Goal: Task Accomplishment & Management: Manage account settings

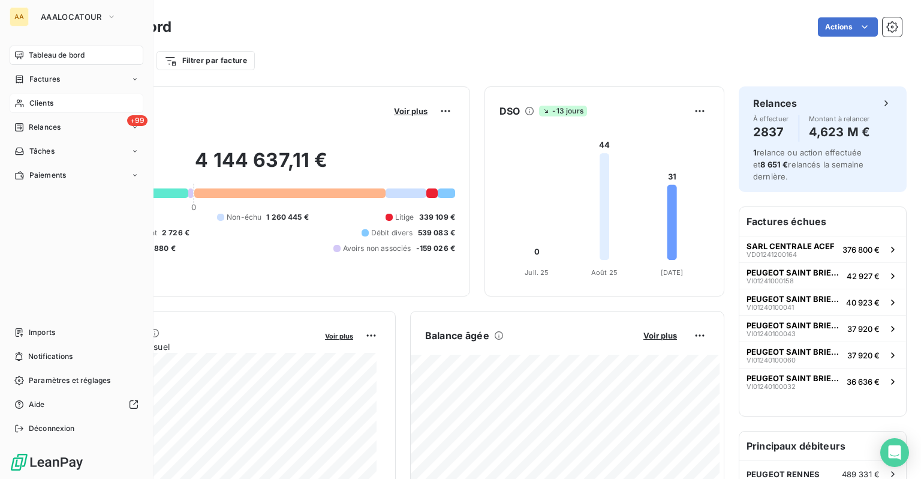
click at [20, 103] on icon at bounding box center [19, 103] width 10 height 10
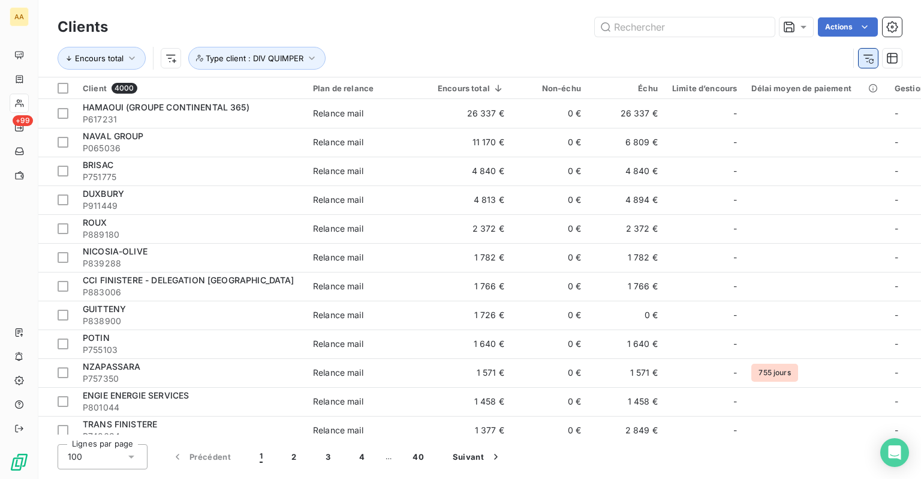
click at [869, 61] on icon "button" at bounding box center [871, 61] width 5 height 5
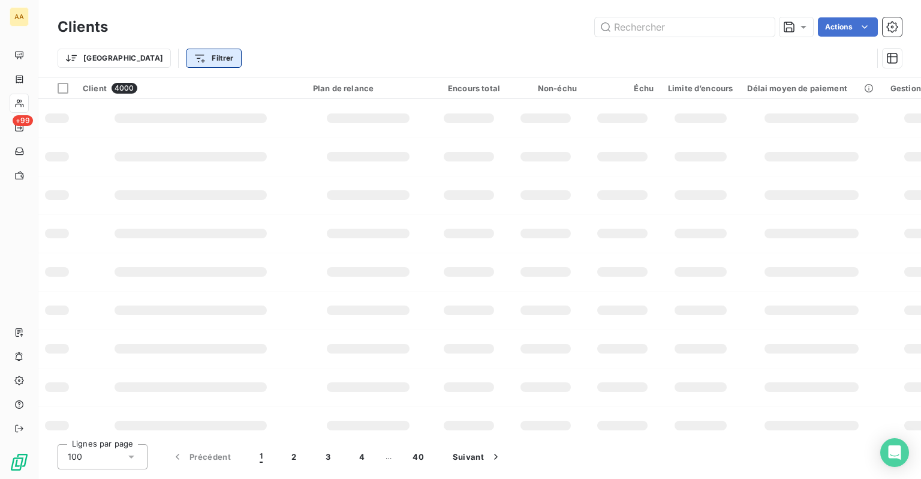
click at [158, 62] on html "AA +99 Clients Actions Trier Filtrer Client 4000 Plan de relance Encours total …" at bounding box center [460, 239] width 921 height 479
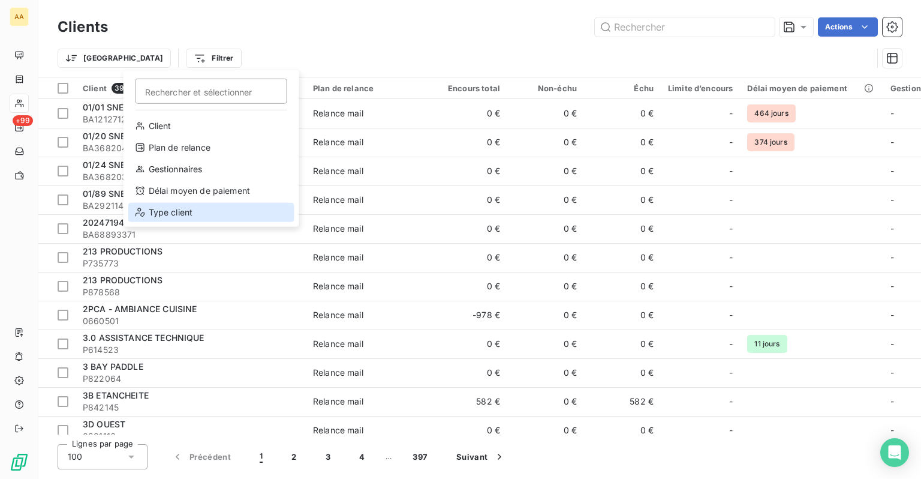
click at [159, 210] on div "Type client" at bounding box center [211, 212] width 166 height 19
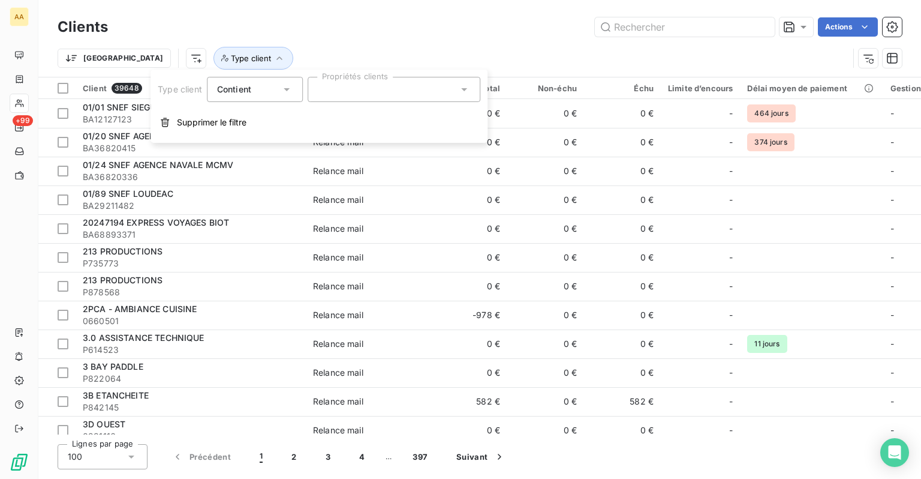
click at [339, 89] on div at bounding box center [394, 89] width 173 height 25
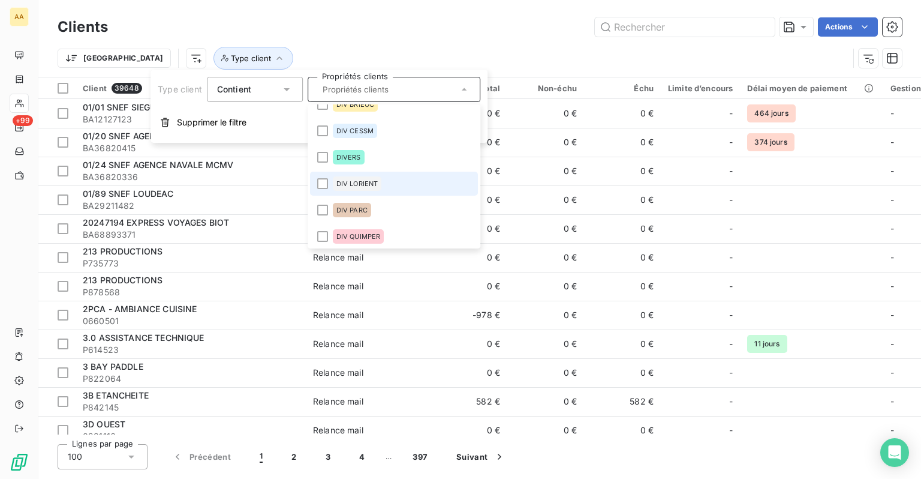
scroll to position [60, 0]
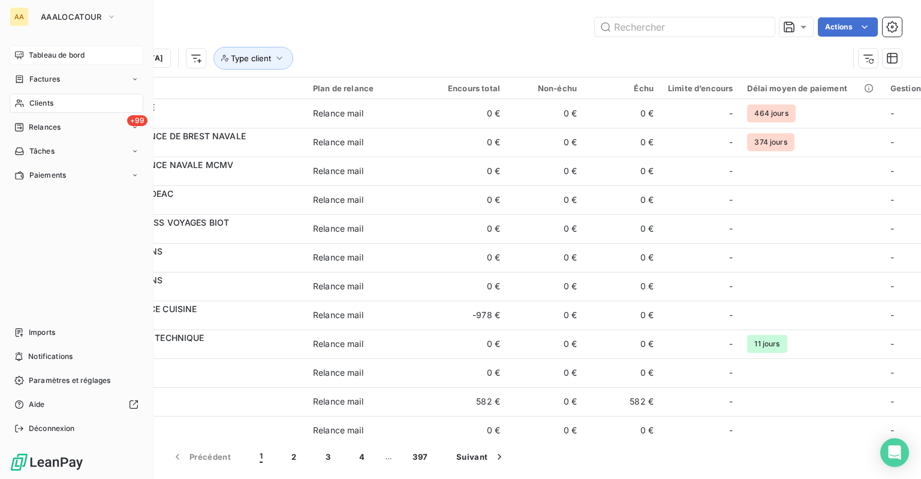
click at [37, 58] on span "Tableau de bord" at bounding box center [57, 55] width 56 height 11
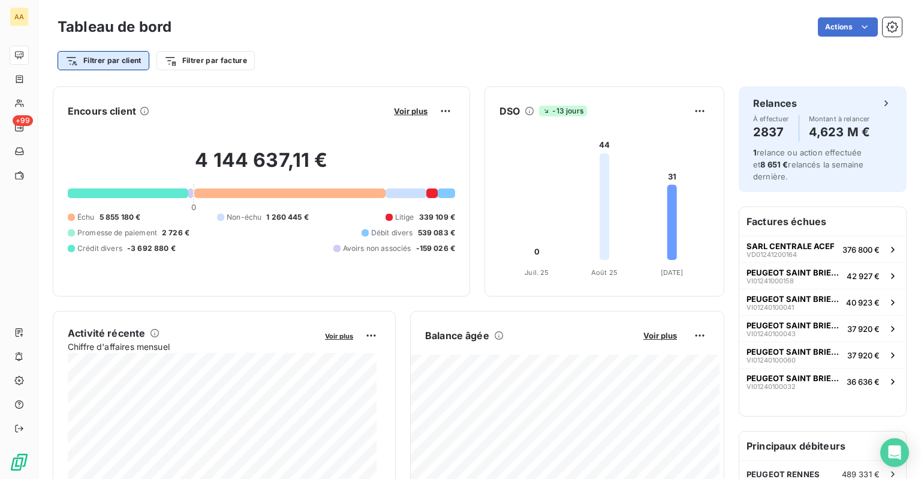
click at [145, 62] on html "AA +99 Tableau de bord Actions Filtrer par client Filtrer par facture Encours c…" at bounding box center [460, 239] width 921 height 479
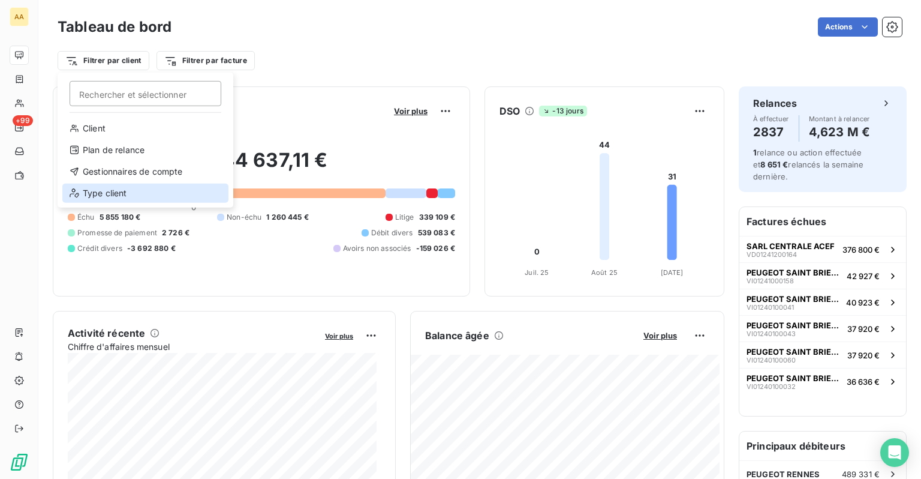
click at [112, 189] on div "Type client" at bounding box center [145, 192] width 166 height 19
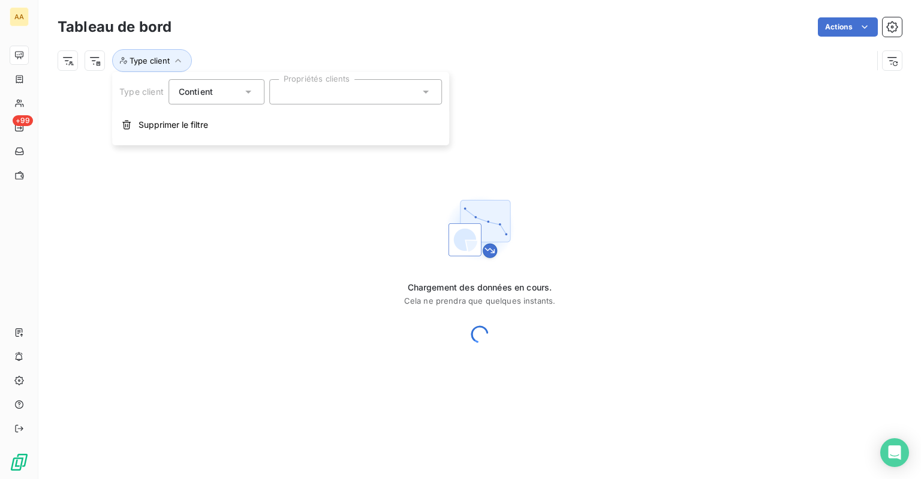
click at [350, 104] on div at bounding box center [355, 91] width 173 height 25
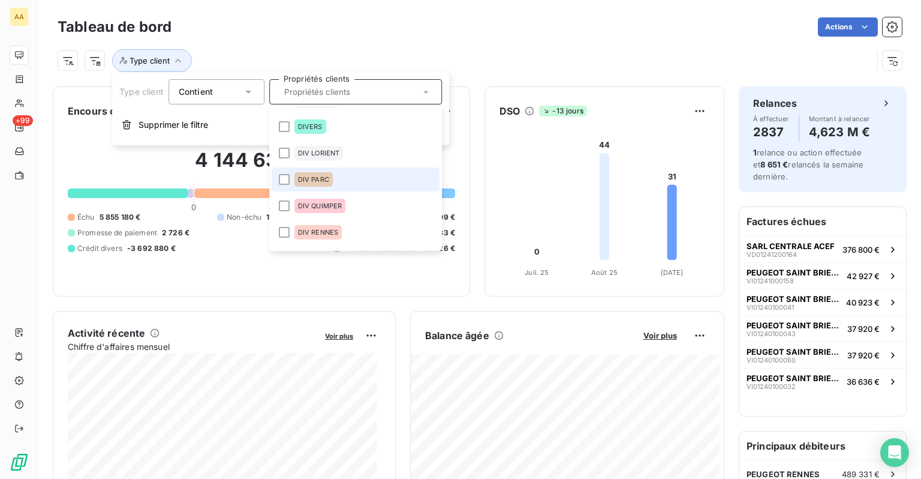
scroll to position [180, 0]
click at [326, 181] on span "DIV QUIMPER" at bounding box center [320, 178] width 44 height 7
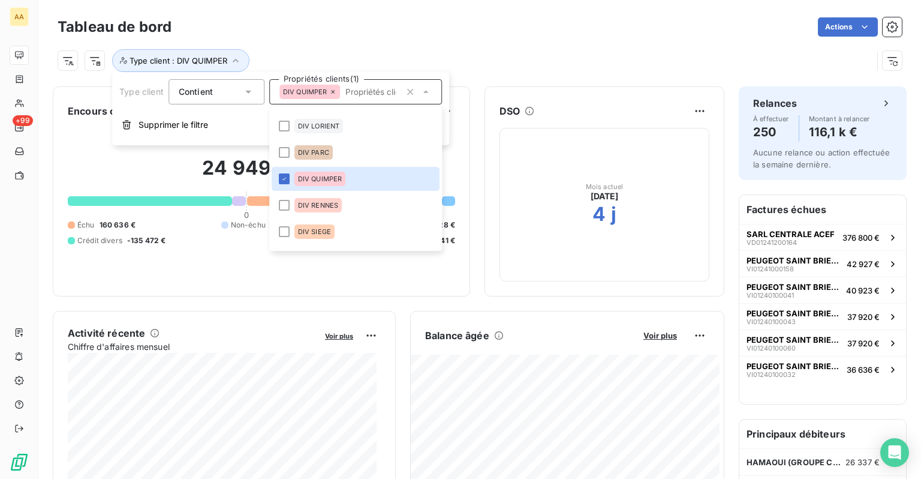
click at [533, 35] on div "Actions" at bounding box center [544, 26] width 716 height 19
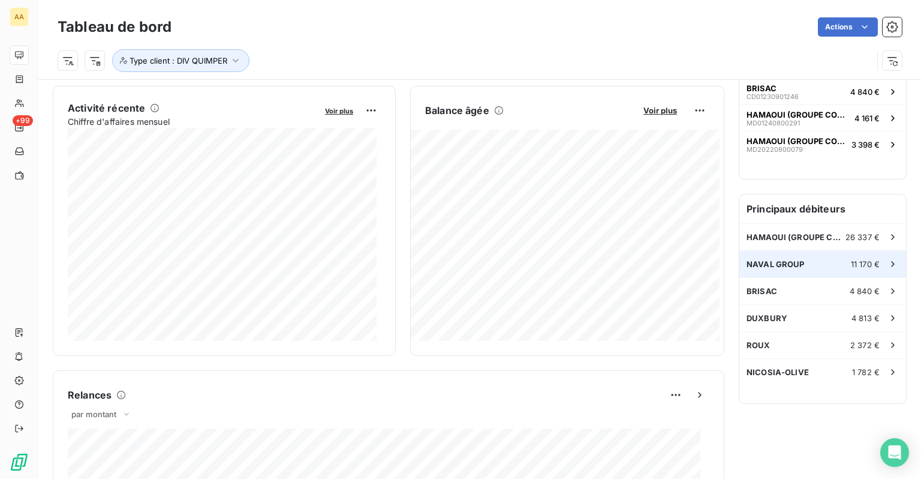
scroll to position [241, 0]
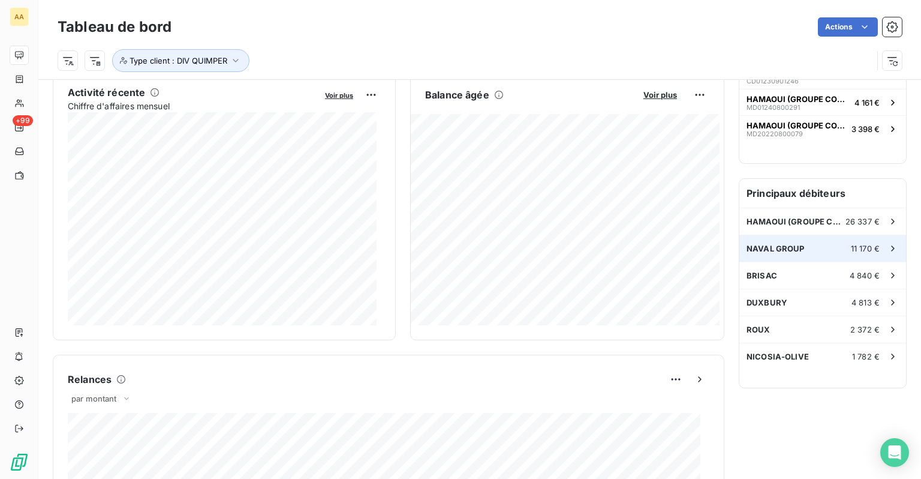
click at [772, 245] on span "NAVAL GROUP" at bounding box center [776, 248] width 58 height 10
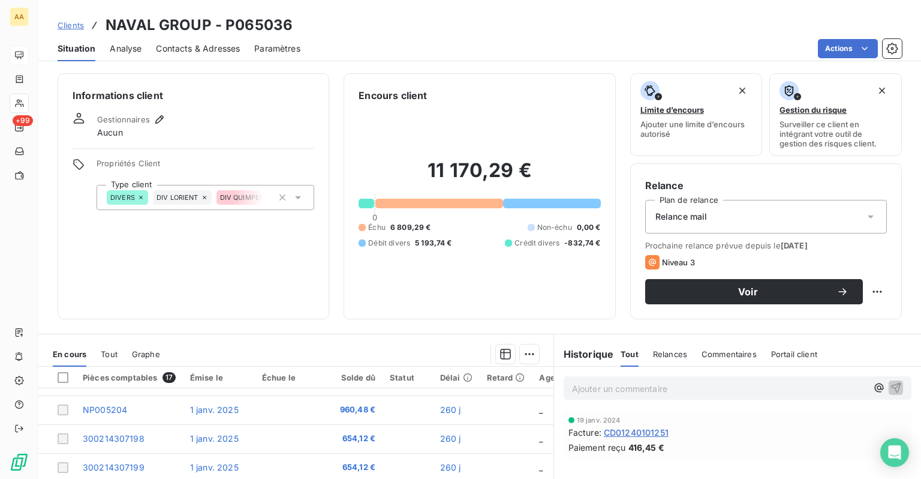
click at [299, 200] on icon at bounding box center [298, 197] width 12 height 12
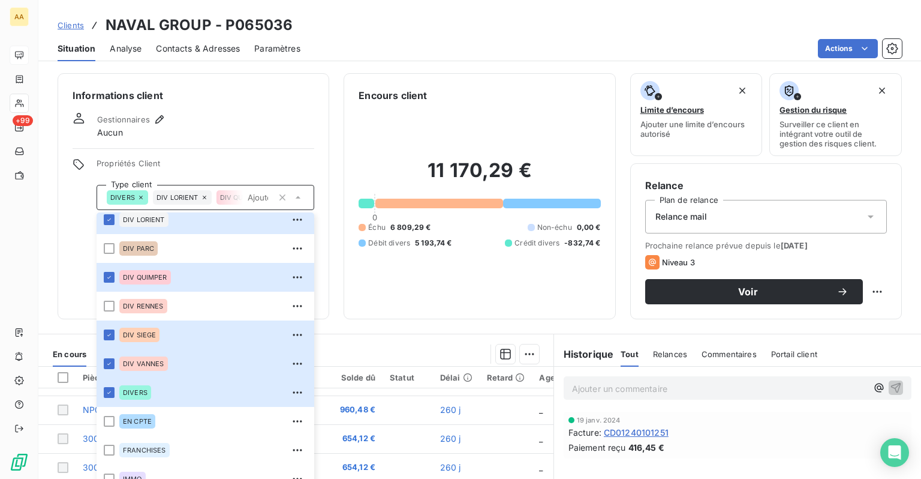
scroll to position [240, 0]
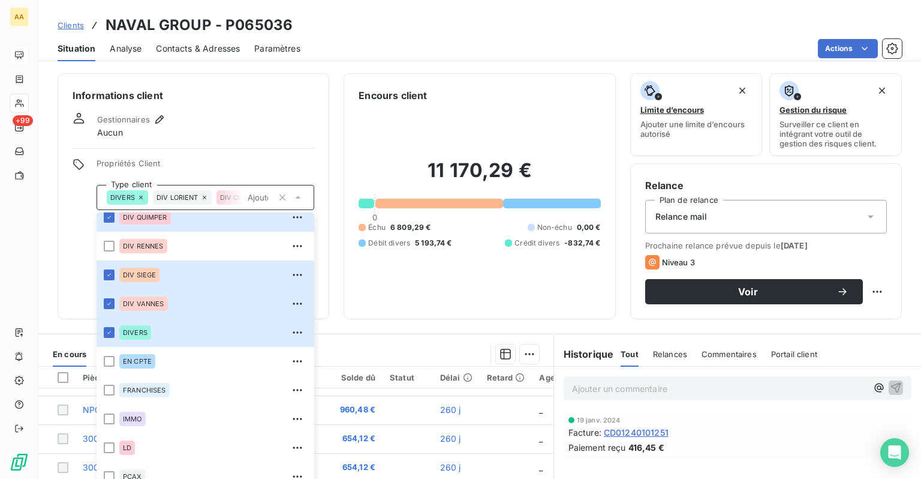
click at [396, 46] on div "Actions" at bounding box center [608, 48] width 587 height 19
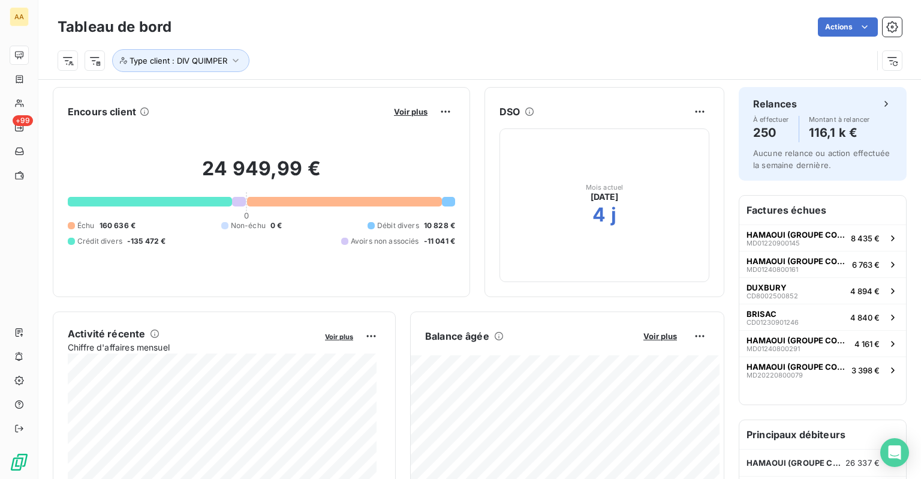
scroll to position [60, 0]
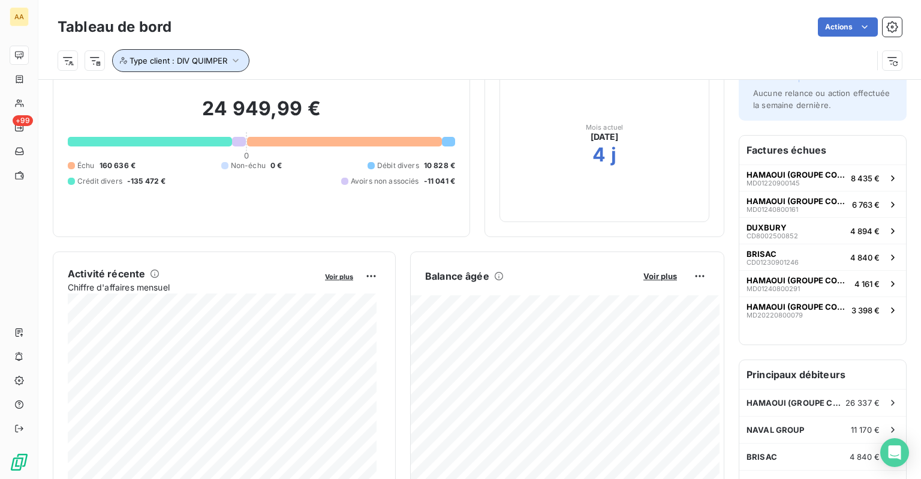
click at [220, 59] on span "Type client : DIV QUIMPER" at bounding box center [179, 61] width 98 height 10
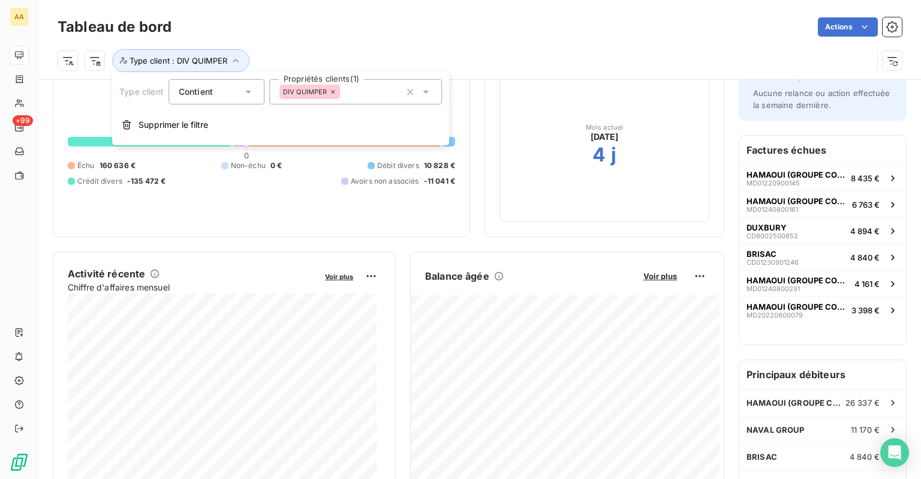
click at [332, 94] on icon at bounding box center [333, 91] width 7 height 7
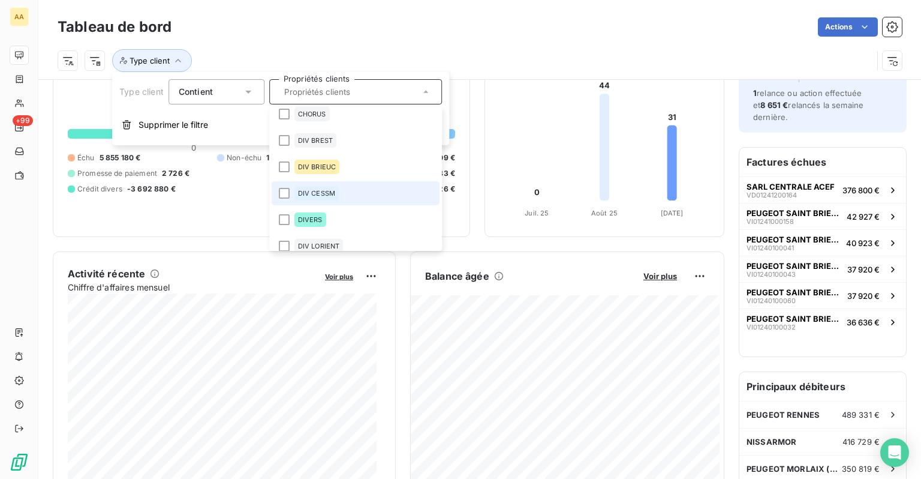
scroll to position [180, 0]
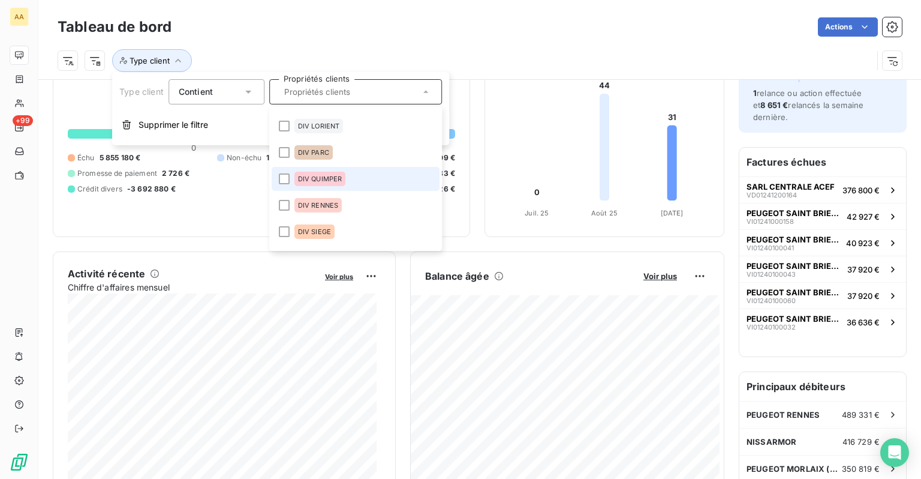
click at [336, 174] on div "DIV QUIMPER" at bounding box center [320, 179] width 52 height 14
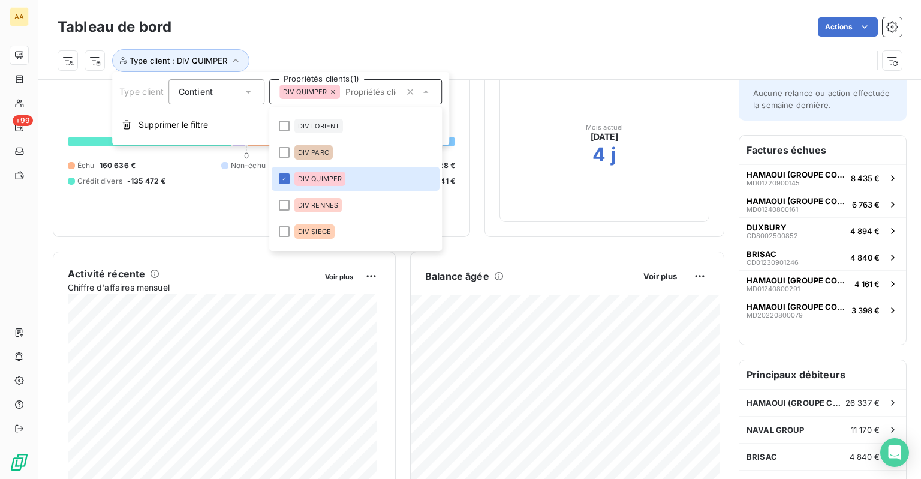
click at [495, 38] on div "Tableau de bord Actions" at bounding box center [480, 26] width 844 height 25
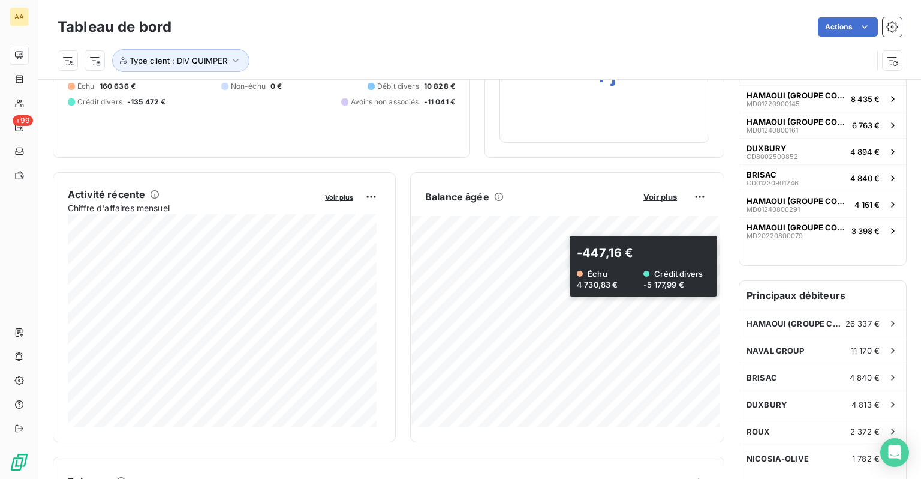
scroll to position [120, 0]
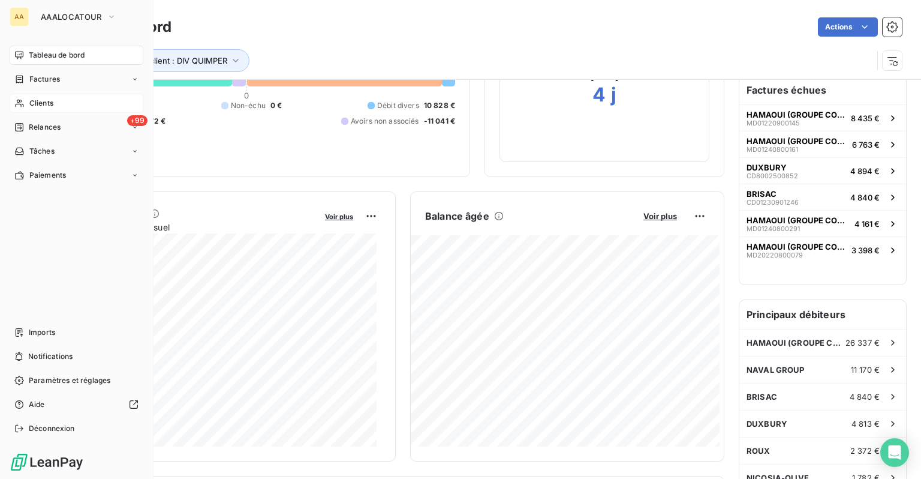
click at [32, 101] on span "Clients" at bounding box center [41, 103] width 24 height 11
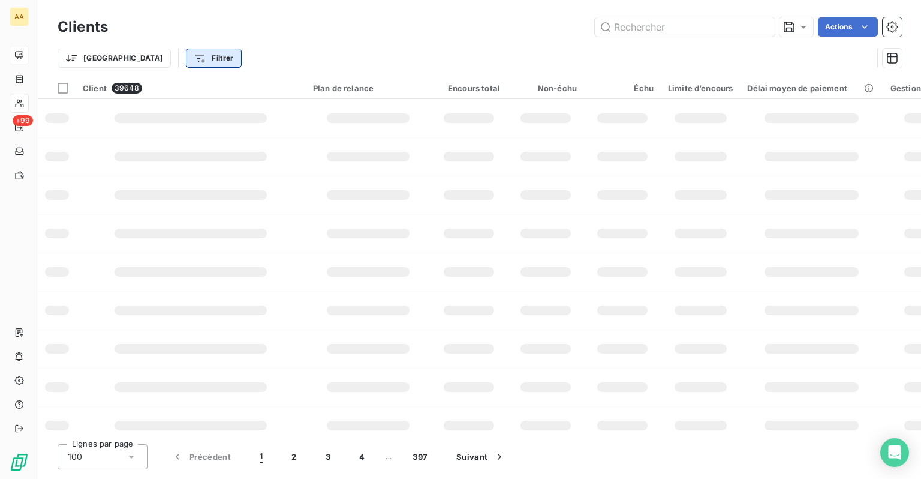
click at [162, 60] on html "AA +99 Clients Actions Trier Filtrer Client 39648 Plan de relance Encours total…" at bounding box center [460, 239] width 921 height 479
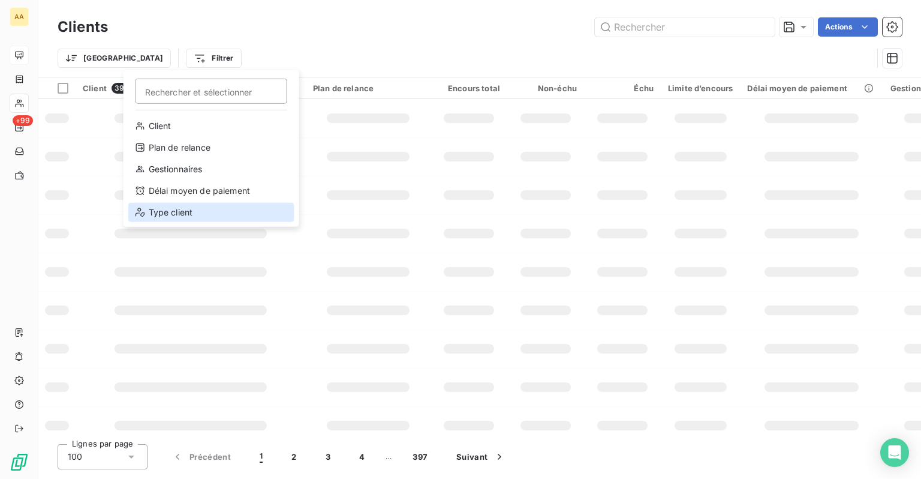
click at [159, 217] on div "Type client" at bounding box center [211, 212] width 166 height 19
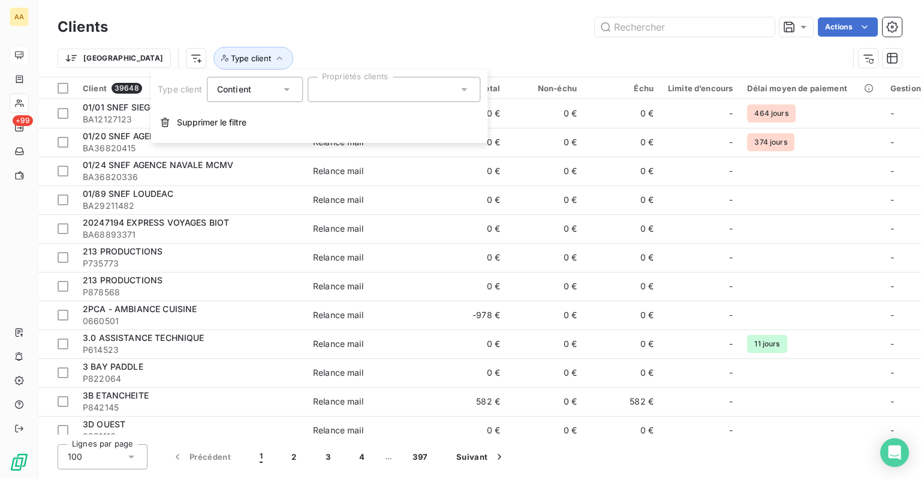
drag, startPoint x: 374, startPoint y: 67, endPoint x: 377, endPoint y: 83, distance: 15.8
click at [377, 80] on div "Clients Actions Trier Type client Client 39648 Plan de relance Encours total No…" at bounding box center [479, 239] width 883 height 479
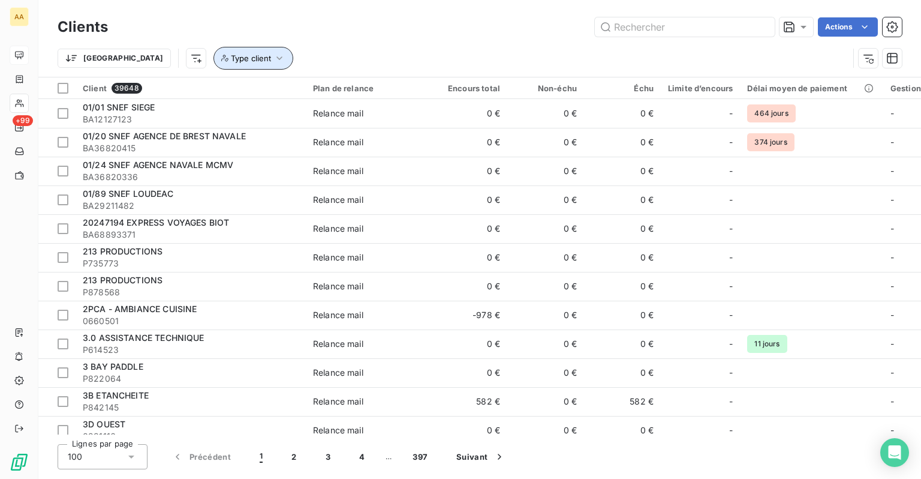
click at [231, 53] on span "Type client" at bounding box center [251, 58] width 40 height 10
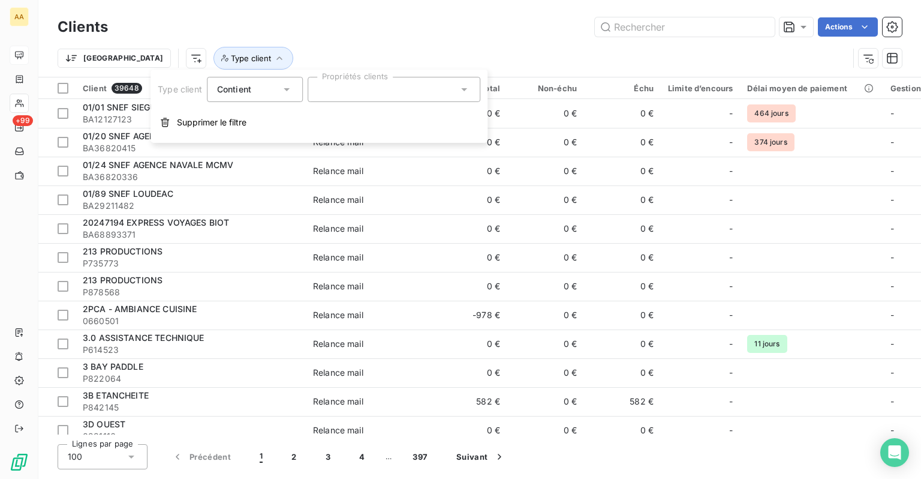
click at [383, 95] on div at bounding box center [394, 89] width 173 height 25
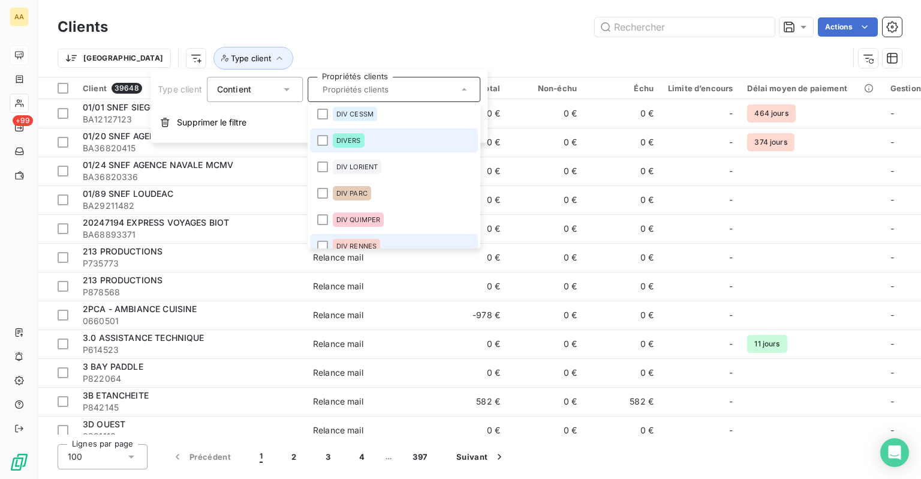
scroll to position [180, 0]
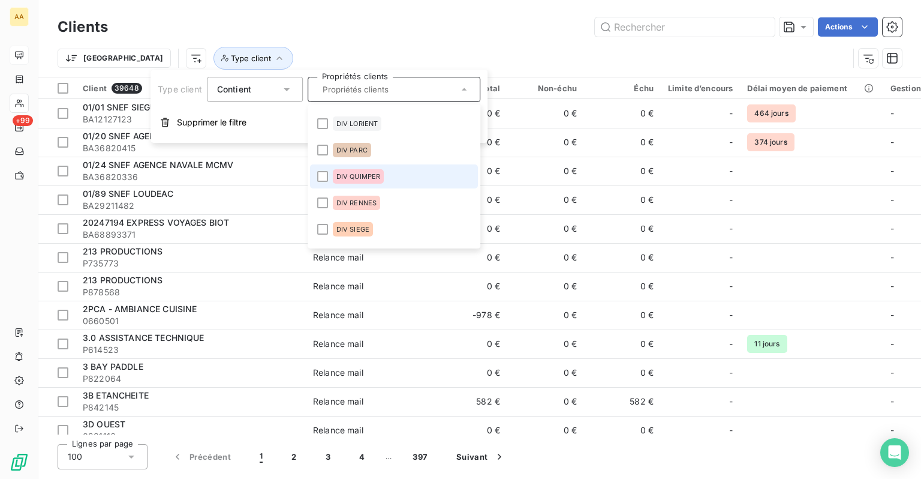
click at [369, 182] on div "DIV QUIMPER" at bounding box center [359, 176] width 52 height 14
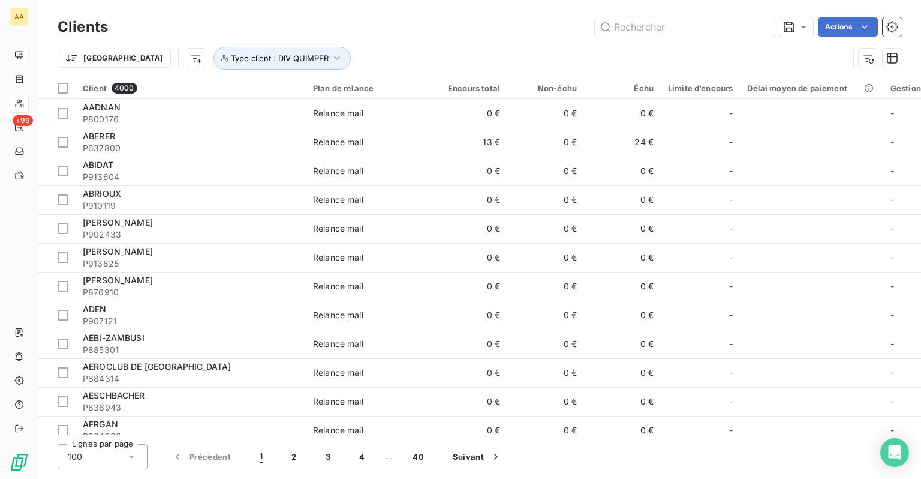
click at [442, 35] on div "Actions" at bounding box center [512, 26] width 780 height 19
click at [541, 87] on html "AA +99 Clients Actions Trier Type client : DIV QUIMPER Client 4000 Plan de rela…" at bounding box center [460, 239] width 921 height 479
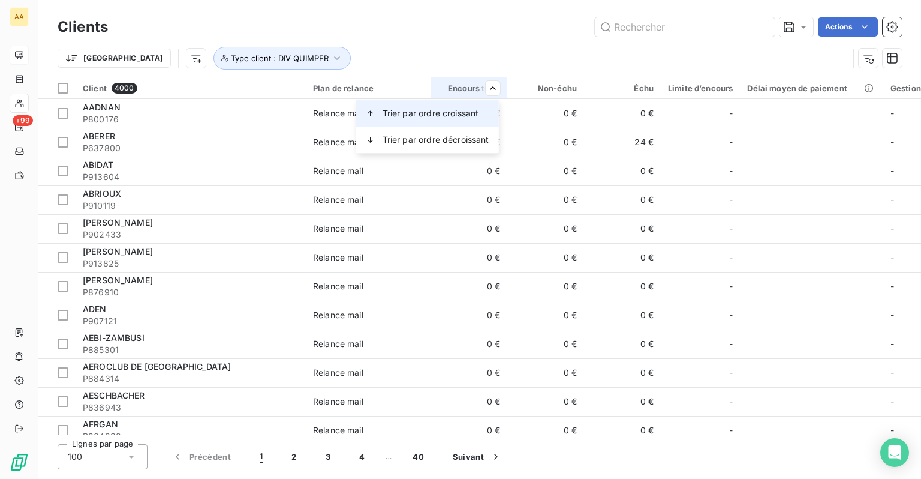
click at [464, 116] on span "Trier par ordre croissant" at bounding box center [431, 113] width 97 height 12
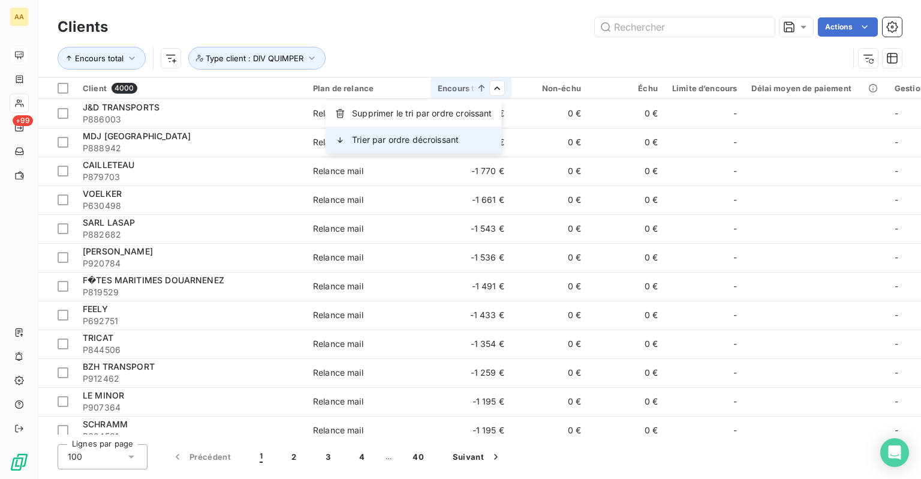
click at [465, 135] on div "Trier par ordre décroissant" at bounding box center [414, 140] width 176 height 26
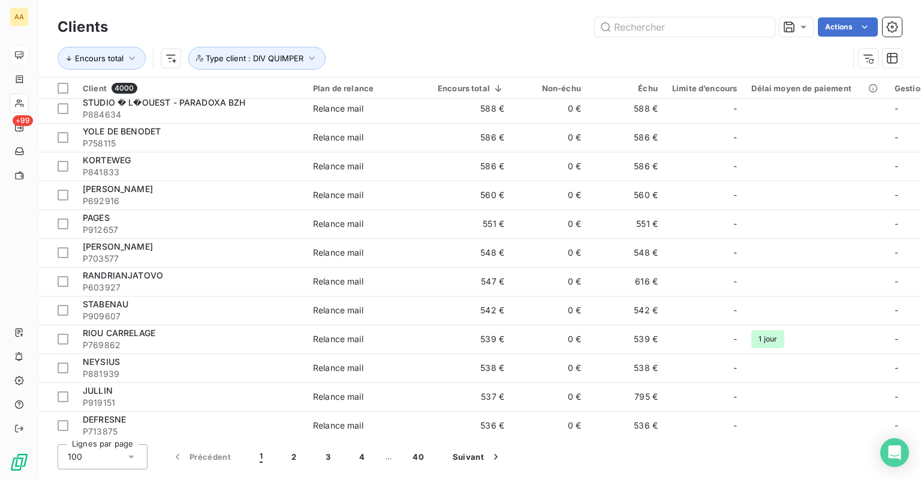
scroll to position [1139, 0]
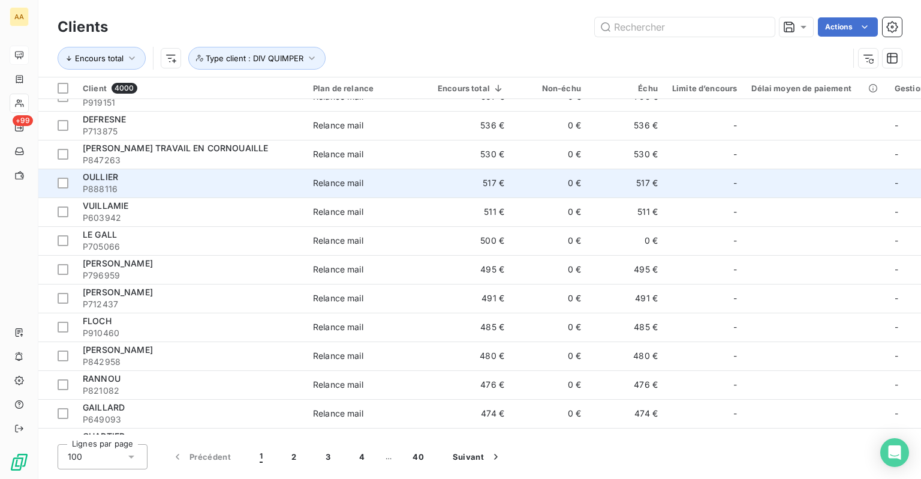
click at [256, 191] on span "P888116" at bounding box center [191, 189] width 216 height 12
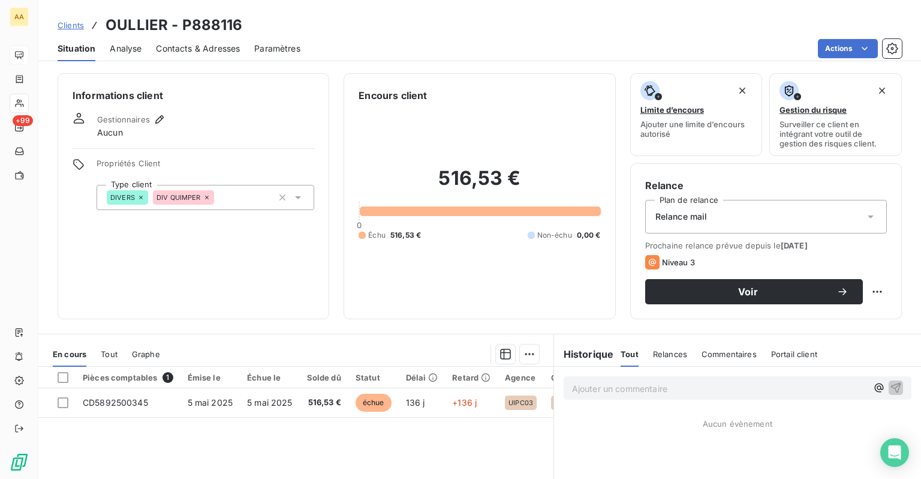
scroll to position [60, 0]
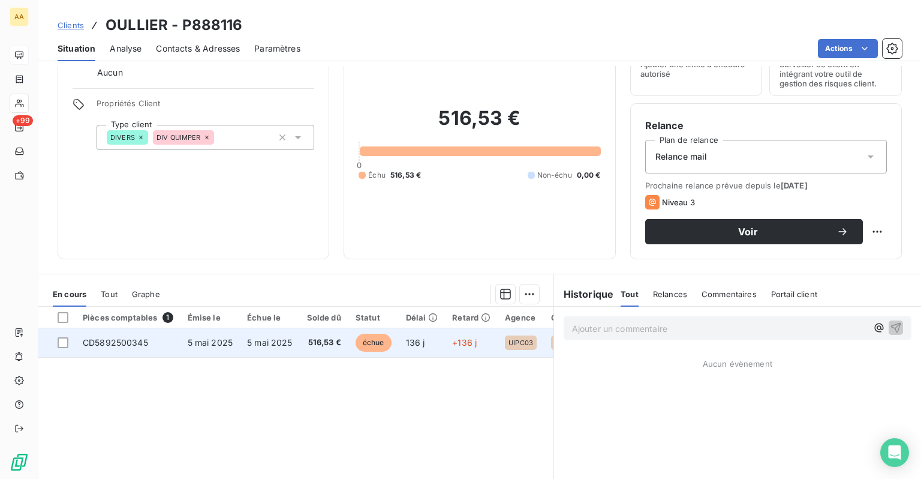
click at [363, 344] on span "échue" at bounding box center [374, 342] width 36 height 18
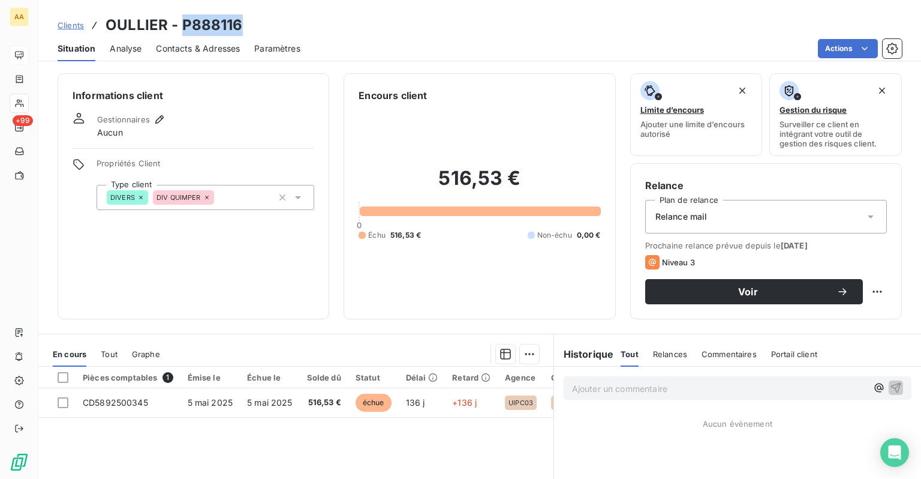
drag, startPoint x: 183, startPoint y: 25, endPoint x: 246, endPoint y: 29, distance: 62.5
click at [246, 29] on div "Clients OULLIER - P888116" at bounding box center [479, 25] width 883 height 22
copy h3 "P888116"
click at [64, 28] on span "Clients" at bounding box center [71, 25] width 26 height 10
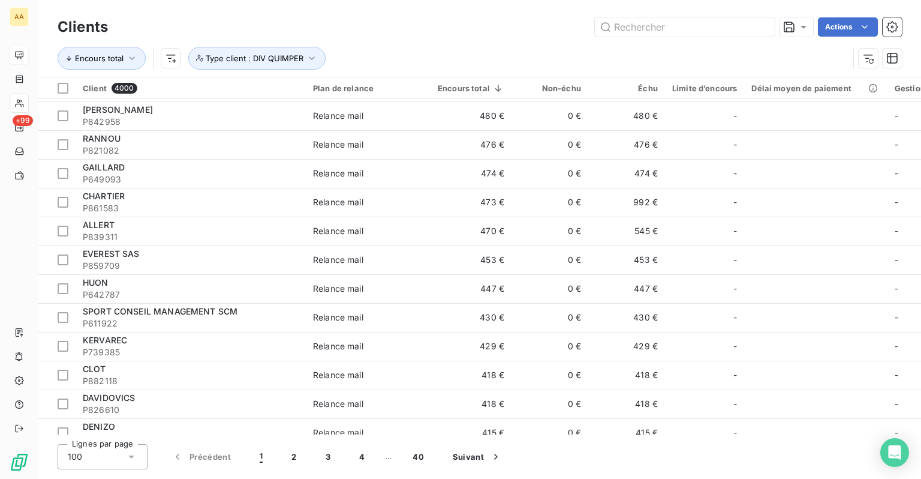
scroll to position [1439, 0]
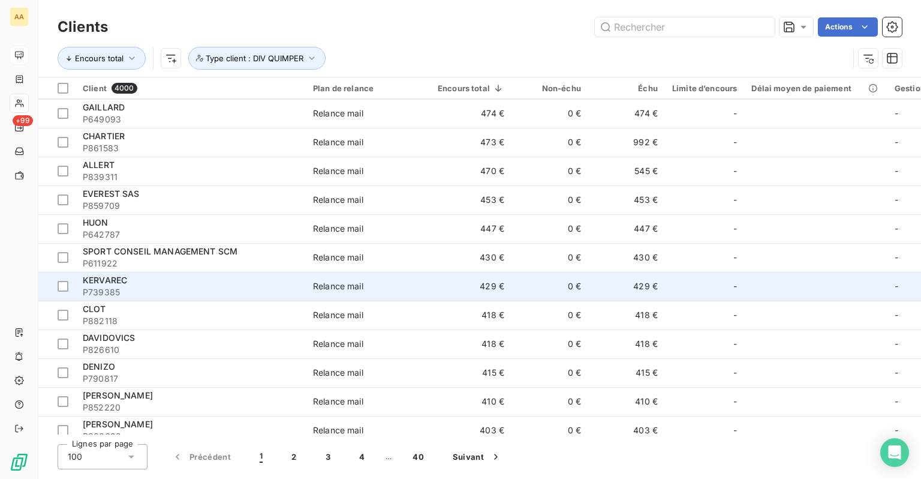
click at [161, 278] on div "KERVAREC" at bounding box center [191, 280] width 216 height 12
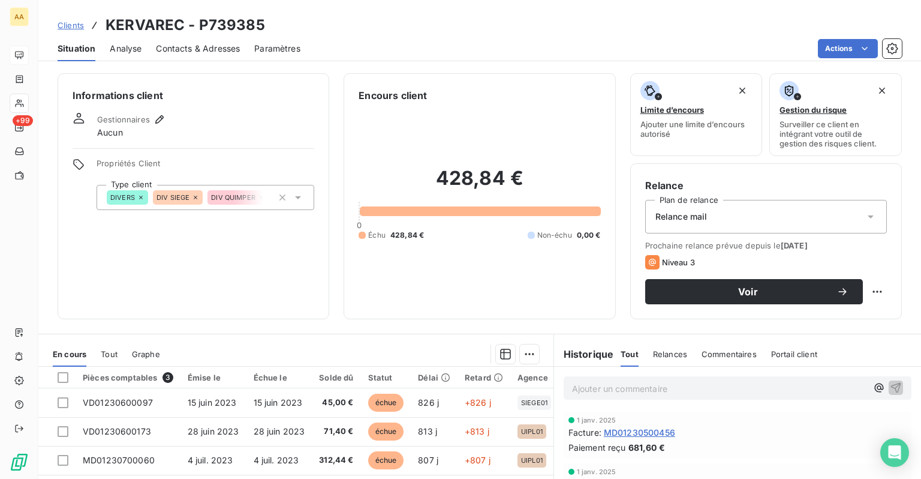
scroll to position [120, 0]
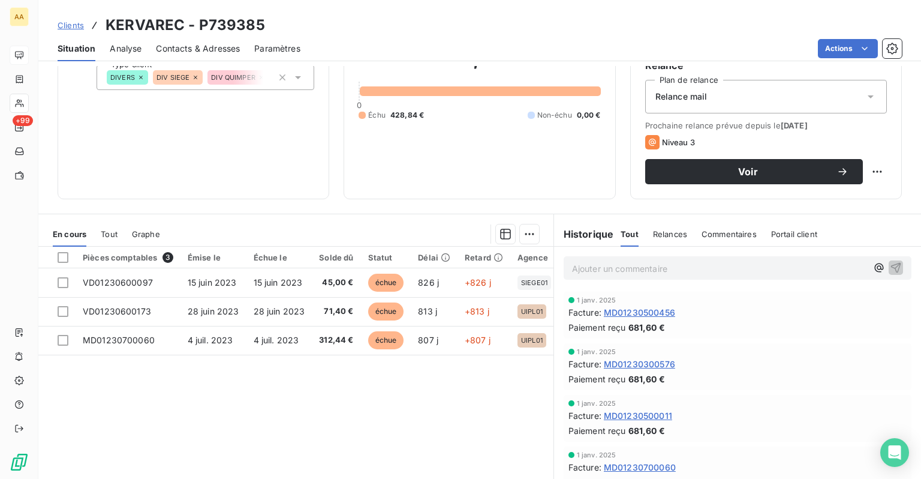
drag, startPoint x: 402, startPoint y: 256, endPoint x: 391, endPoint y: 257, distance: 10.9
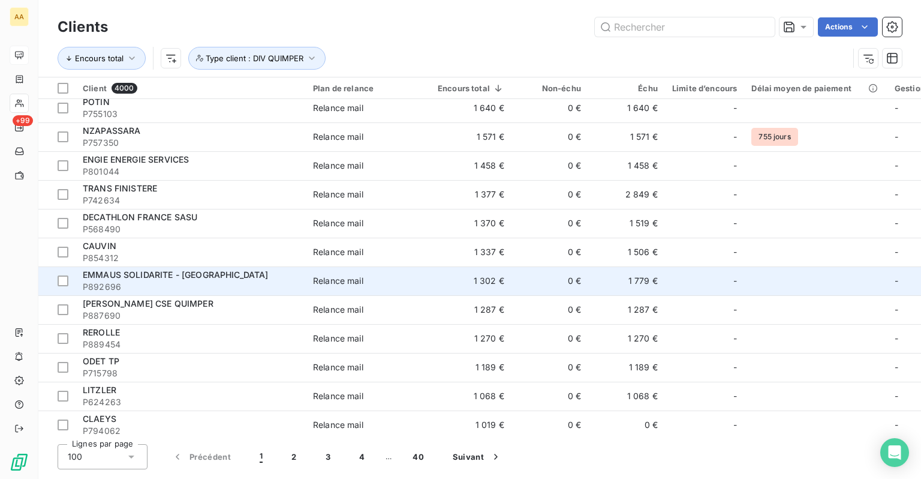
scroll to position [240, 0]
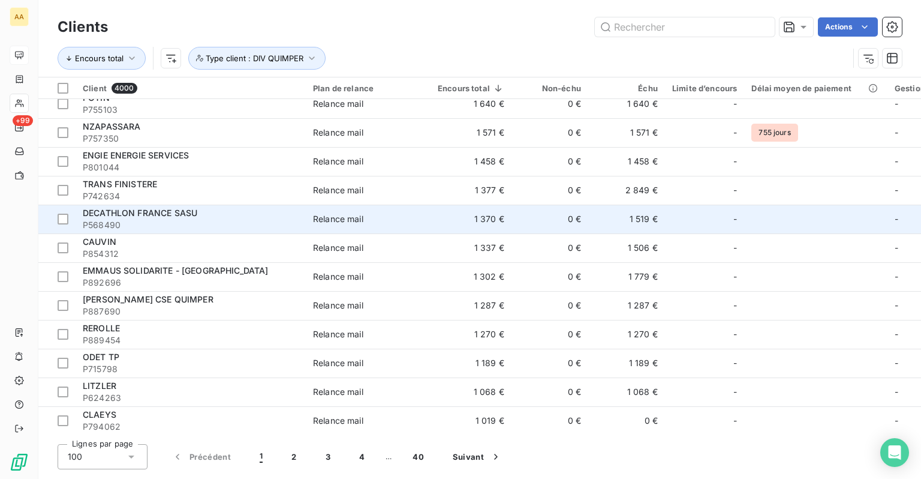
click at [176, 222] on span "P568490" at bounding box center [191, 225] width 216 height 12
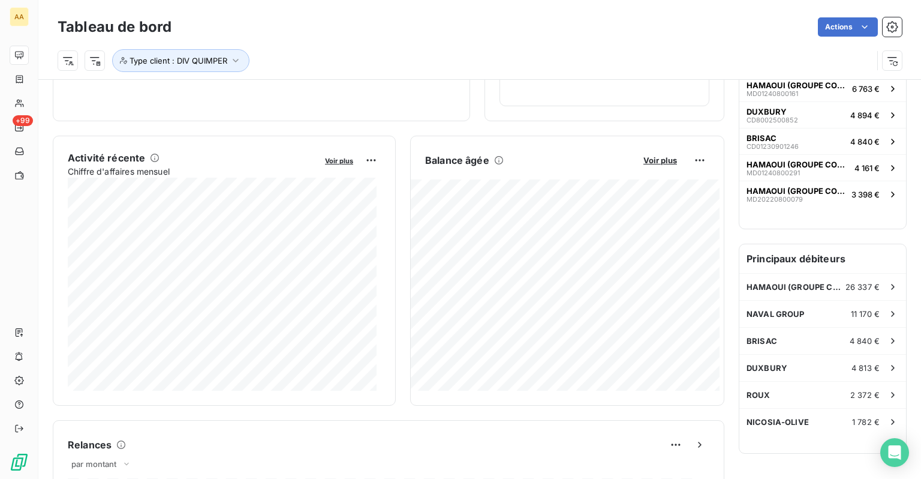
scroll to position [180, 0]
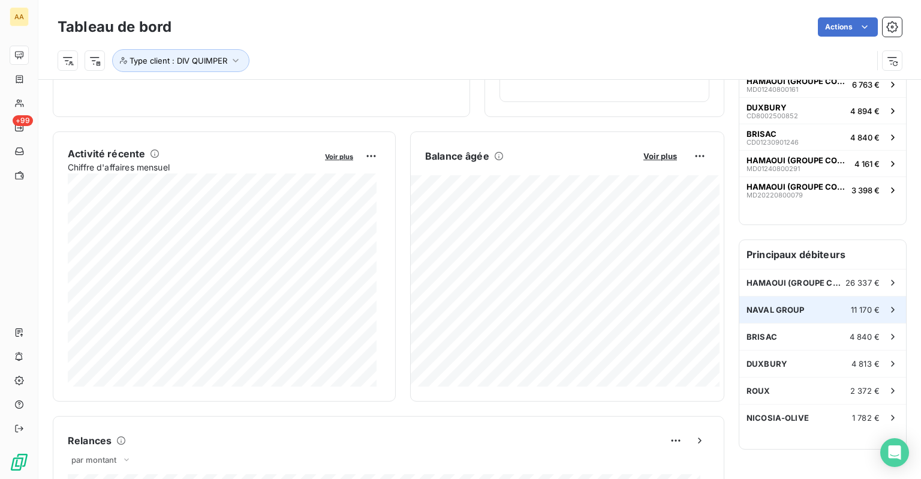
click at [804, 309] on div "NAVAL GROUP 11 170 €" at bounding box center [822, 309] width 167 height 26
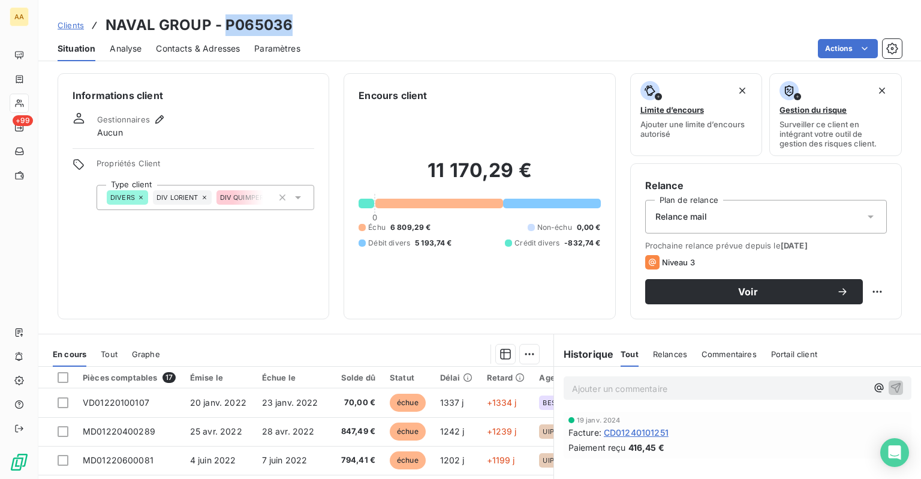
drag, startPoint x: 225, startPoint y: 29, endPoint x: 296, endPoint y: 20, distance: 71.9
click at [296, 20] on div "Clients NAVAL GROUP - P065036" at bounding box center [479, 25] width 883 height 22
copy h3 "P065036"
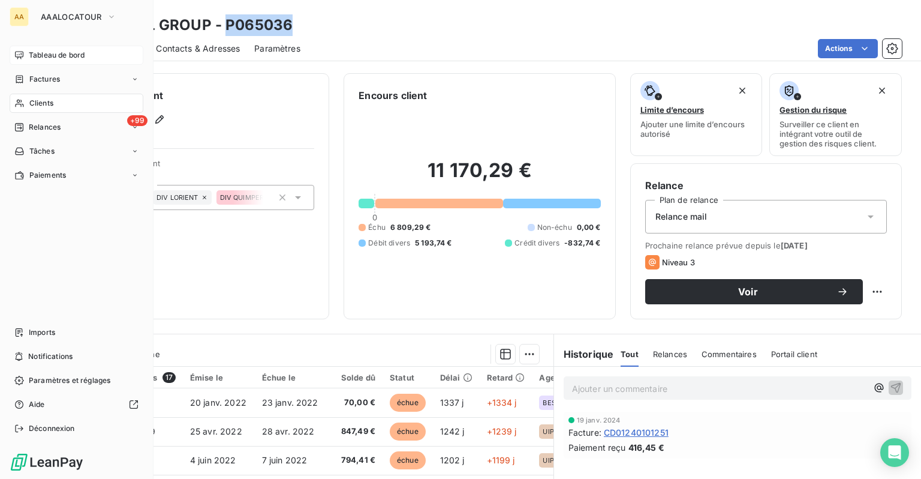
click at [44, 59] on span "Tableau de bord" at bounding box center [57, 55] width 56 height 11
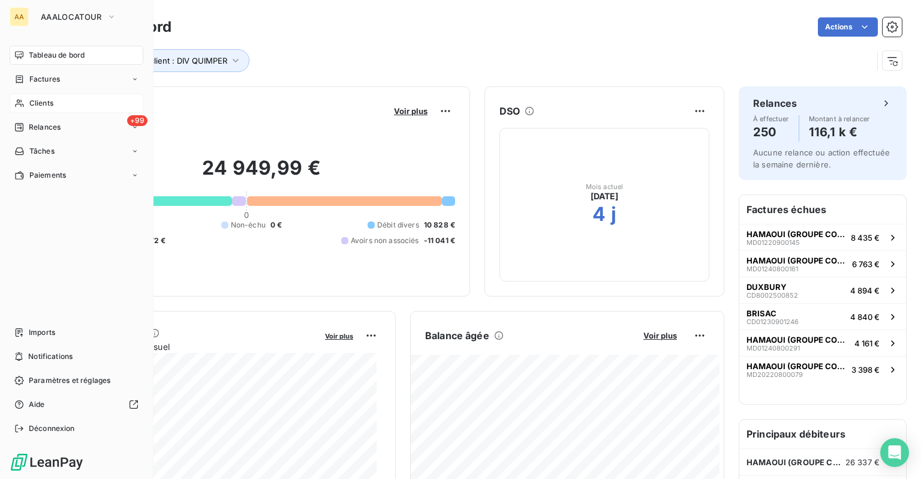
click at [40, 100] on span "Clients" at bounding box center [41, 103] width 24 height 11
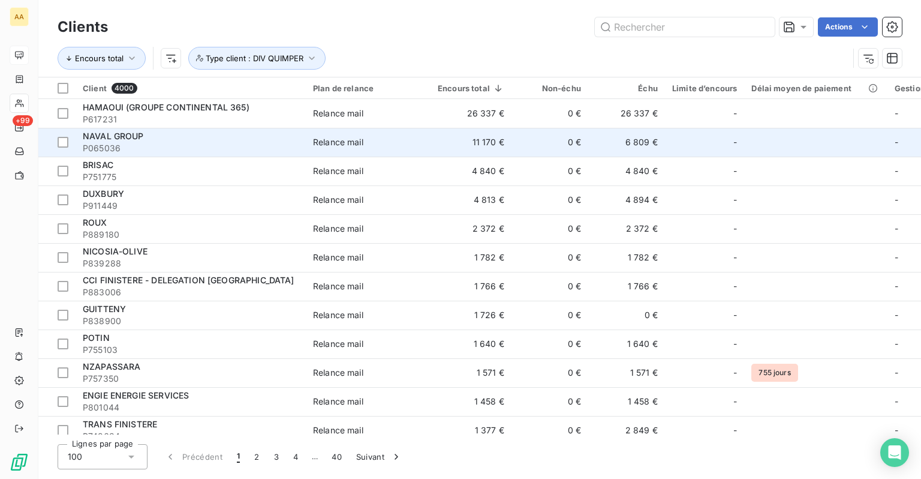
click at [497, 145] on td "11 170 €" at bounding box center [471, 142] width 81 height 29
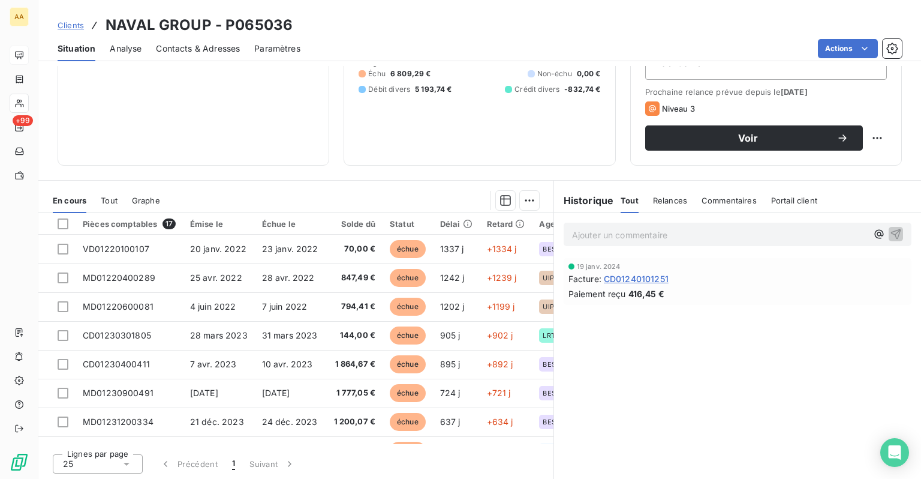
scroll to position [34, 0]
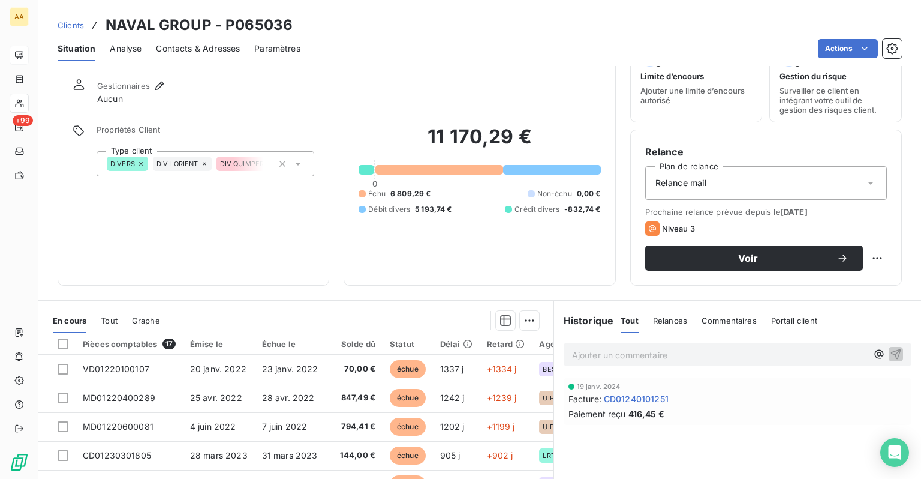
drag, startPoint x: 415, startPoint y: 159, endPoint x: 399, endPoint y: 161, distance: 16.4
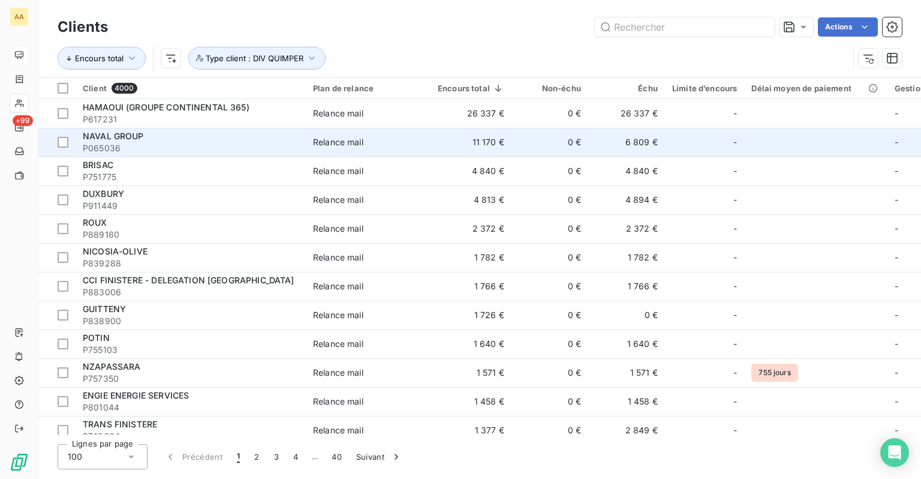
click at [490, 143] on td "11 170 €" at bounding box center [471, 142] width 81 height 29
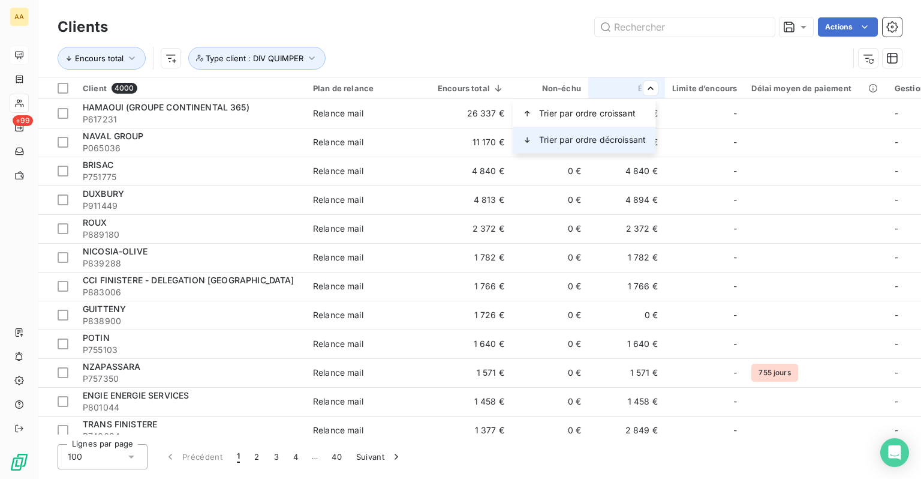
click at [614, 136] on span "Trier par ordre décroissant" at bounding box center [592, 140] width 107 height 12
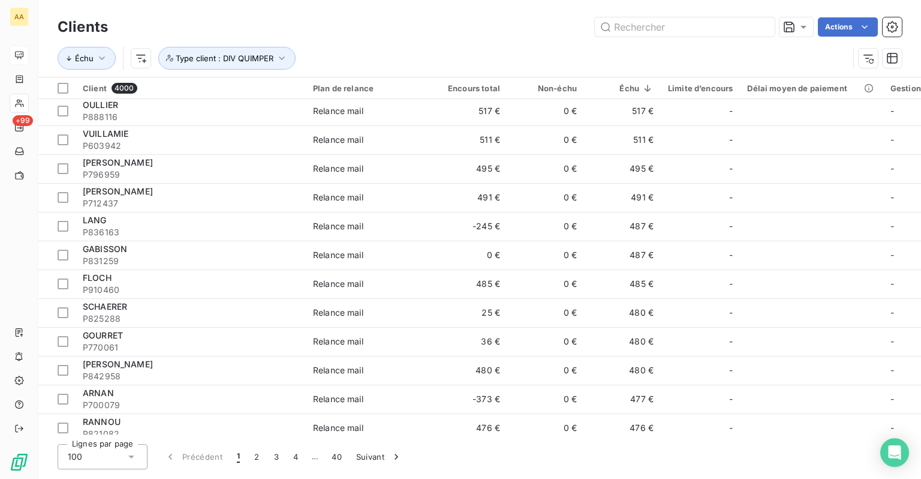
scroll to position [2547, 0]
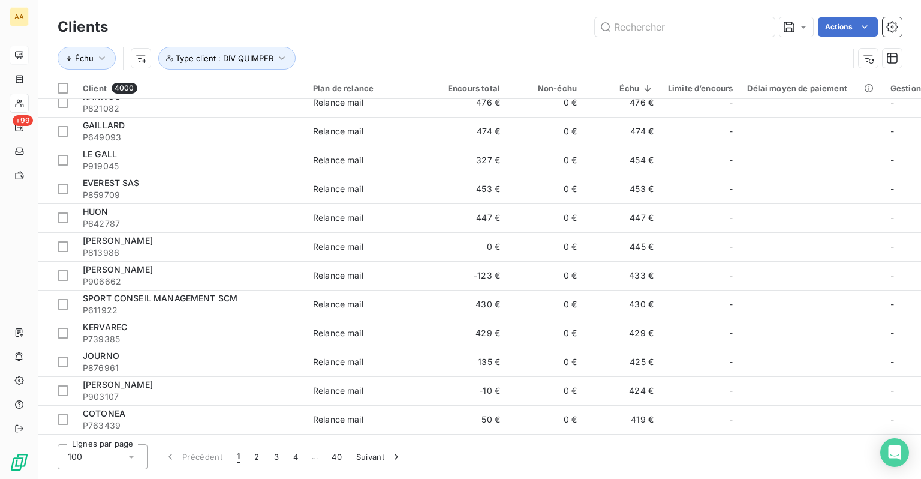
click at [137, 471] on div "Clients Actions Échu Type client : DIV QUIMPER Client 4000 Plan de relance Enco…" at bounding box center [479, 239] width 883 height 479
click at [136, 459] on icon at bounding box center [131, 456] width 12 height 12
click at [255, 457] on button "2" at bounding box center [256, 456] width 19 height 25
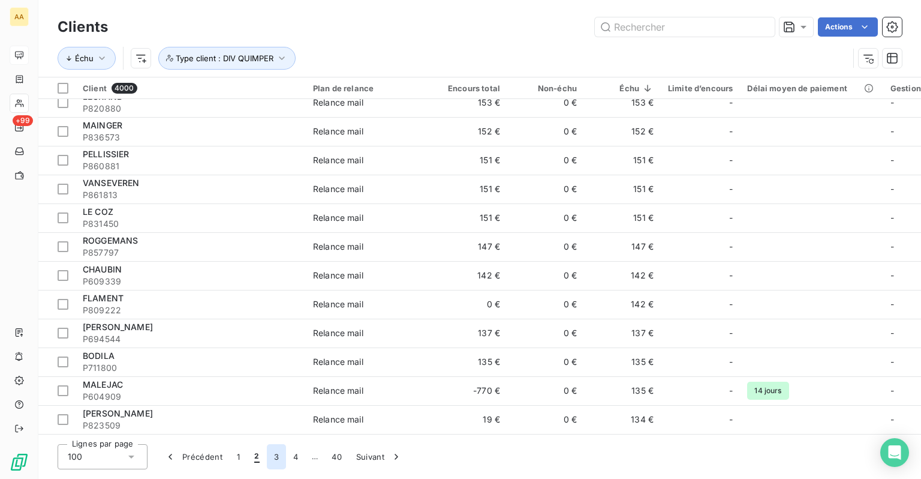
click at [273, 458] on button "3" at bounding box center [276, 456] width 19 height 25
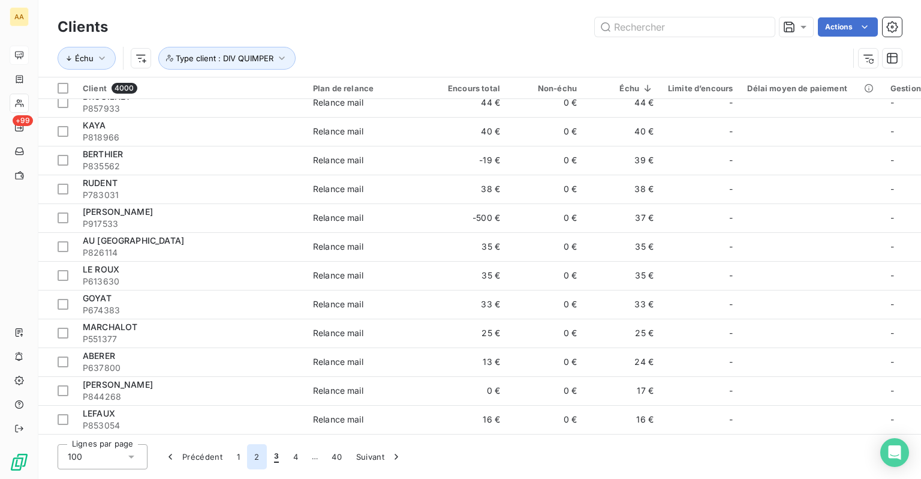
click at [251, 459] on button "2" at bounding box center [256, 456] width 19 height 25
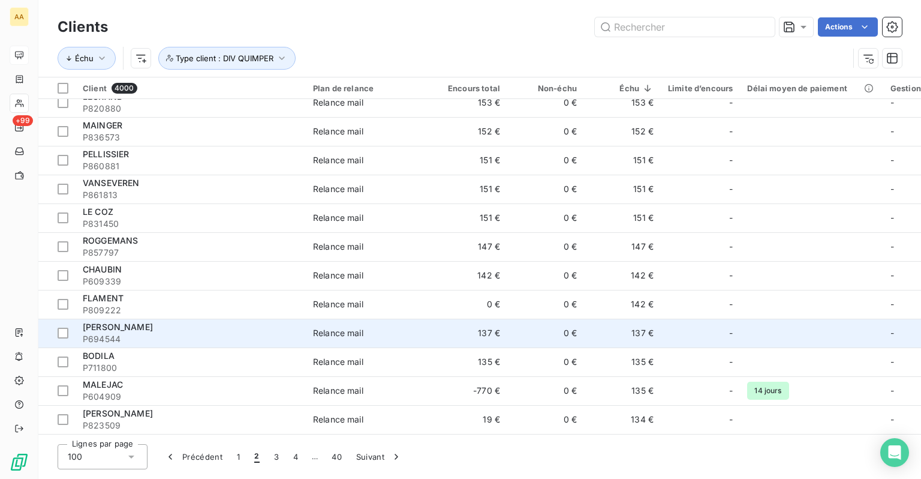
scroll to position [2248, 0]
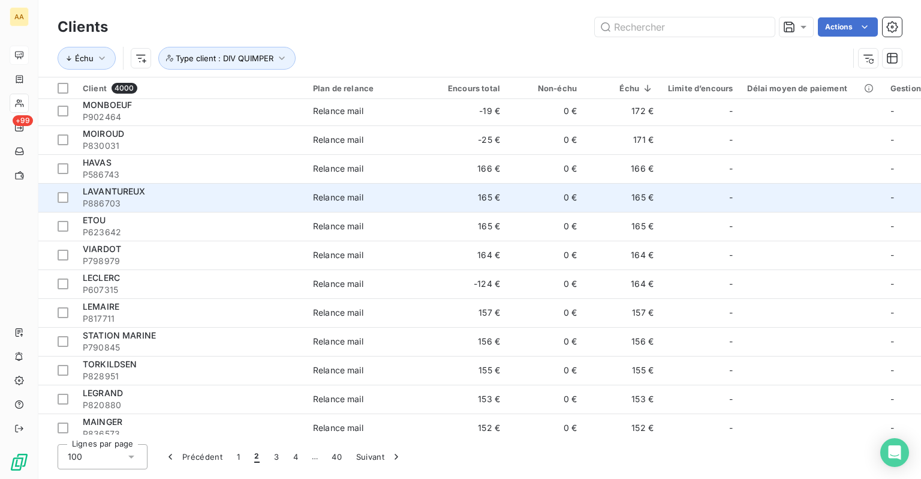
click at [345, 200] on div "Relance mail" at bounding box center [338, 197] width 50 height 12
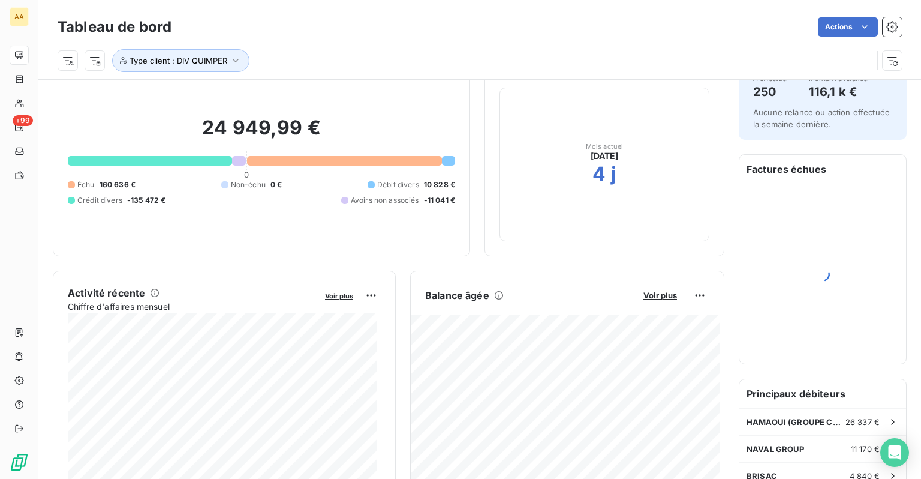
scroll to position [120, 0]
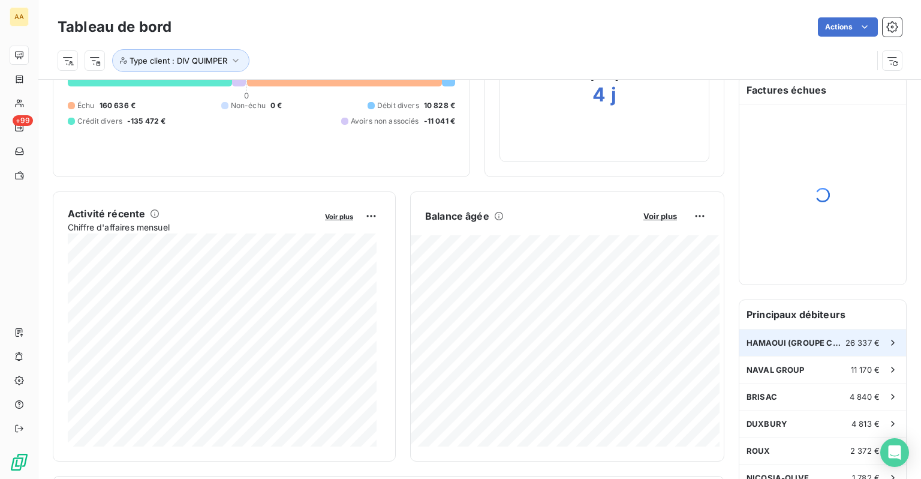
click at [796, 347] on div "HAMAOUI (GROUPE CONTINENTAL 365) 26 337 €" at bounding box center [822, 342] width 167 height 26
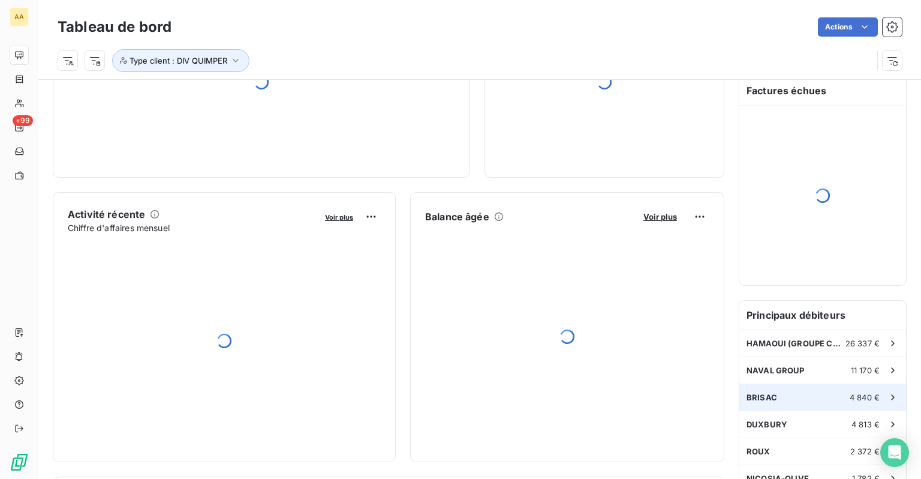
scroll to position [120, 0]
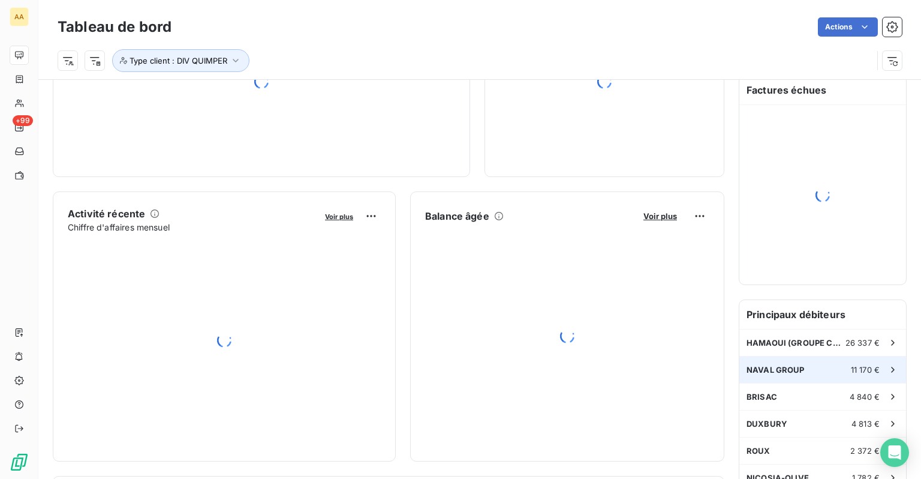
click at [775, 374] on div "NAVAL GROUP 11 170 €" at bounding box center [822, 369] width 167 height 26
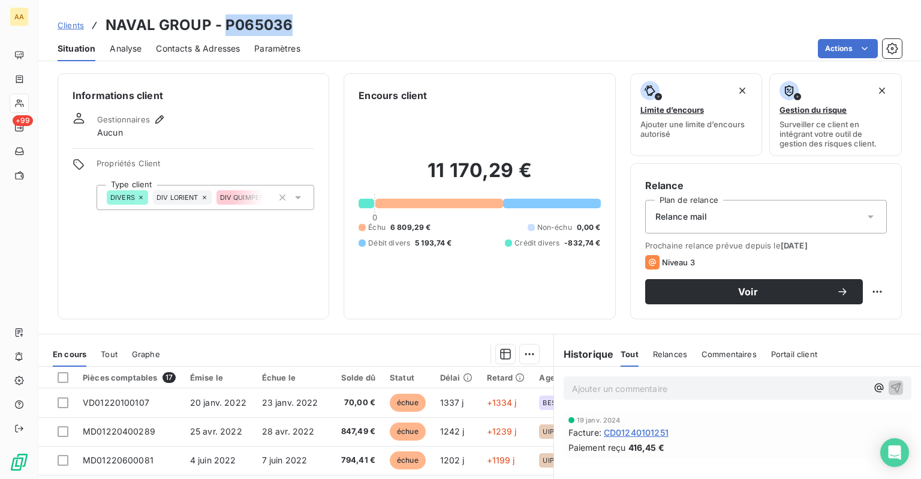
drag, startPoint x: 227, startPoint y: 23, endPoint x: 293, endPoint y: 24, distance: 65.4
click at [293, 24] on div "Clients NAVAL GROUP - P065036" at bounding box center [479, 25] width 883 height 22
copy h3 "P065036"
click at [73, 23] on span "Clients" at bounding box center [71, 25] width 26 height 10
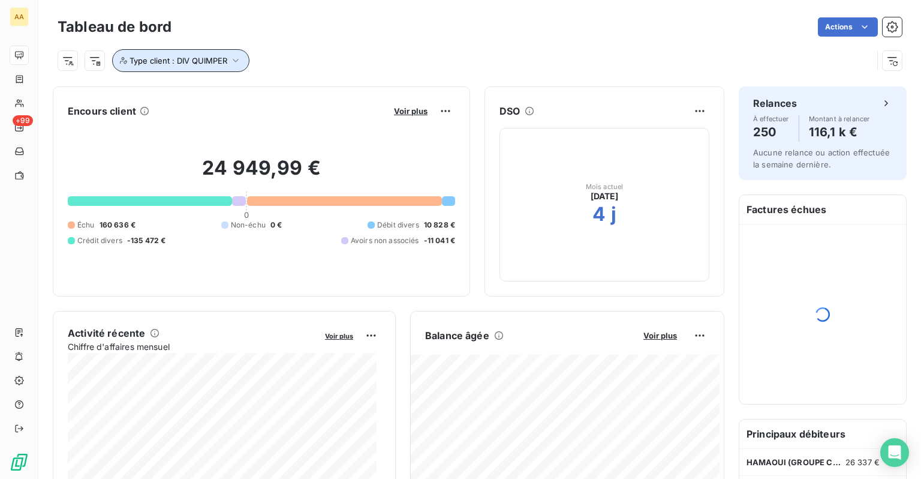
click at [225, 63] on span "Type client : DIV QUIMPER" at bounding box center [179, 61] width 98 height 10
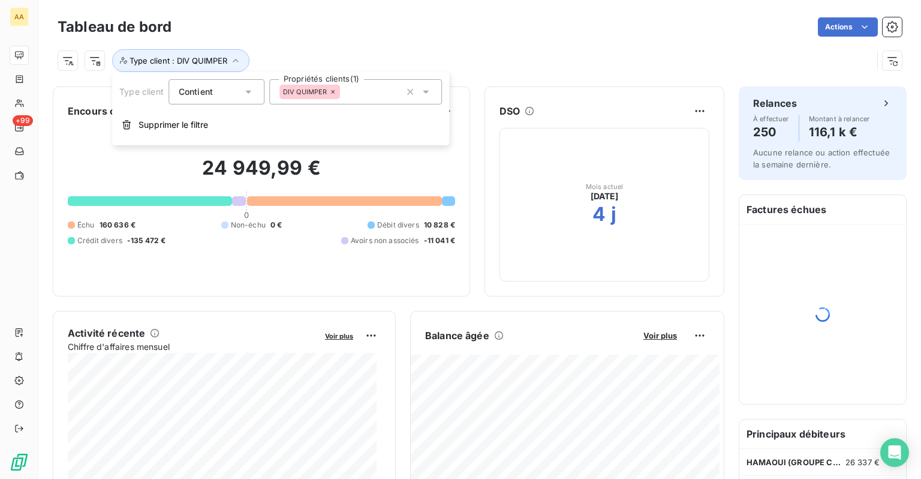
click at [333, 94] on icon at bounding box center [333, 91] width 7 height 7
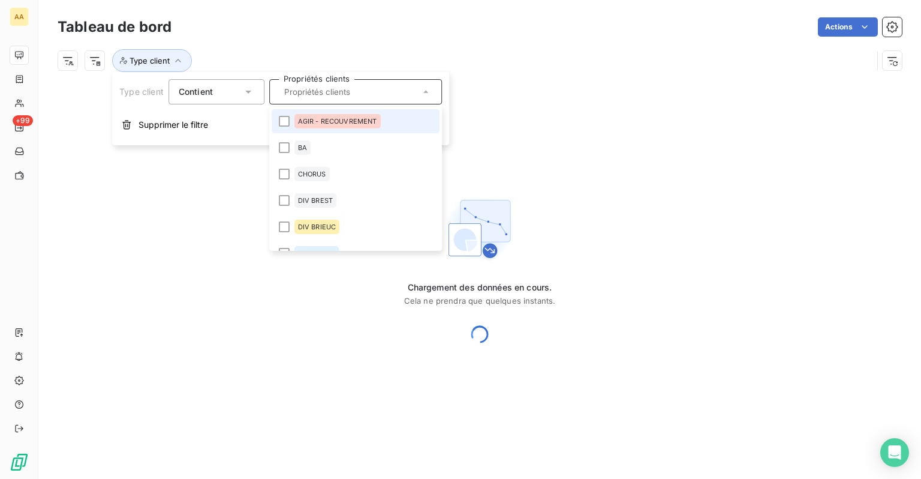
click at [273, 47] on div "Type client" at bounding box center [480, 56] width 844 height 32
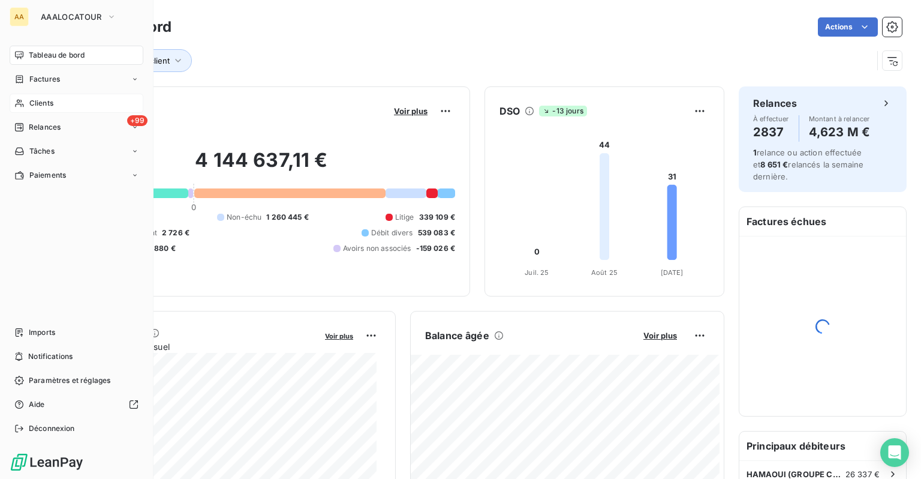
click at [47, 102] on span "Clients" at bounding box center [41, 103] width 24 height 11
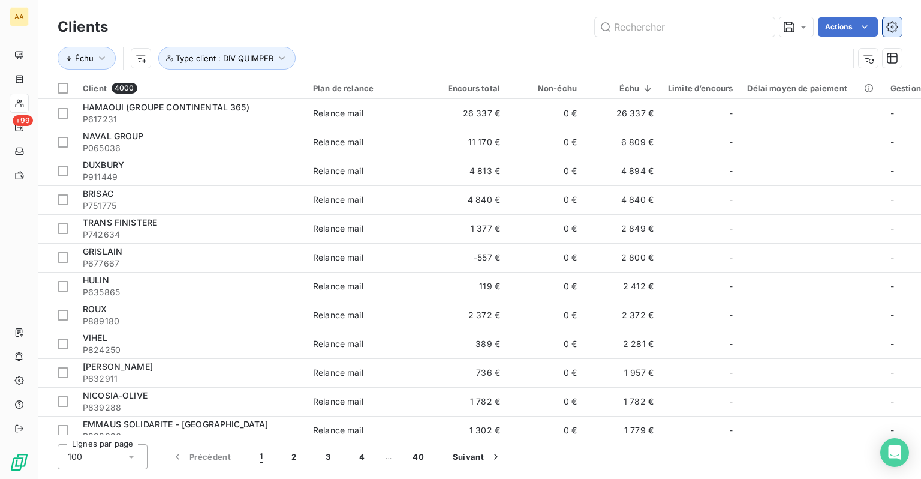
click at [891, 25] on icon "button" at bounding box center [892, 27] width 12 height 12
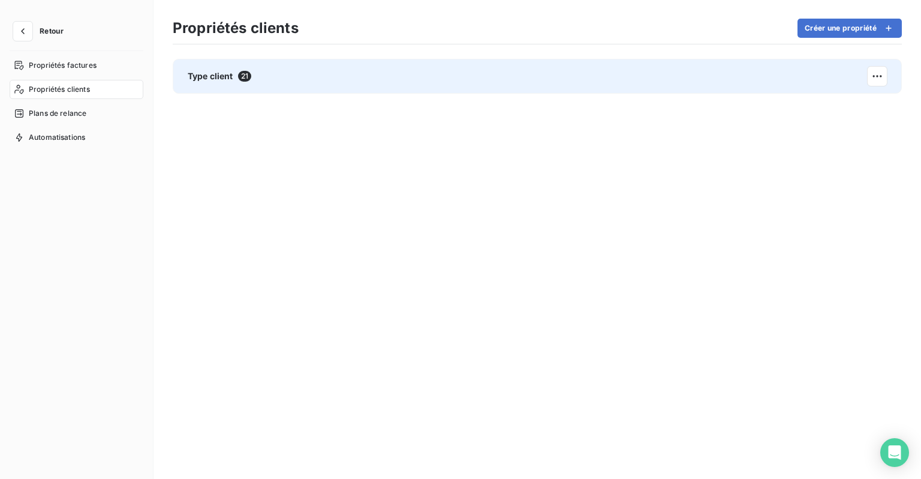
click at [236, 73] on div "Type client 21" at bounding box center [220, 76] width 64 height 12
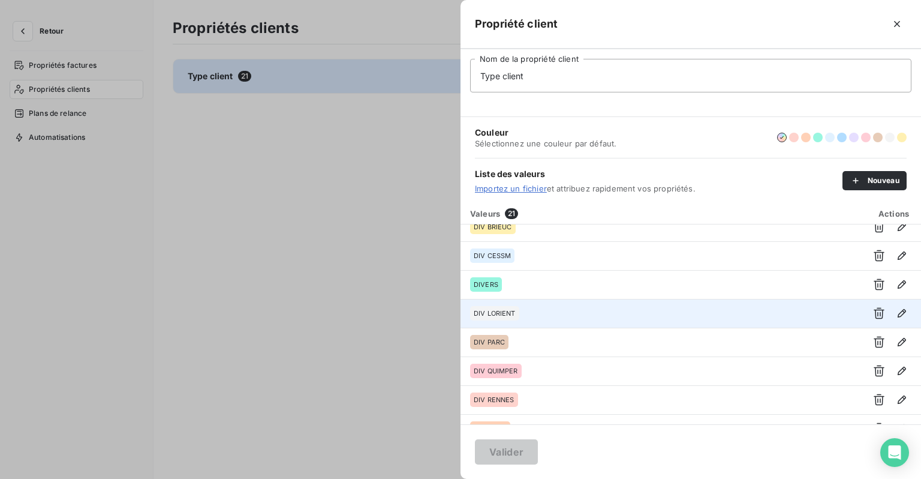
scroll to position [164, 0]
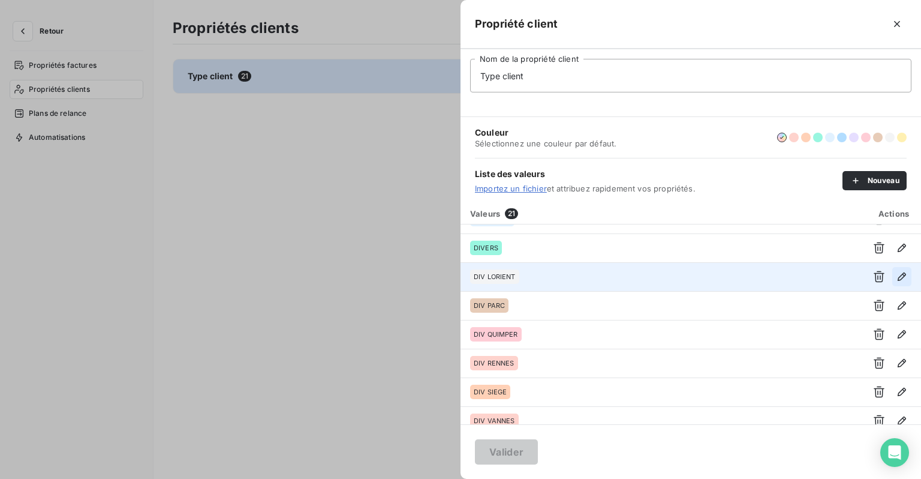
click at [896, 273] on icon "button" at bounding box center [902, 276] width 12 height 12
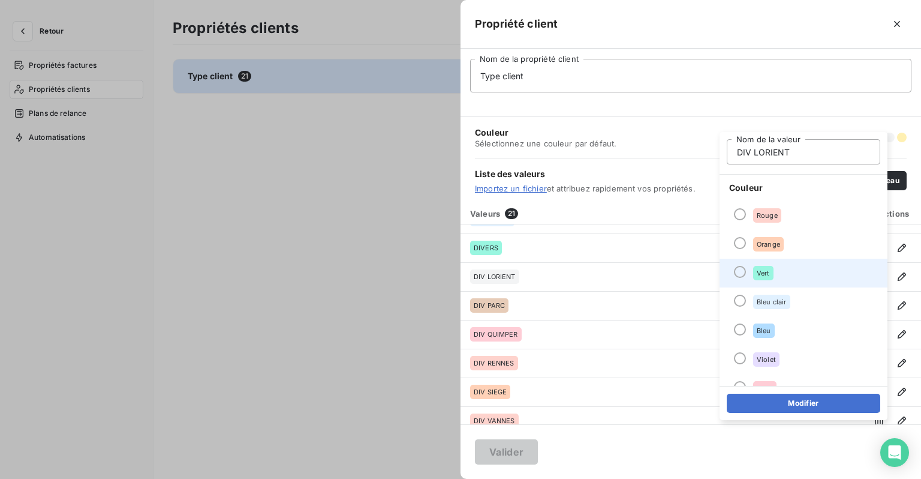
click at [759, 276] on div "Vert" at bounding box center [763, 273] width 20 height 14
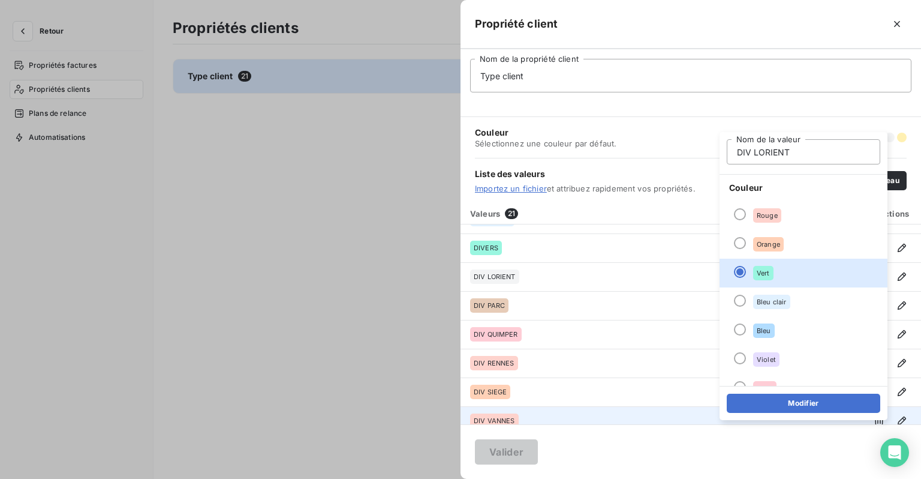
click at [789, 408] on button "Modifier" at bounding box center [804, 402] width 154 height 19
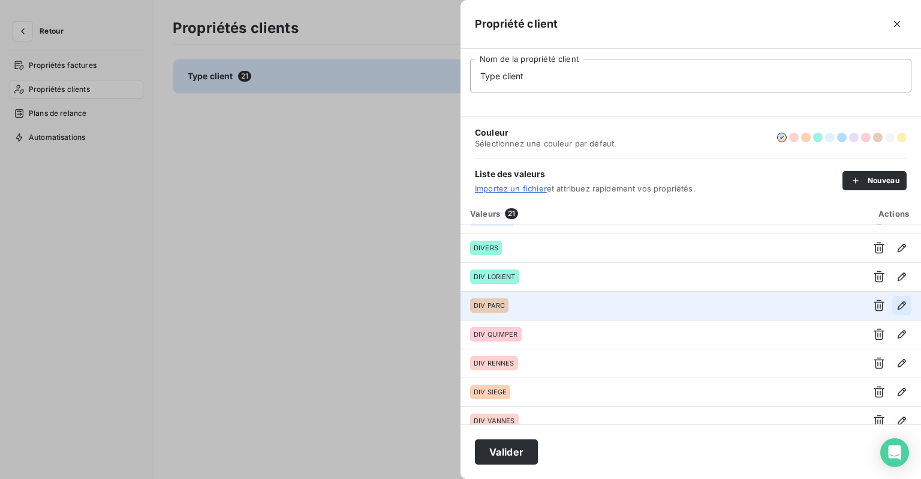
click at [900, 306] on icon "button" at bounding box center [902, 305] width 12 height 12
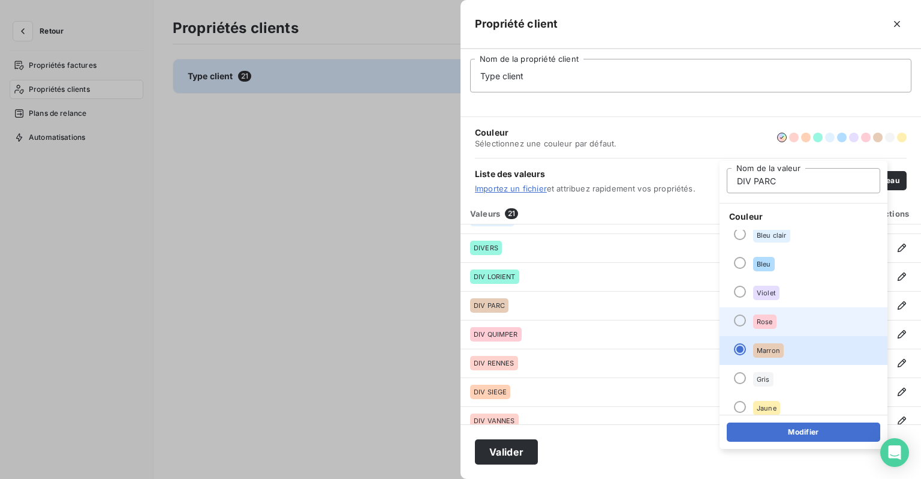
scroll to position [103, 0]
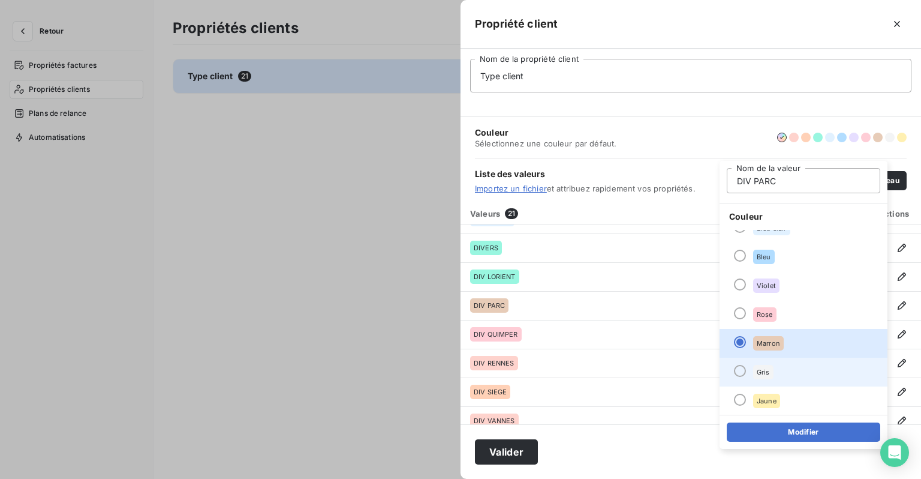
click at [772, 368] on div "Gris" at bounding box center [763, 372] width 20 height 14
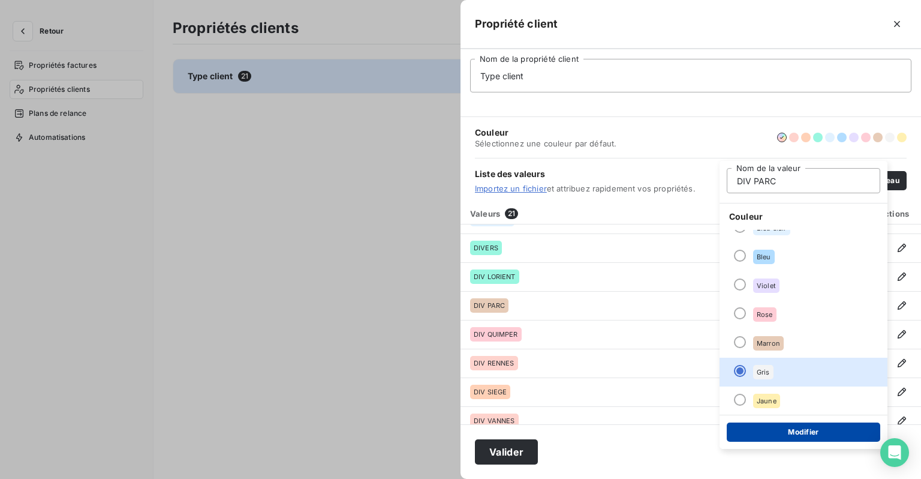
click at [820, 429] on button "Modifier" at bounding box center [804, 431] width 154 height 19
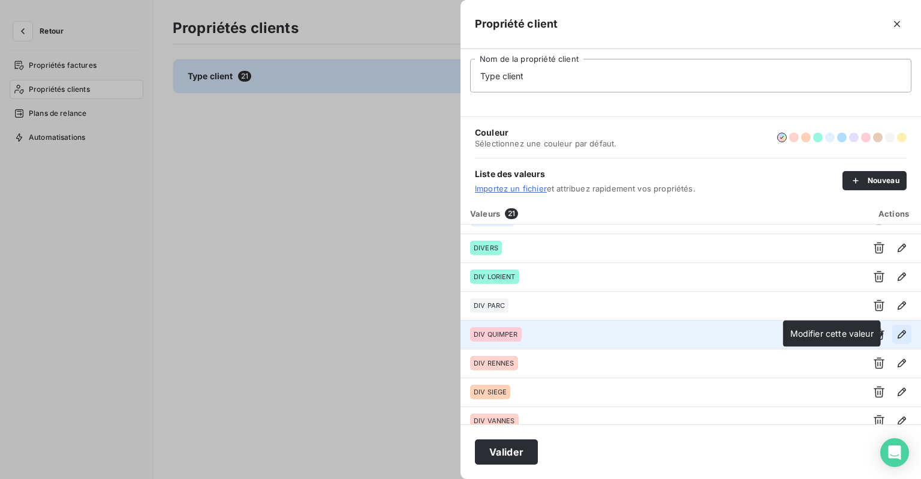
click at [896, 335] on icon "button" at bounding box center [902, 334] width 12 height 12
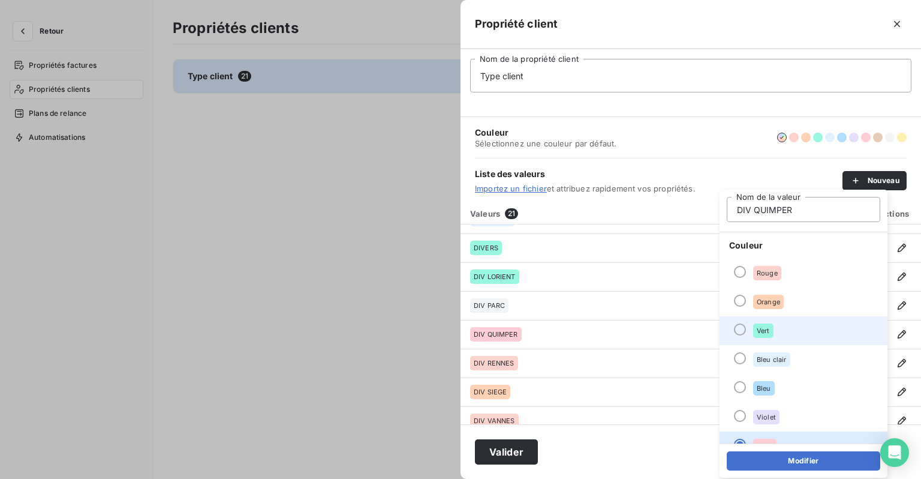
click at [780, 333] on li "Vert" at bounding box center [804, 330] width 168 height 29
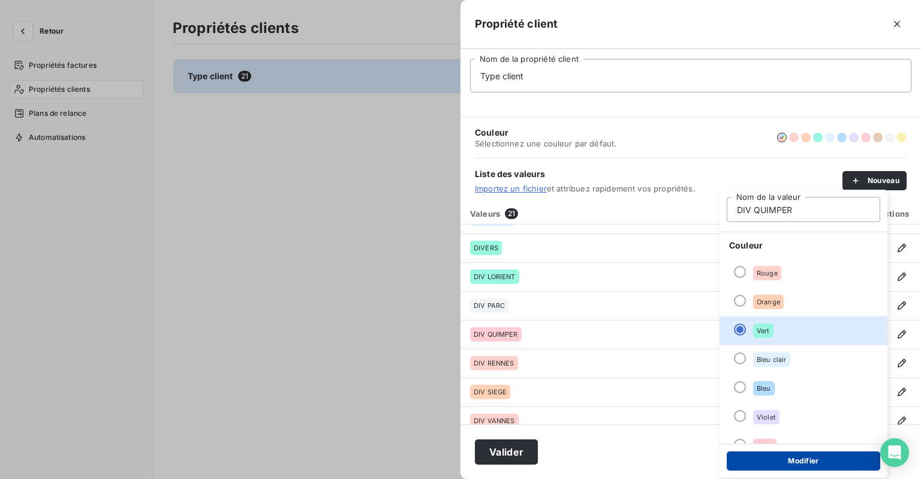
click at [780, 459] on button "Modifier" at bounding box center [804, 460] width 154 height 19
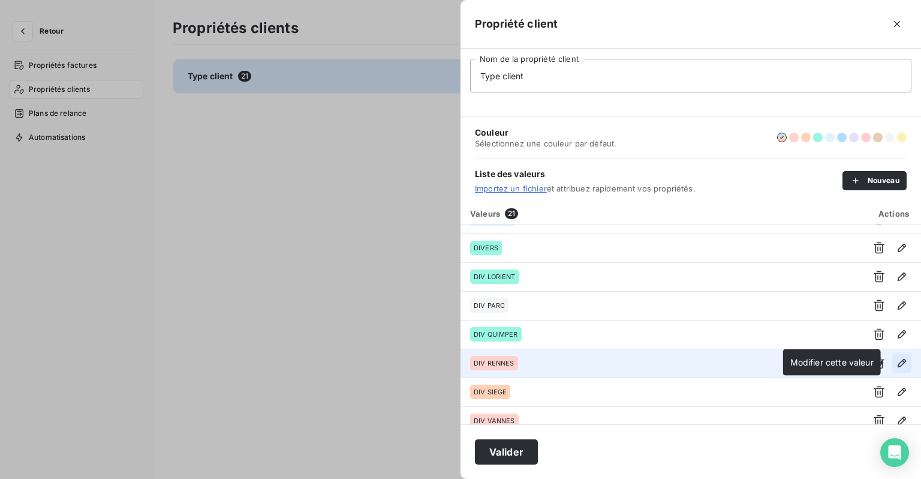
click at [898, 360] on icon "button" at bounding box center [902, 363] width 12 height 12
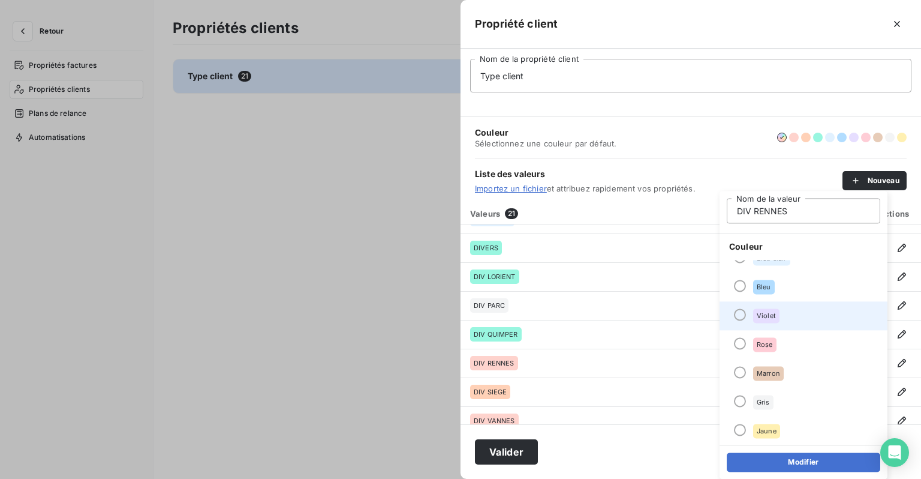
scroll to position [43, 0]
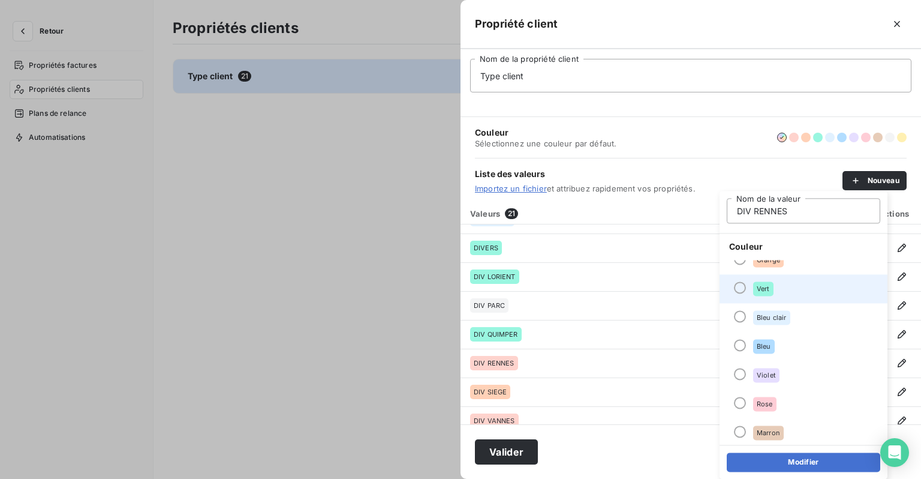
click at [769, 291] on span "Vert" at bounding box center [763, 288] width 13 height 7
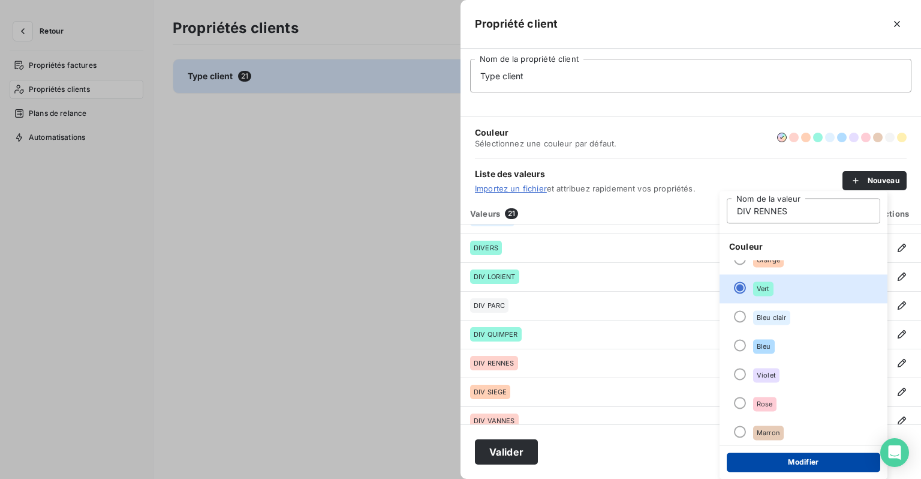
click at [784, 464] on button "Modifier" at bounding box center [804, 461] width 154 height 19
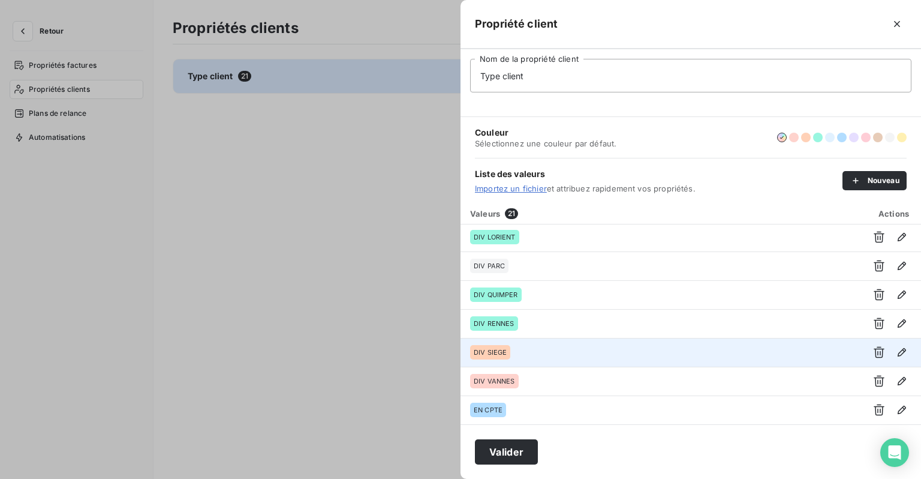
scroll to position [224, 0]
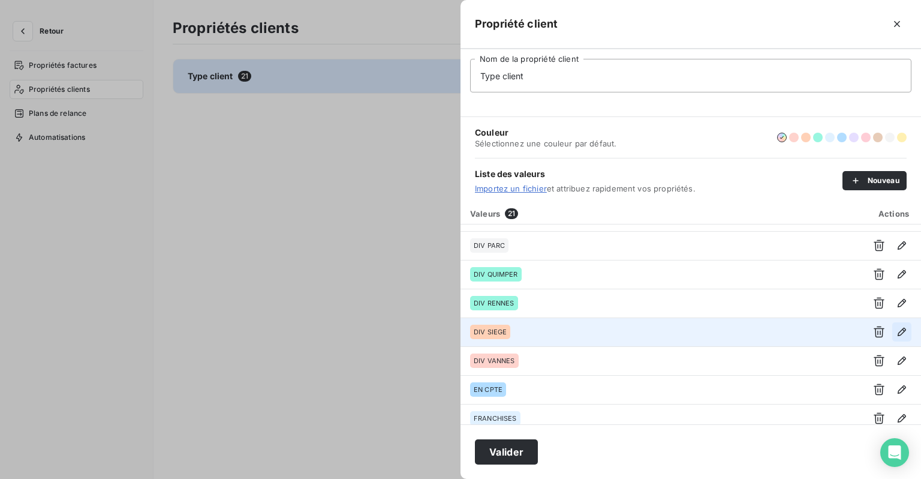
click at [897, 336] on icon "button" at bounding box center [902, 332] width 12 height 12
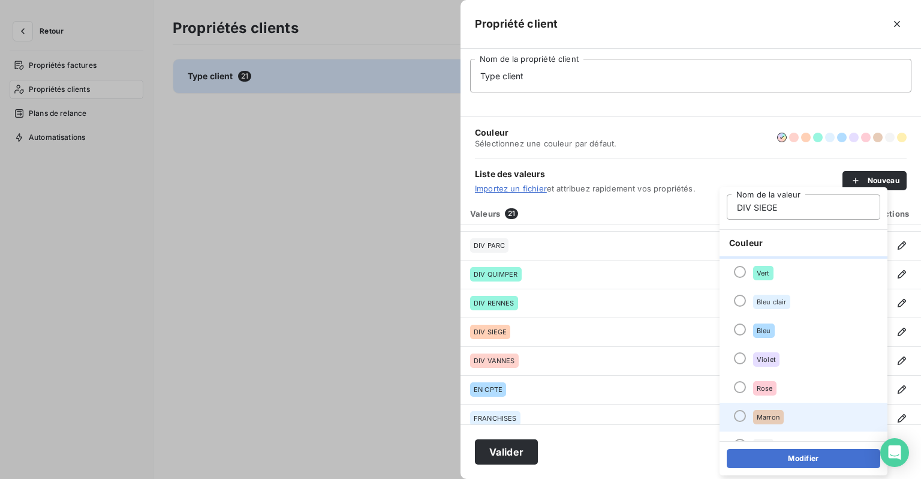
scroll to position [103, 0]
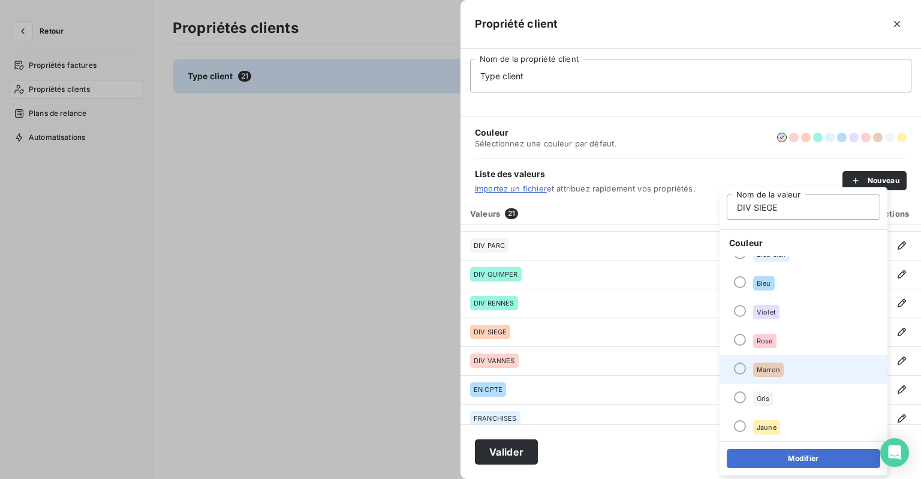
click at [777, 373] on div "Marron" at bounding box center [768, 369] width 31 height 14
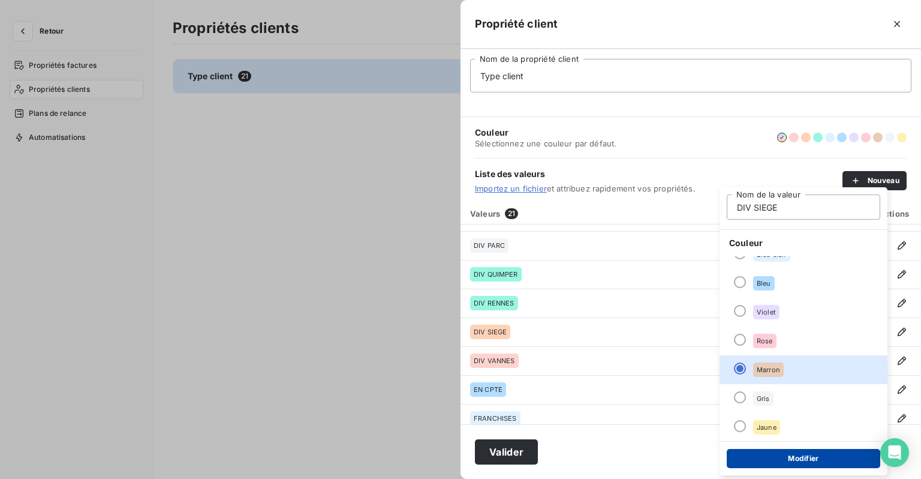
click at [806, 462] on button "Modifier" at bounding box center [804, 458] width 154 height 19
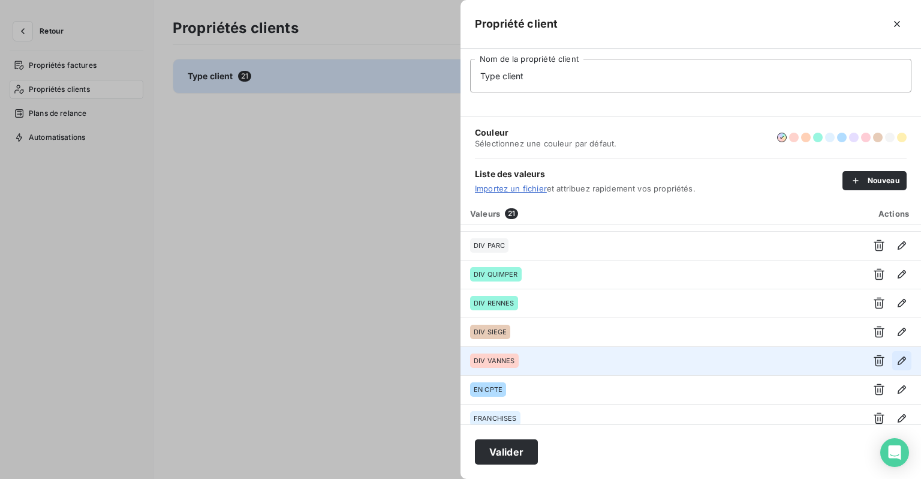
click at [896, 363] on icon "button" at bounding box center [902, 360] width 12 height 12
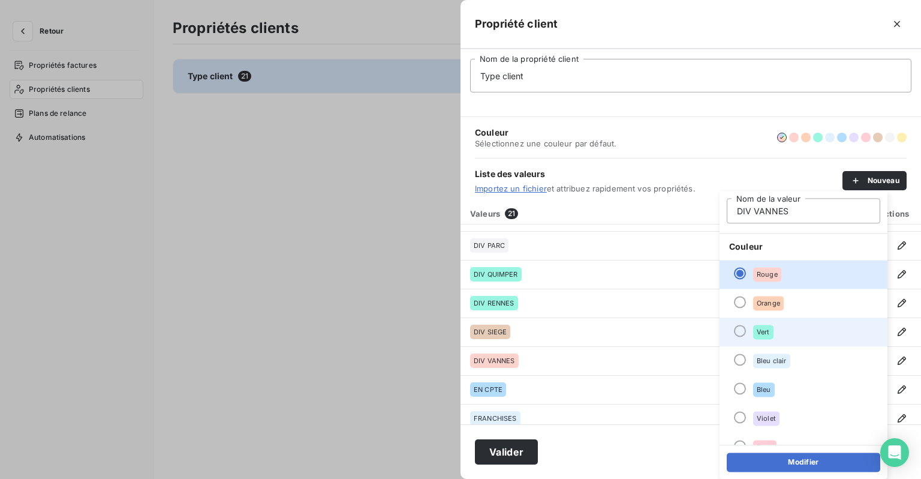
click at [778, 335] on li "Vert" at bounding box center [804, 331] width 168 height 29
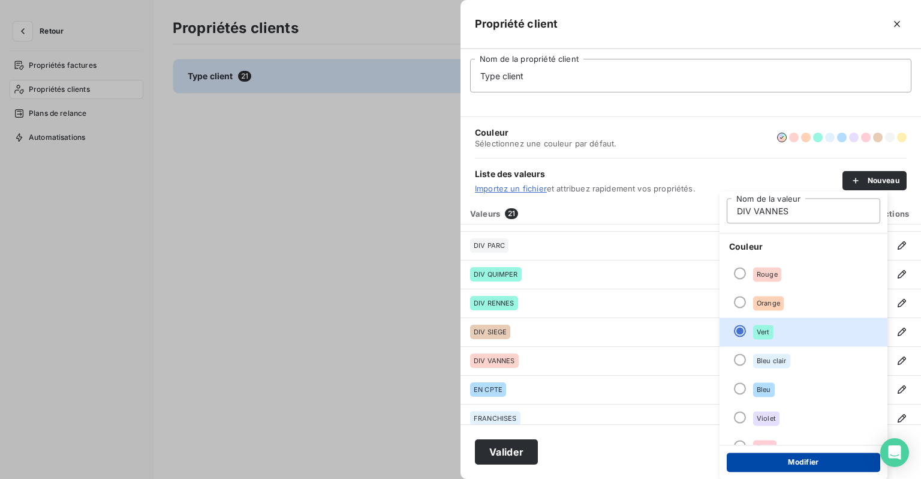
click at [776, 457] on button "Modifier" at bounding box center [804, 461] width 154 height 19
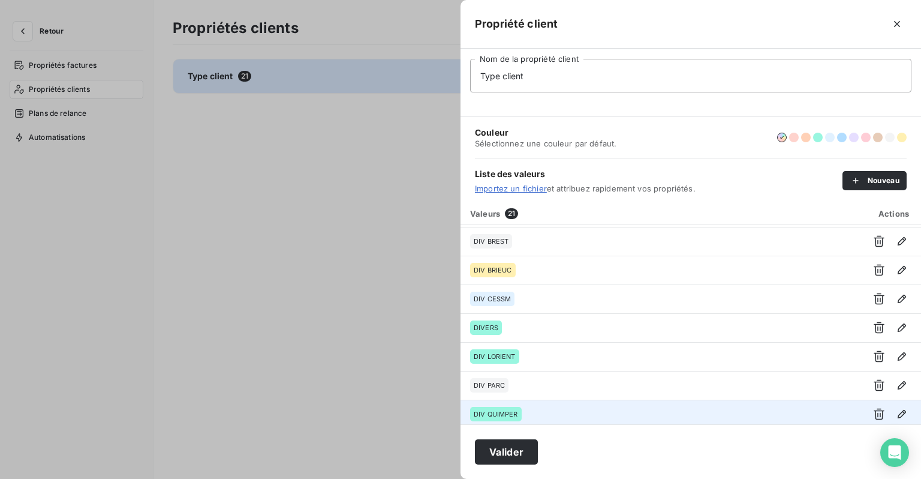
scroll to position [0, 0]
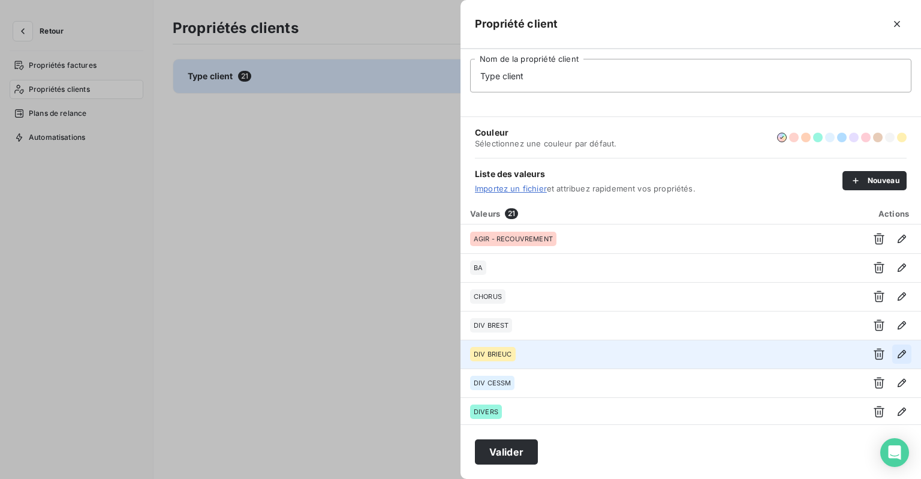
click at [897, 351] on icon "button" at bounding box center [902, 354] width 12 height 12
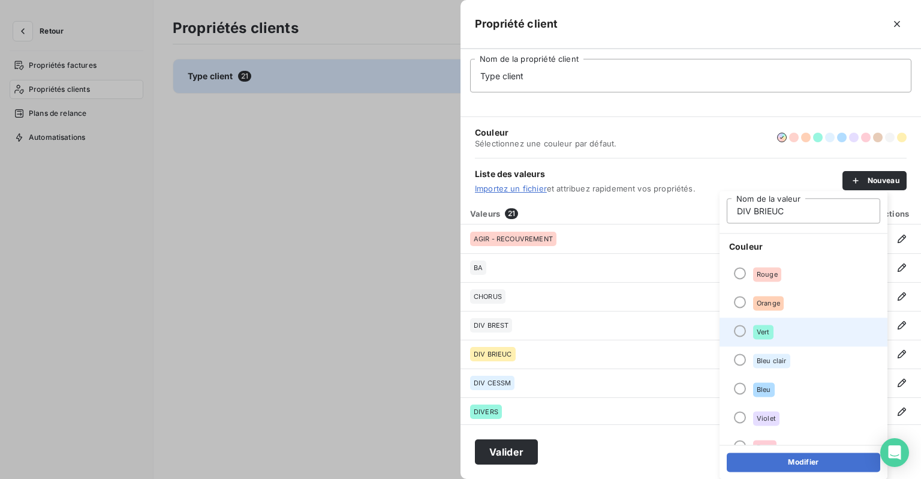
click at [759, 326] on div "Vert" at bounding box center [763, 331] width 20 height 14
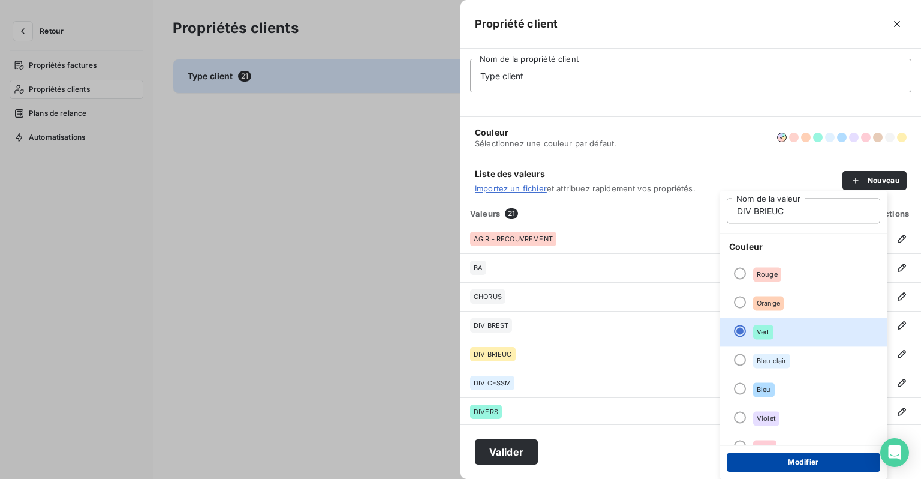
click at [775, 458] on button "Modifier" at bounding box center [804, 461] width 154 height 19
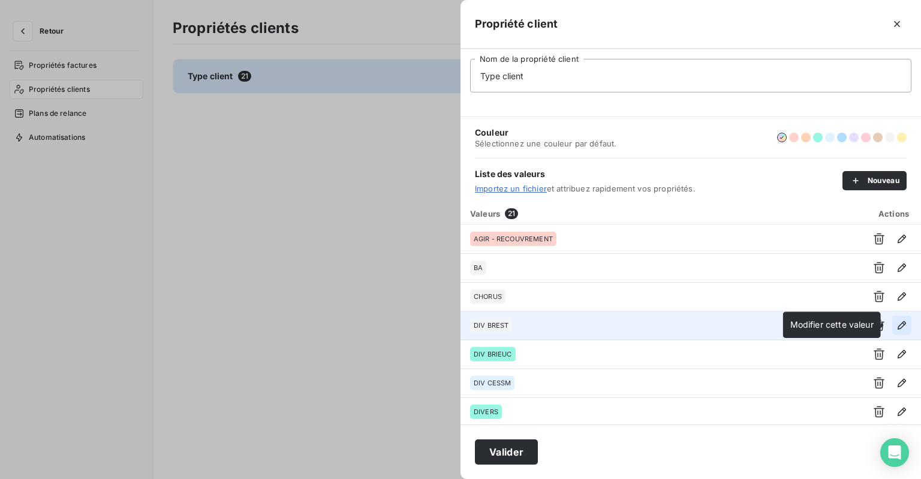
click at [900, 325] on icon "button" at bounding box center [902, 325] width 12 height 12
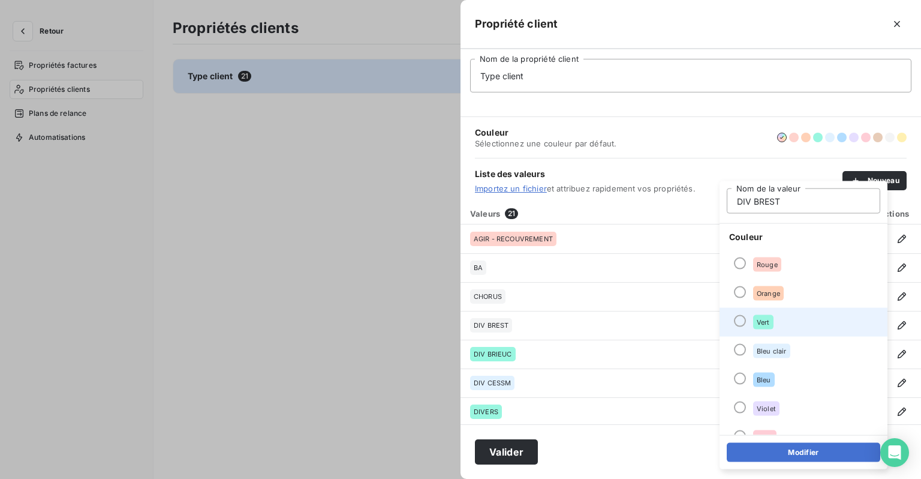
click at [769, 328] on div "Vert" at bounding box center [763, 322] width 20 height 14
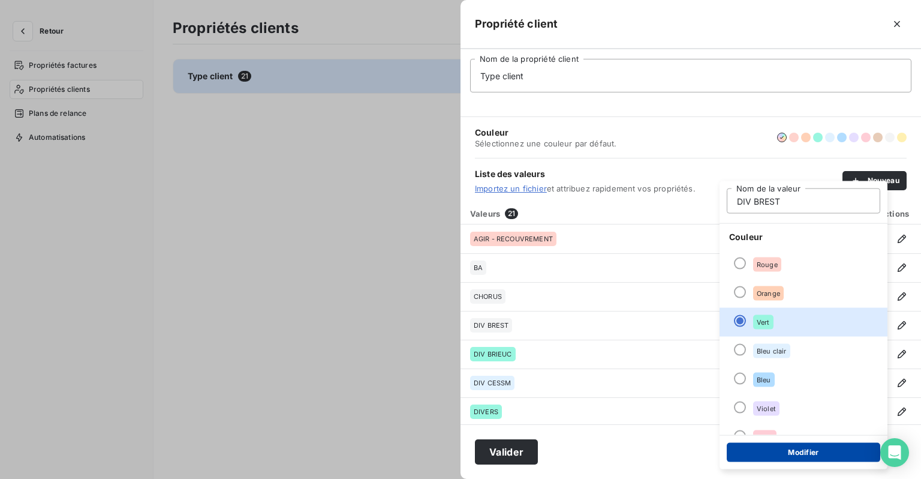
click at [767, 449] on button "Modifier" at bounding box center [804, 452] width 154 height 19
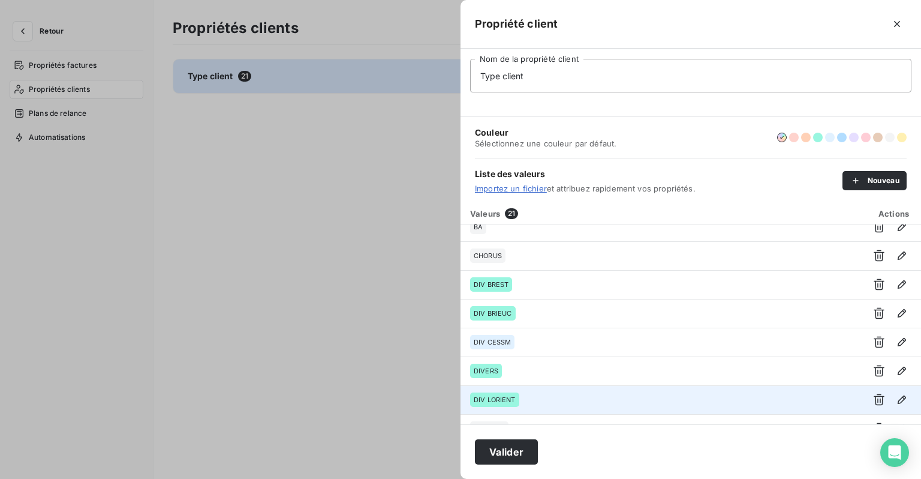
scroll to position [60, 0]
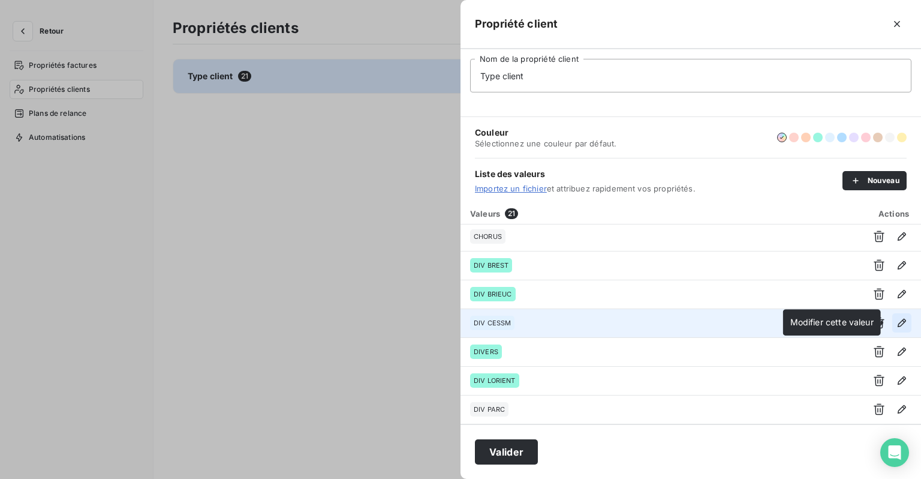
click at [897, 326] on icon "button" at bounding box center [902, 323] width 12 height 12
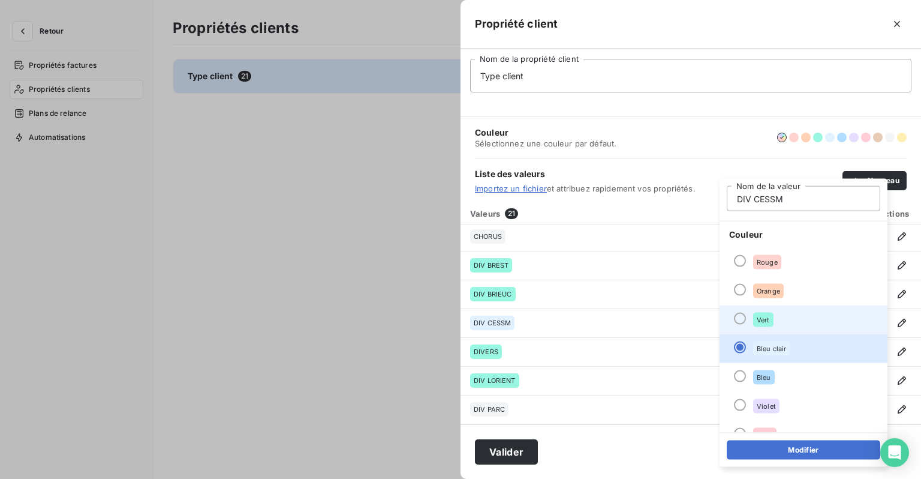
click at [788, 306] on li "Vert" at bounding box center [804, 319] width 168 height 29
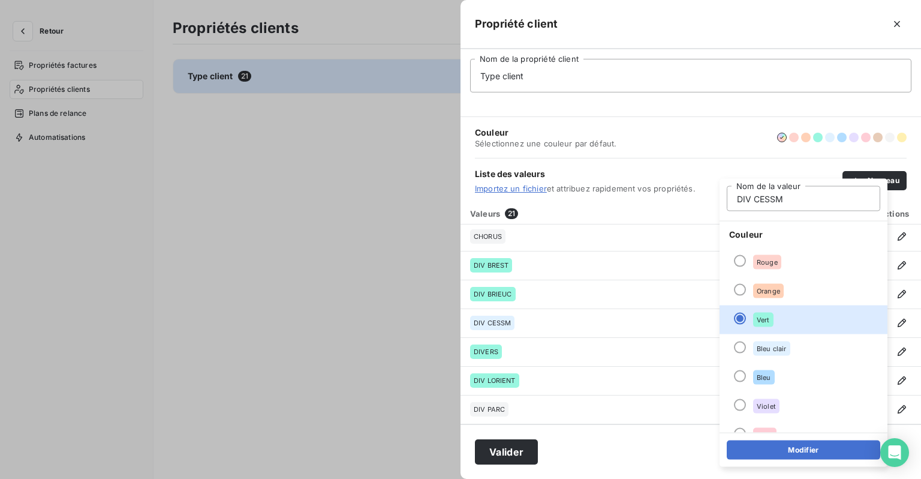
click at [774, 438] on div "Modifier" at bounding box center [804, 449] width 168 height 34
click at [775, 445] on button "Modifier" at bounding box center [804, 449] width 154 height 19
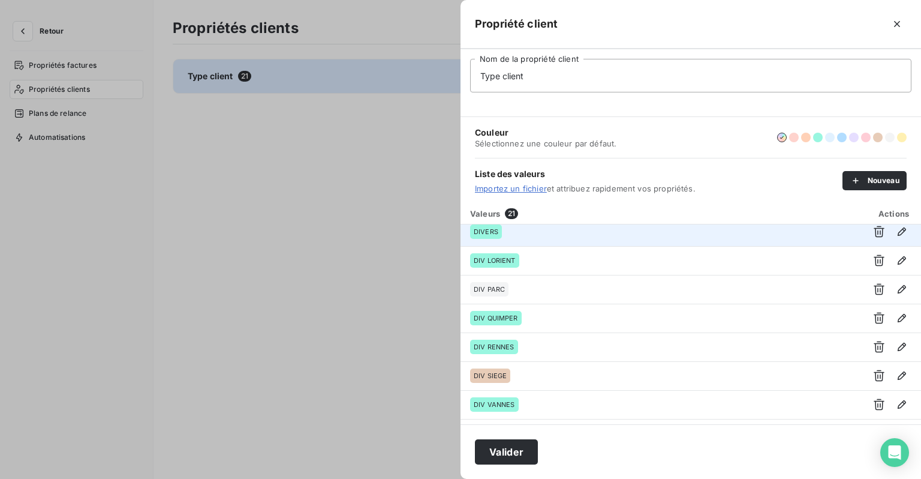
scroll to position [120, 0]
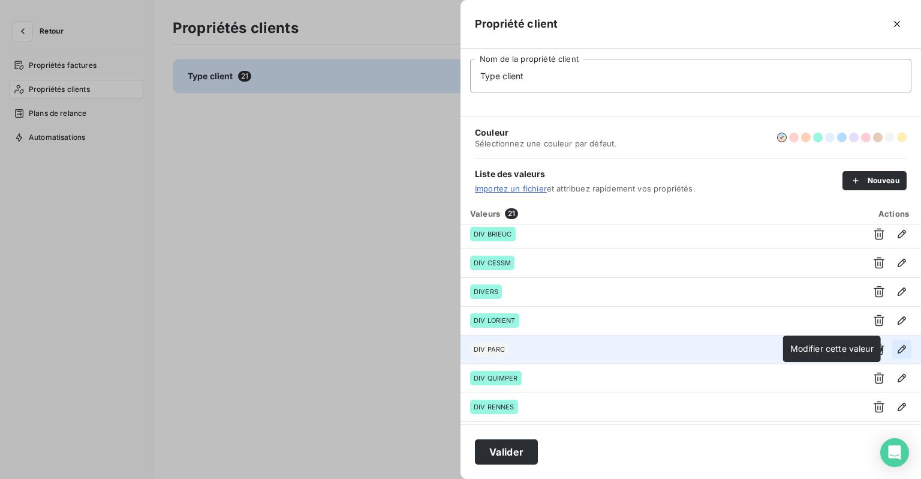
click at [898, 350] on icon "button" at bounding box center [902, 349] width 8 height 8
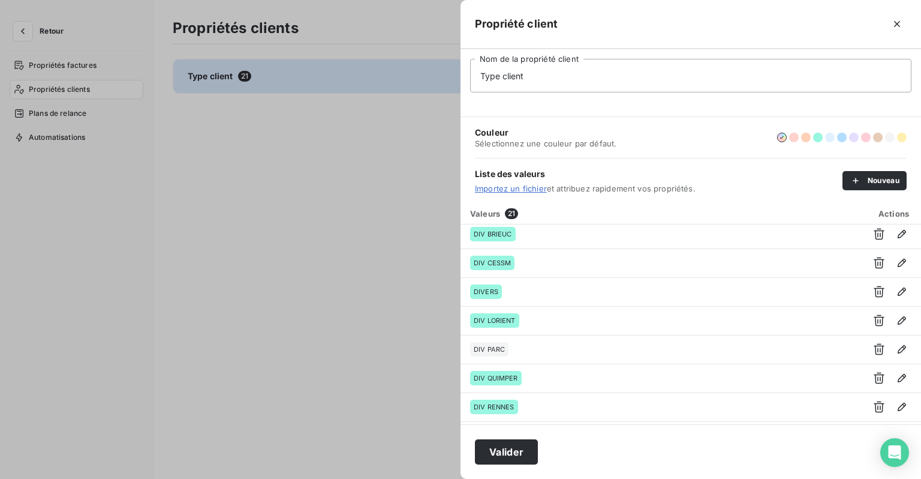
click at [696, 149] on div "Couleur Sélectionnez une couleur par défaut." at bounding box center [691, 137] width 432 height 41
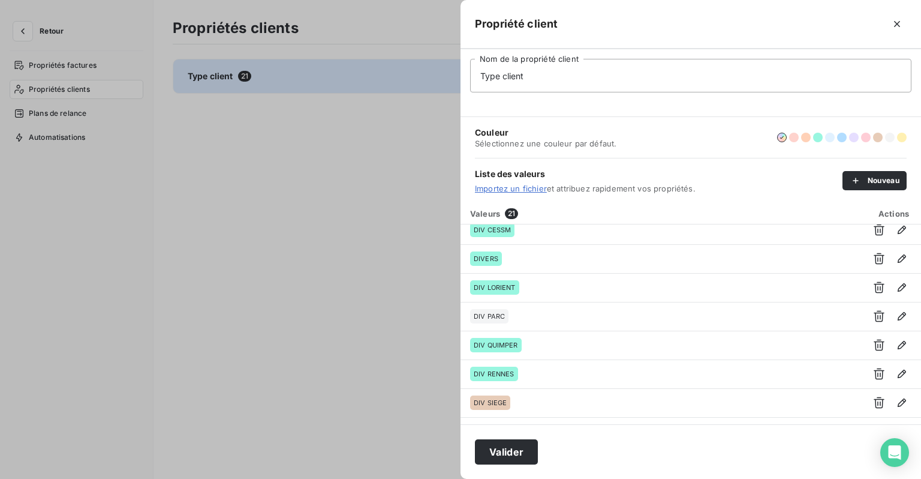
scroll to position [180, 0]
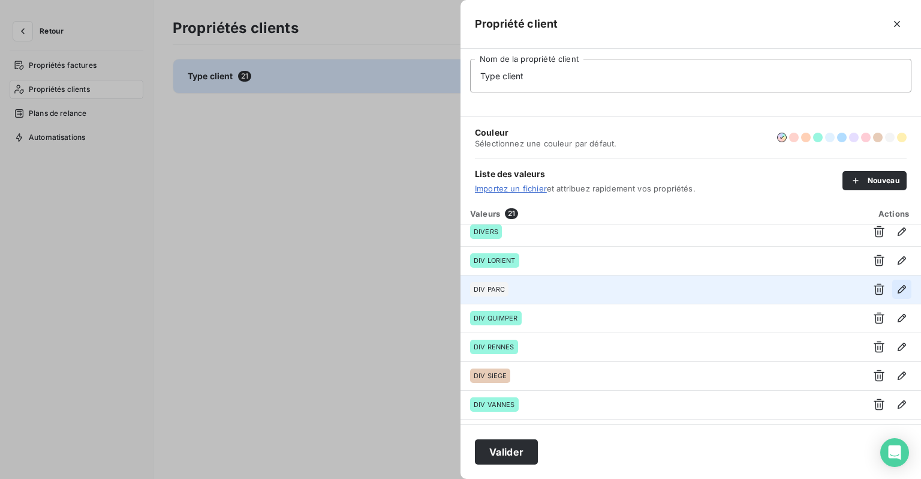
click at [897, 291] on icon "button" at bounding box center [902, 289] width 12 height 12
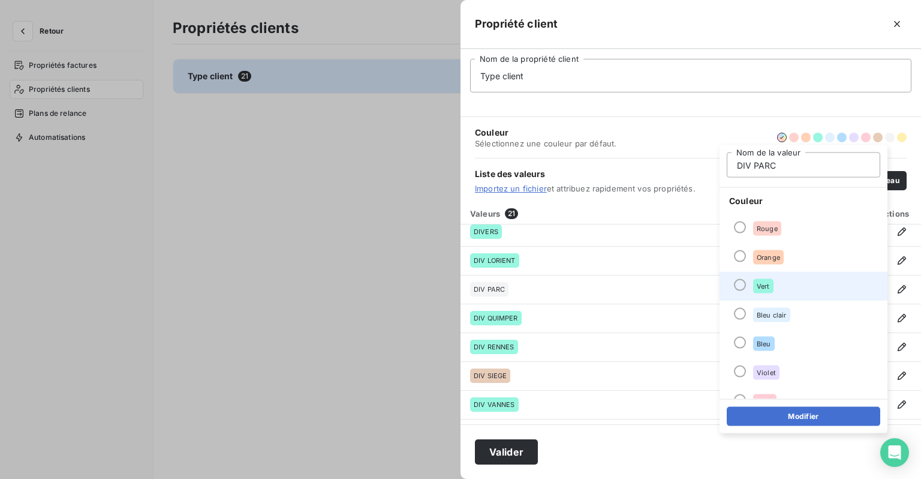
click at [770, 290] on div "Vert" at bounding box center [763, 286] width 20 height 14
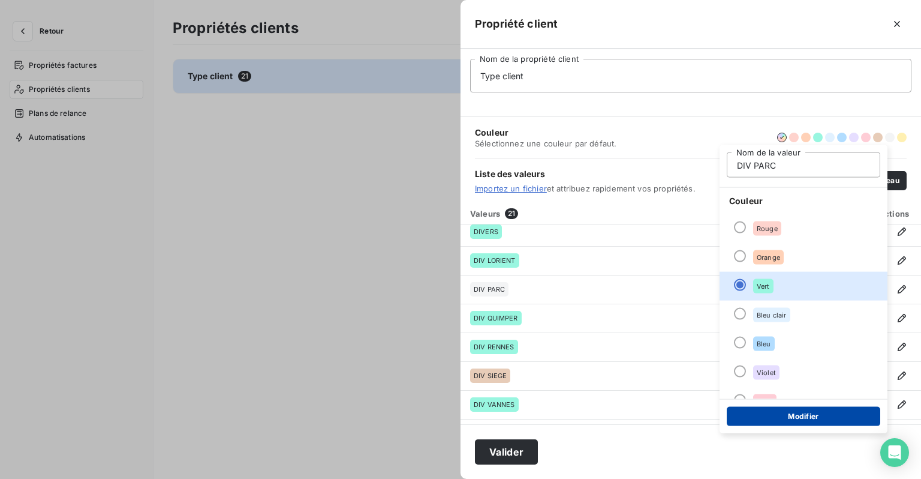
click at [778, 419] on button "Modifier" at bounding box center [804, 416] width 154 height 19
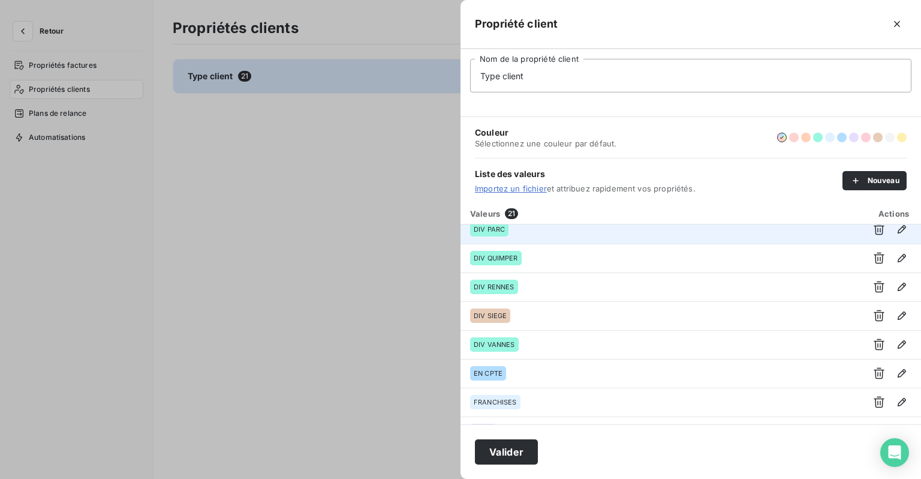
scroll to position [240, 0]
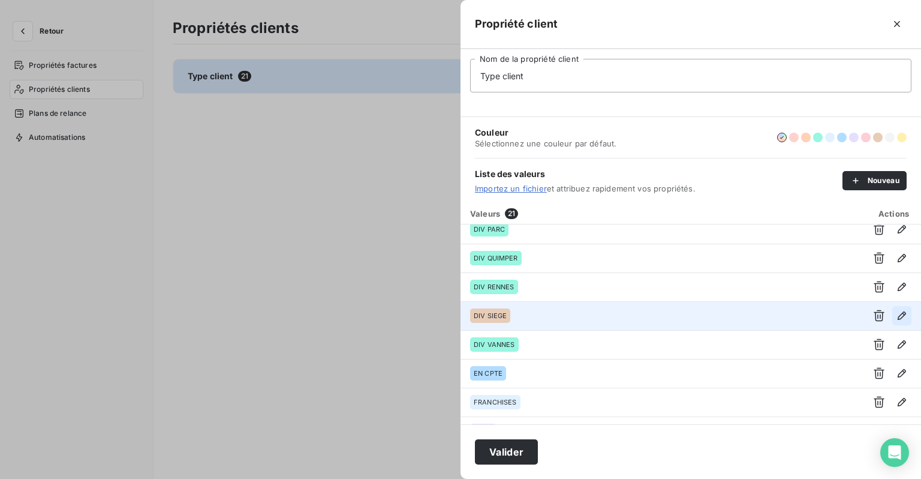
click at [896, 311] on icon "button" at bounding box center [902, 315] width 12 height 12
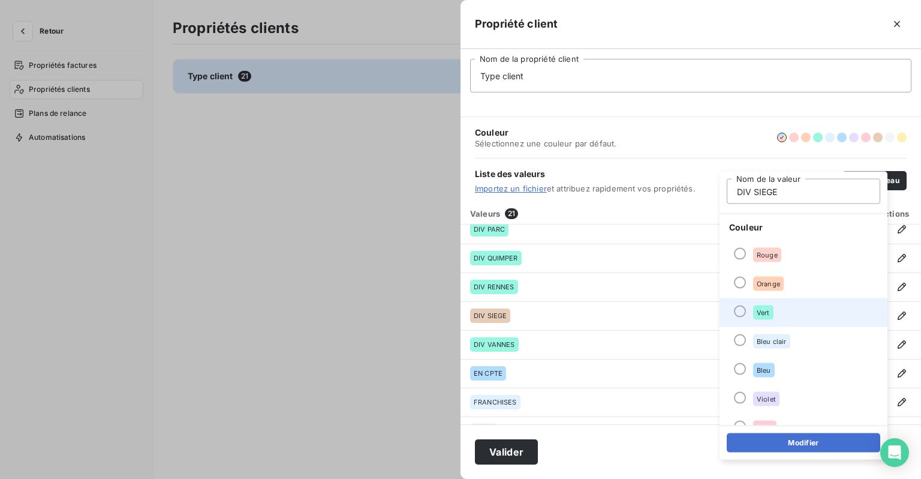
click at [741, 308] on div at bounding box center [740, 311] width 12 height 12
click at [769, 440] on button "Modifier" at bounding box center [804, 442] width 154 height 19
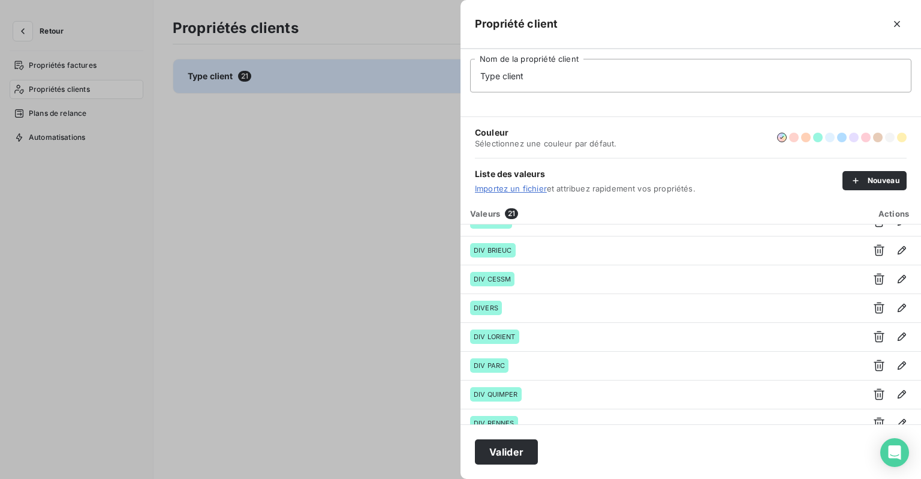
scroll to position [0, 0]
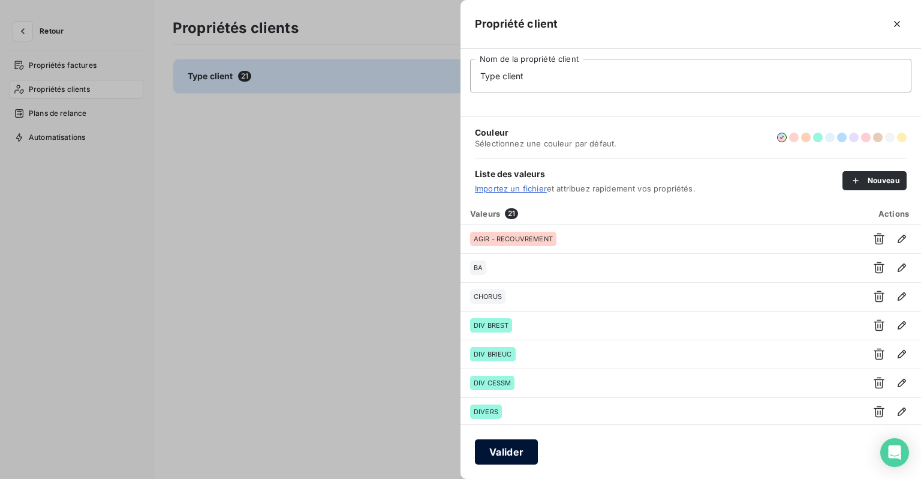
click at [523, 452] on button "Valider" at bounding box center [506, 451] width 63 height 25
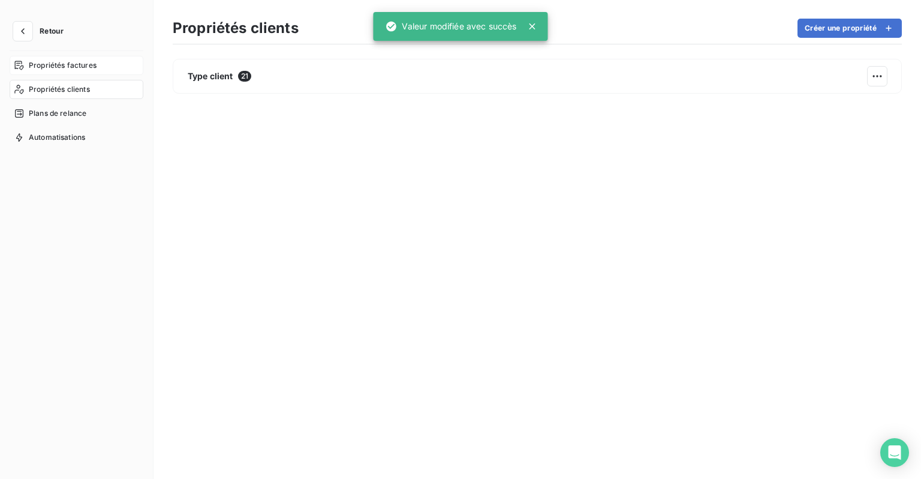
click at [94, 68] on span "Propriétés factures" at bounding box center [63, 65] width 68 height 11
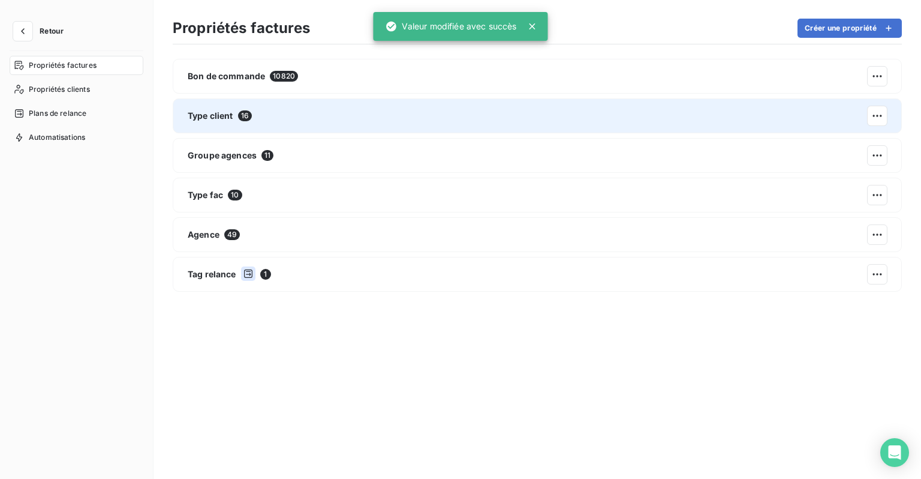
click at [260, 107] on div "Type client 16" at bounding box center [537, 115] width 729 height 35
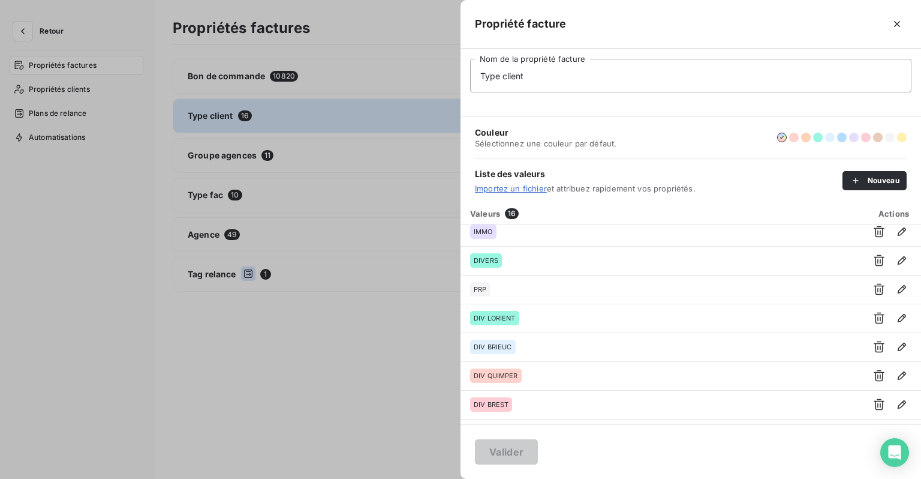
scroll to position [240, 0]
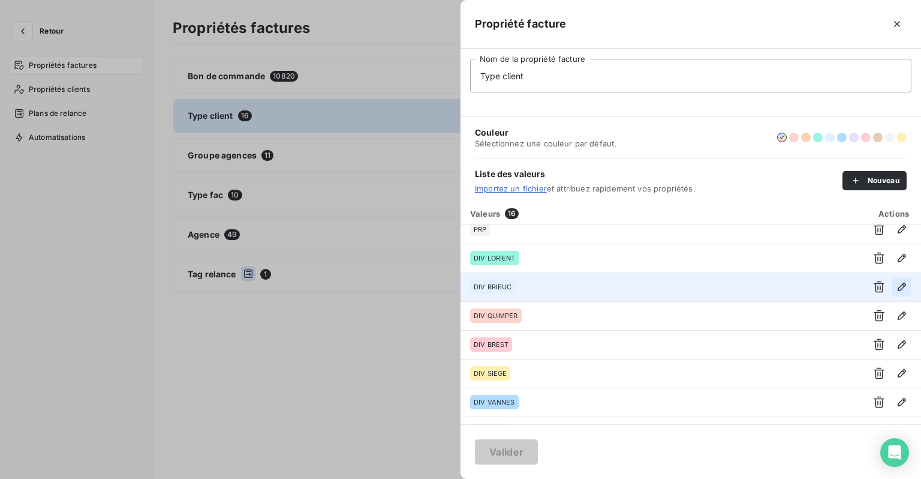
click at [898, 282] on icon "button" at bounding box center [902, 286] width 8 height 8
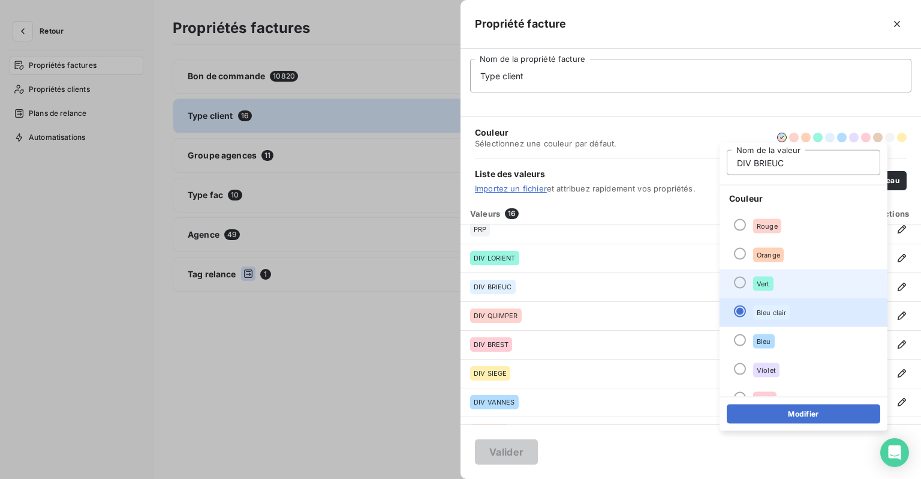
click at [765, 284] on span "Vert" at bounding box center [763, 283] width 13 height 7
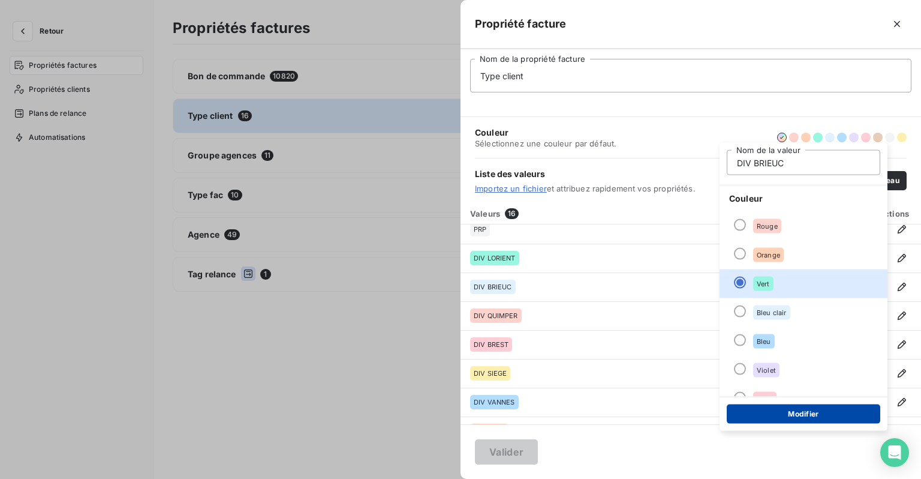
click at [782, 411] on button "Modifier" at bounding box center [804, 413] width 154 height 19
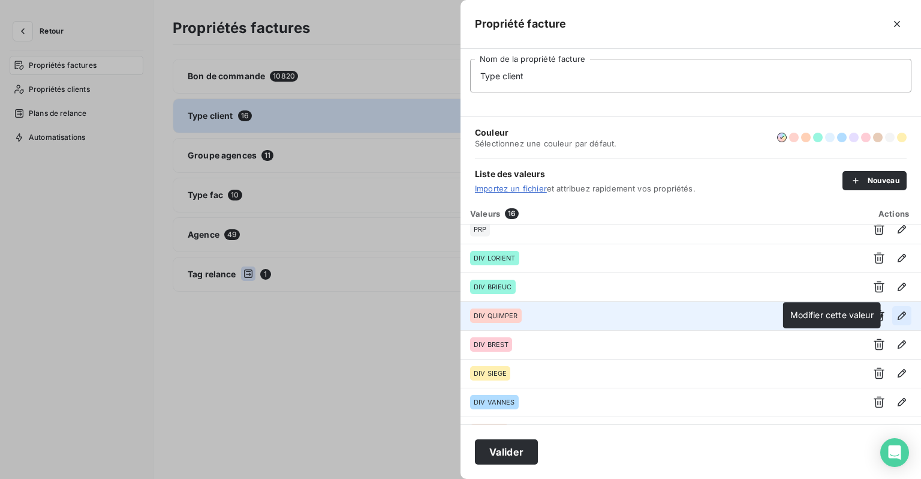
click at [896, 317] on icon "button" at bounding box center [902, 315] width 12 height 12
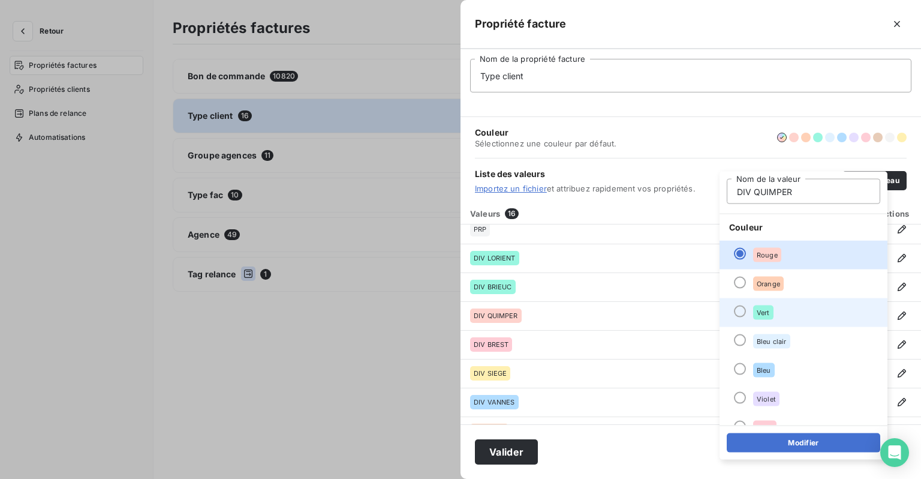
click at [766, 318] on div "Vert" at bounding box center [763, 312] width 20 height 14
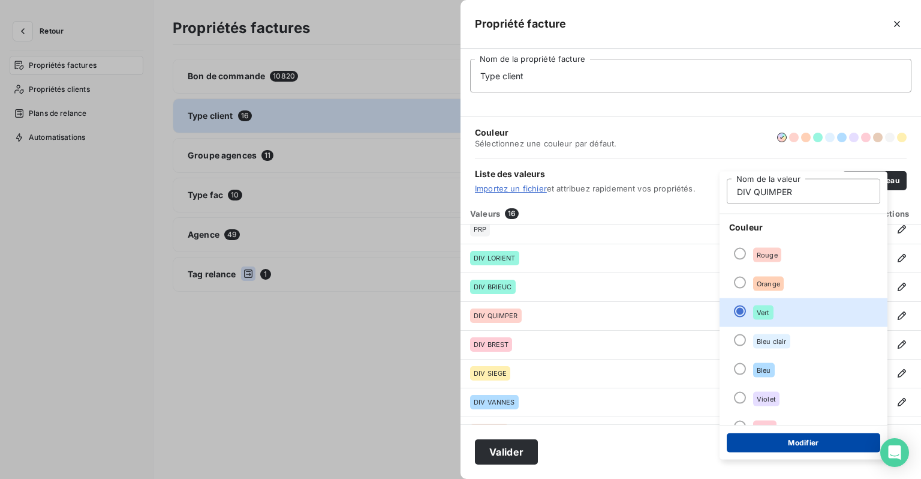
click at [770, 443] on button "Modifier" at bounding box center [804, 442] width 154 height 19
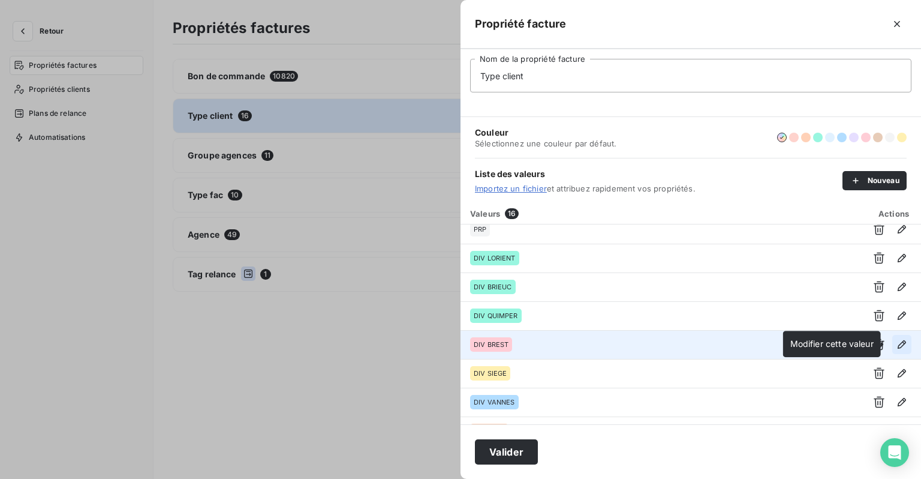
click at [896, 346] on icon "button" at bounding box center [902, 344] width 12 height 12
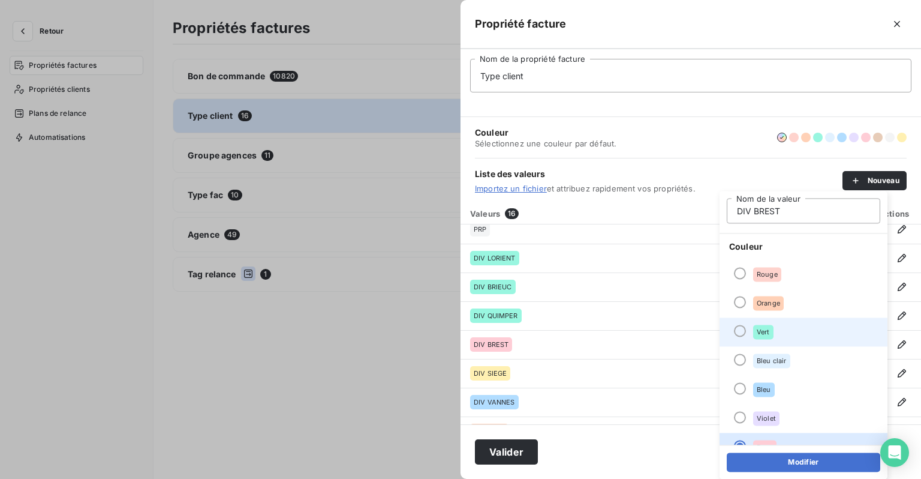
click at [780, 339] on li "Vert" at bounding box center [804, 331] width 168 height 29
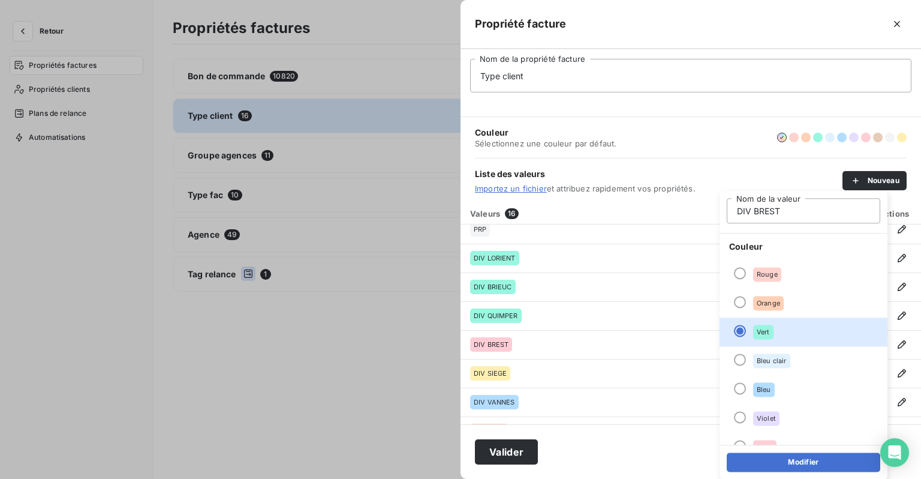
click at [775, 469] on button "Modifier" at bounding box center [804, 461] width 154 height 19
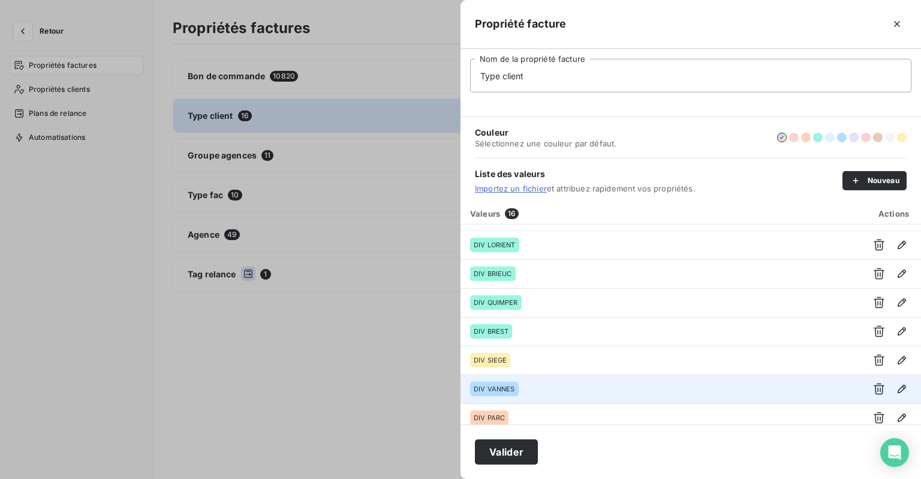
scroll to position [260, 0]
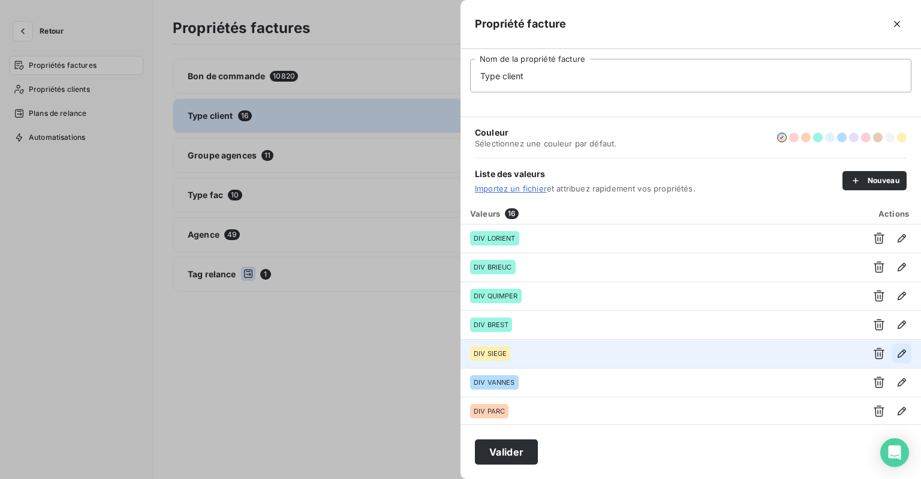
click at [900, 351] on icon "button" at bounding box center [902, 353] width 8 height 8
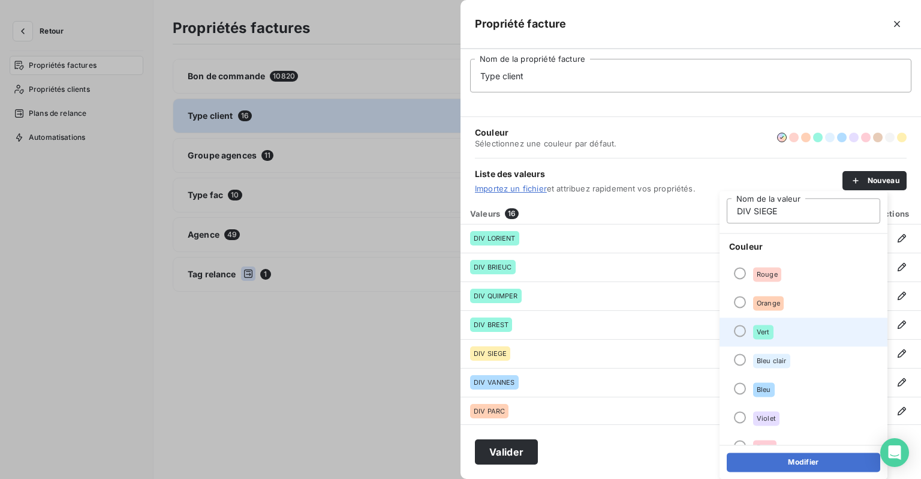
click at [756, 338] on div "Vert" at bounding box center [763, 331] width 20 height 14
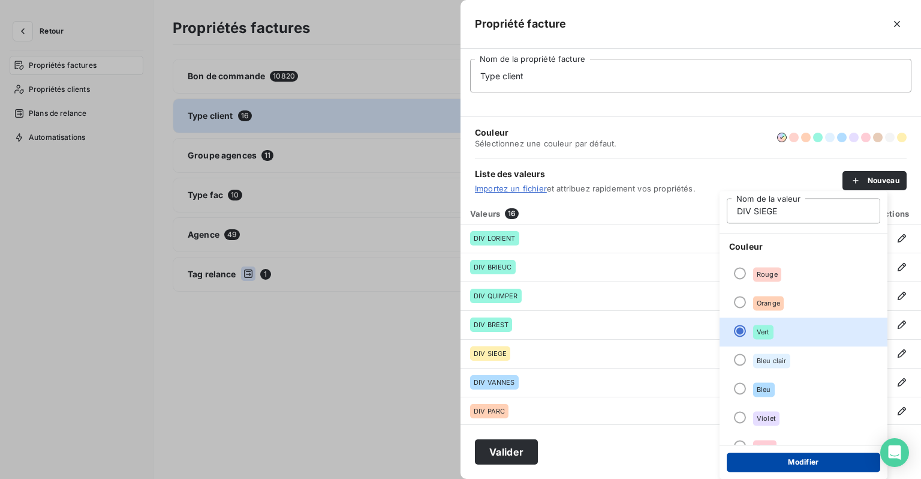
click at [776, 456] on button "Modifier" at bounding box center [804, 461] width 154 height 19
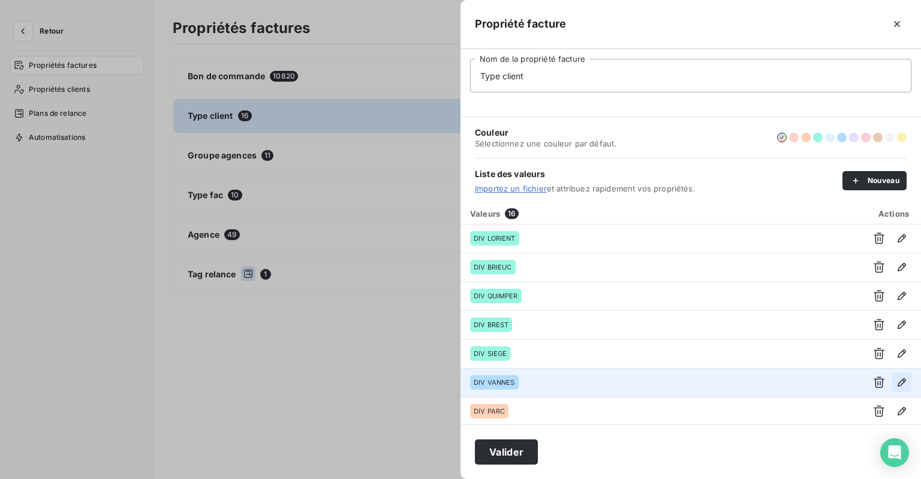
click at [898, 377] on icon "button" at bounding box center [902, 382] width 12 height 12
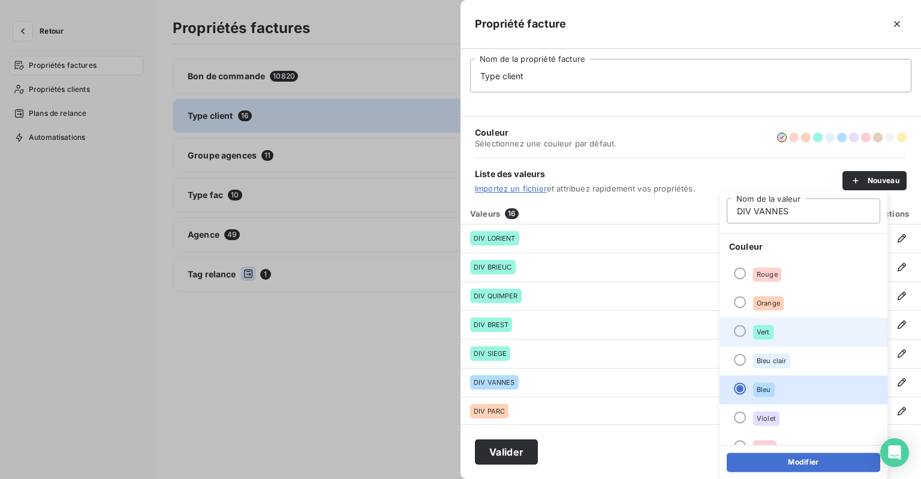
click at [787, 332] on li "Vert" at bounding box center [804, 331] width 168 height 29
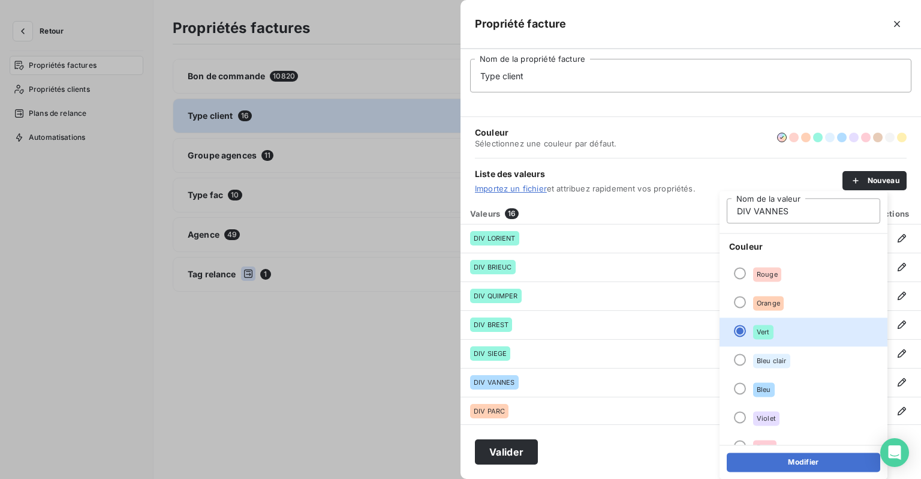
drag, startPoint x: 775, startPoint y: 451, endPoint x: 774, endPoint y: 459, distance: 8.6
click at [775, 452] on div "Modifier" at bounding box center [804, 461] width 168 height 34
click at [774, 459] on button "Modifier" at bounding box center [804, 461] width 154 height 19
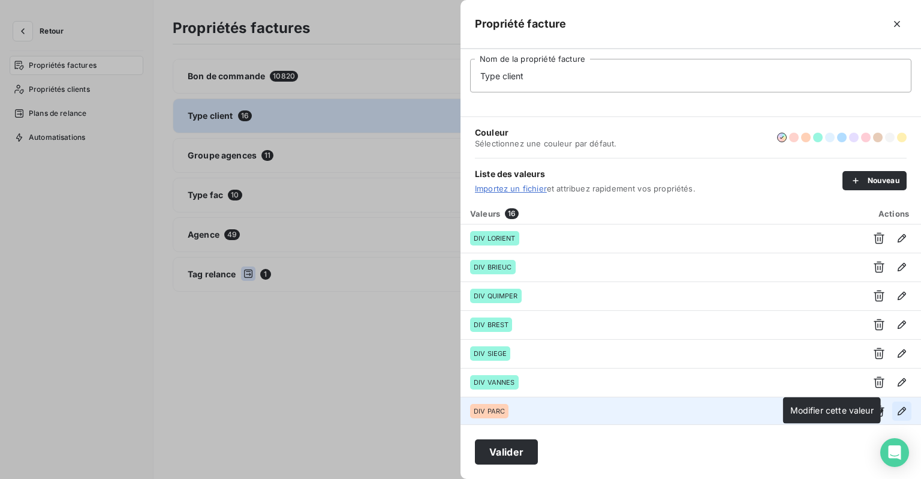
click at [898, 413] on icon "button" at bounding box center [902, 411] width 8 height 8
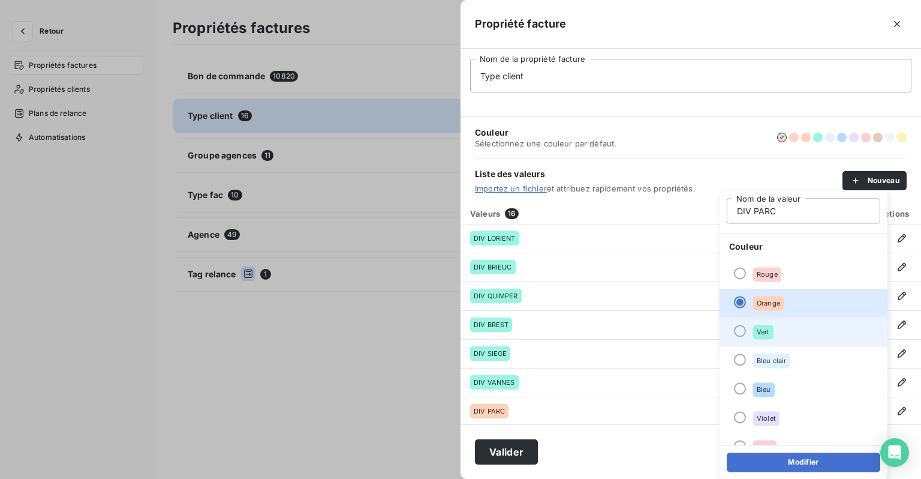
click at [774, 330] on li "Vert" at bounding box center [804, 331] width 168 height 29
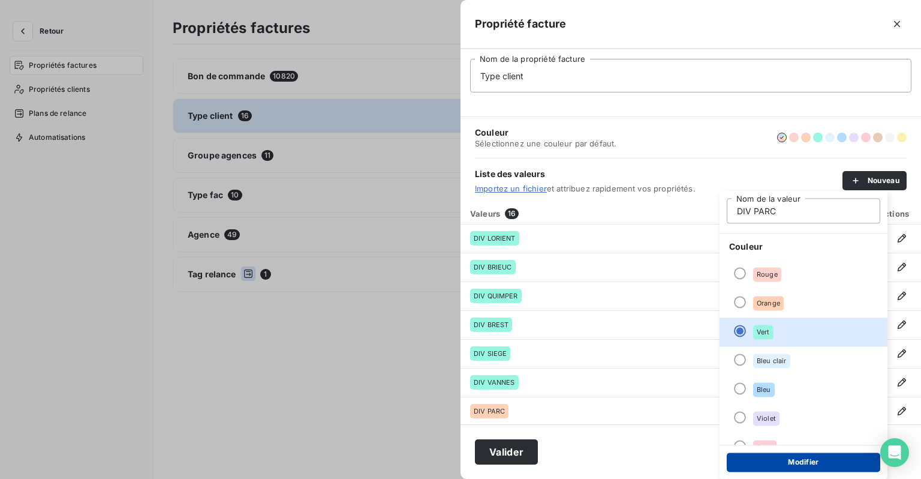
click at [768, 467] on button "Modifier" at bounding box center [804, 461] width 154 height 19
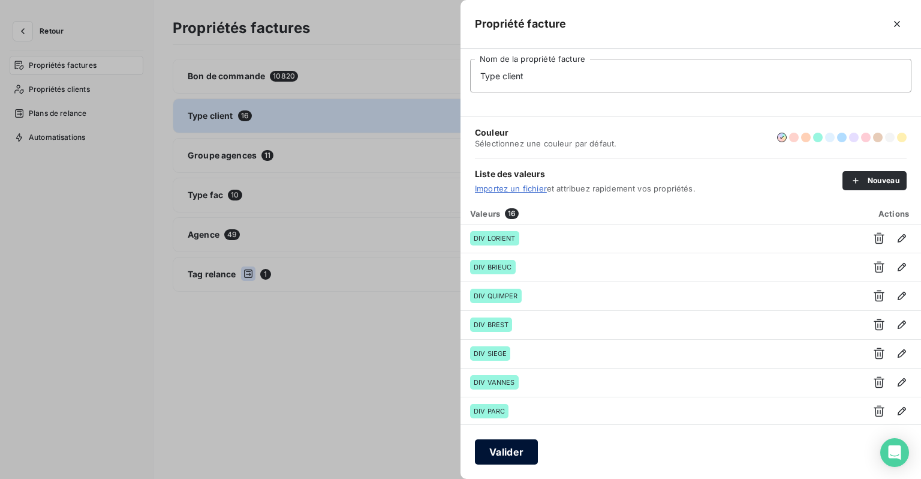
click at [513, 447] on button "Valider" at bounding box center [506, 451] width 63 height 25
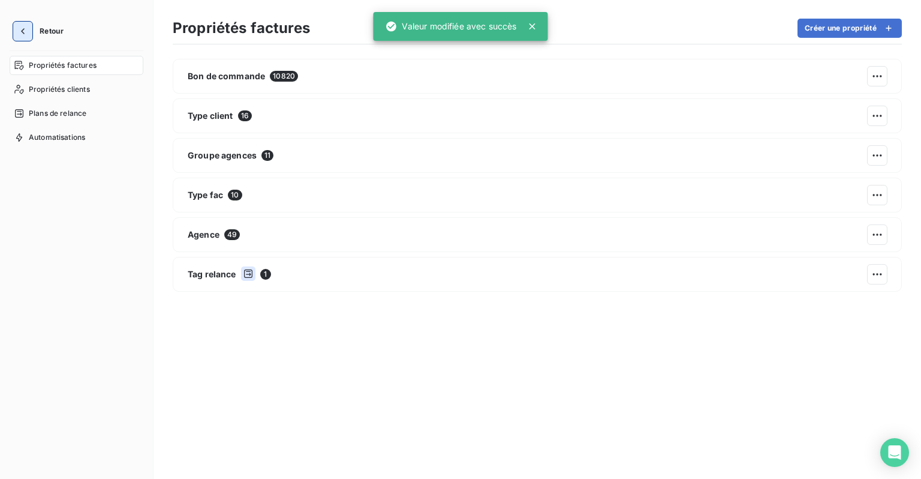
click at [21, 35] on icon "button" at bounding box center [23, 31] width 12 height 12
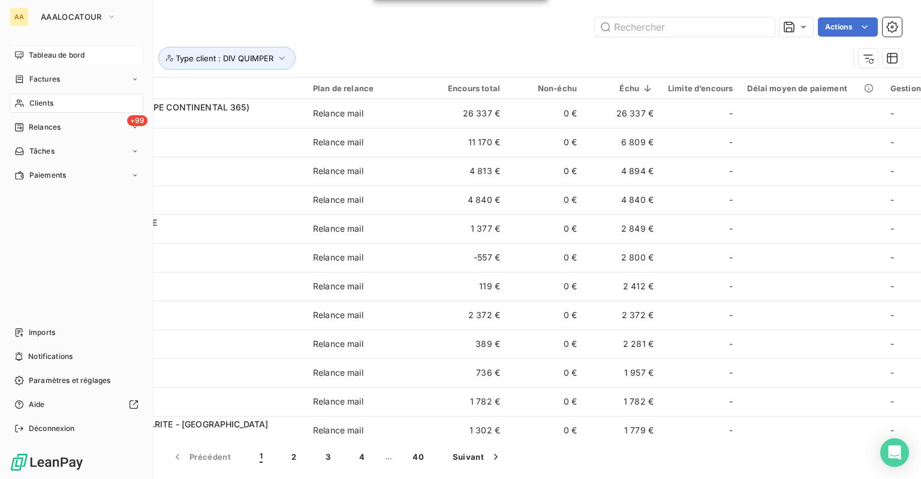
click at [56, 52] on span "Tableau de bord" at bounding box center [57, 55] width 56 height 11
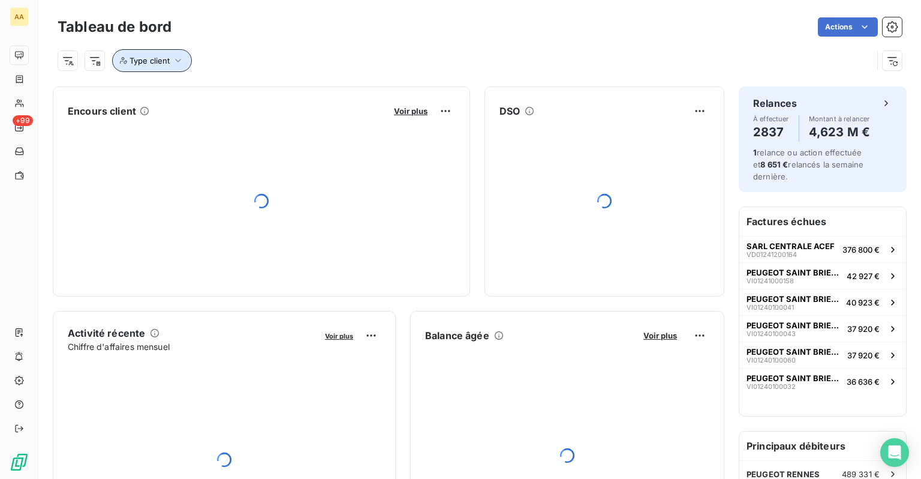
click at [175, 57] on icon "button" at bounding box center [178, 61] width 12 height 12
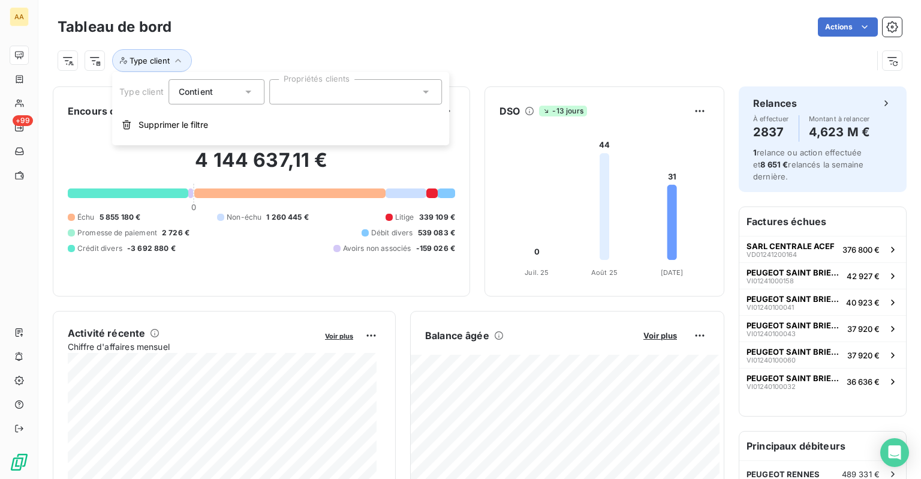
click at [344, 88] on div at bounding box center [355, 91] width 173 height 25
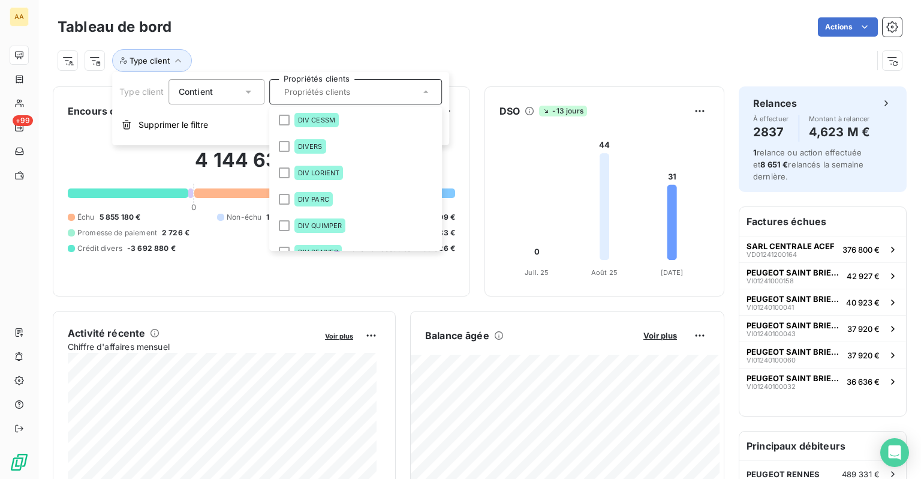
scroll to position [113, 0]
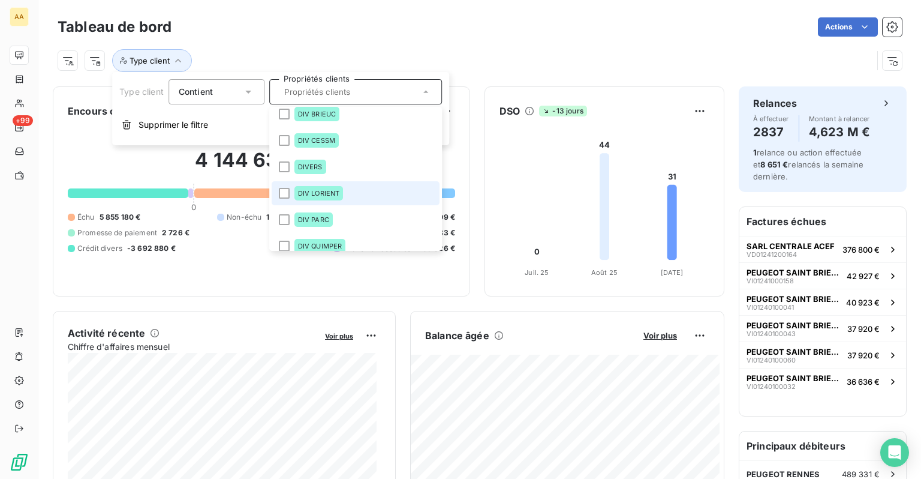
click at [343, 191] on div "DIV LORIENT" at bounding box center [318, 193] width 49 height 14
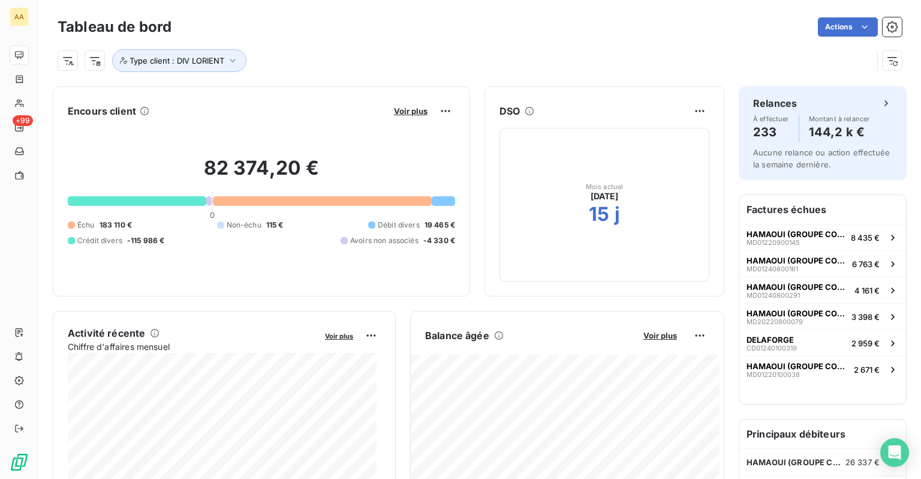
click at [482, 37] on div "Tableau de bord Actions" at bounding box center [480, 26] width 844 height 25
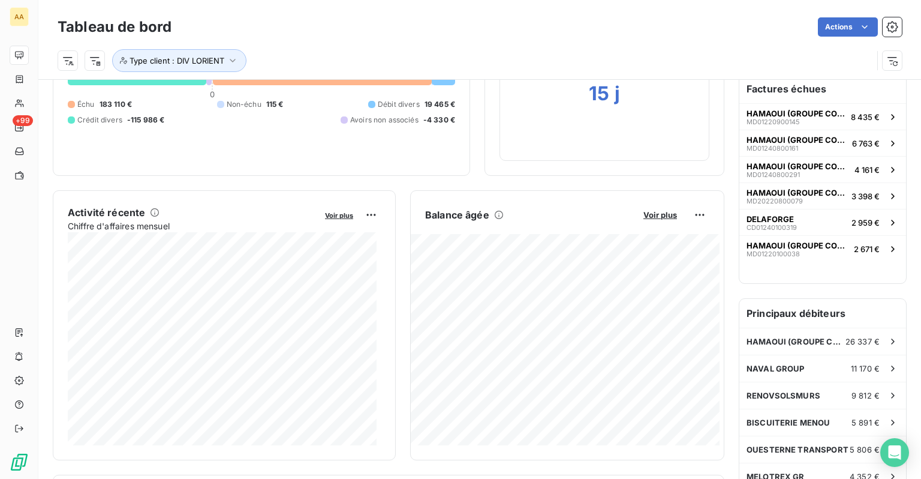
scroll to position [0, 0]
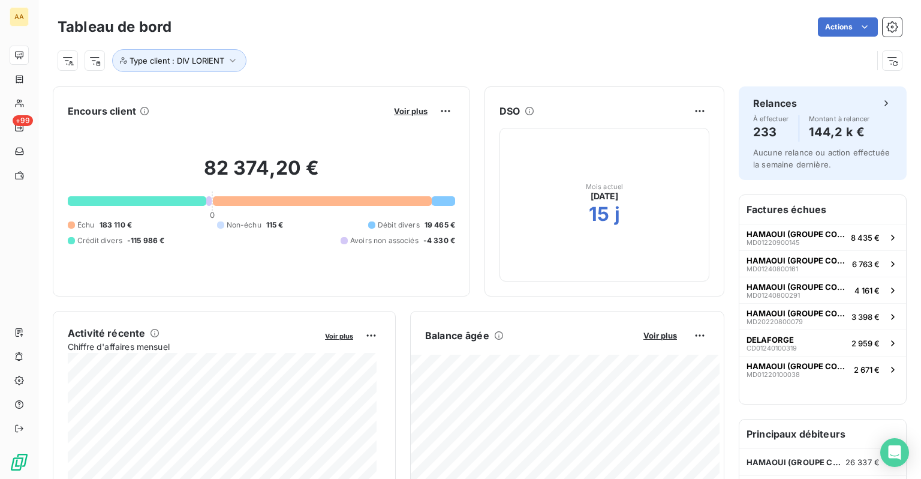
click at [173, 200] on div at bounding box center [137, 201] width 139 height 10
click at [215, 64] on span "Type client : DIV LORIENT" at bounding box center [177, 61] width 95 height 10
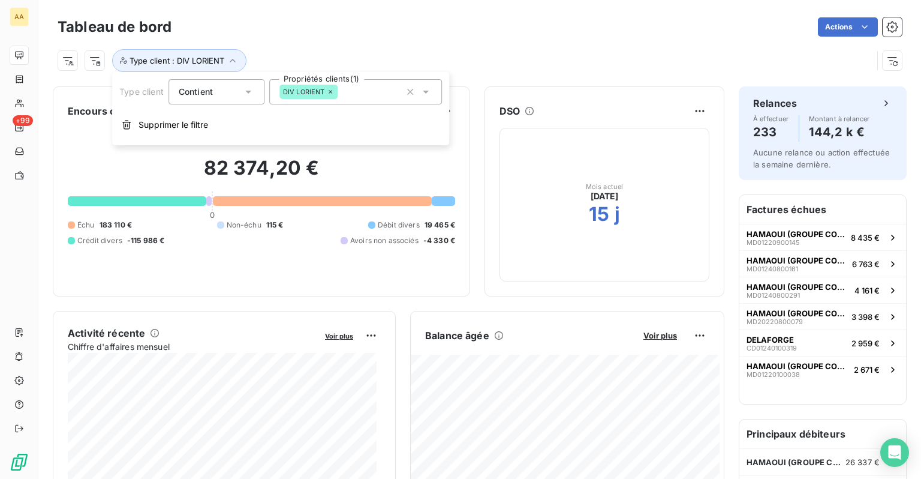
click at [333, 91] on icon at bounding box center [330, 91] width 7 height 7
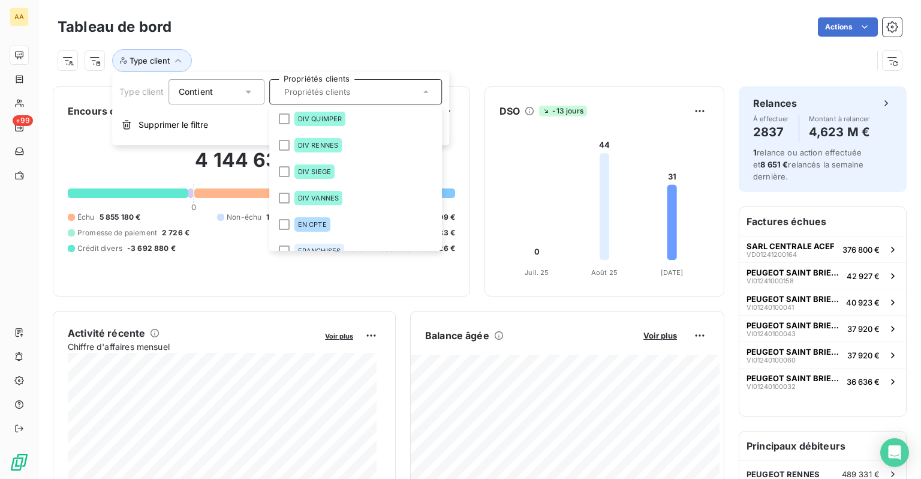
scroll to position [300, 0]
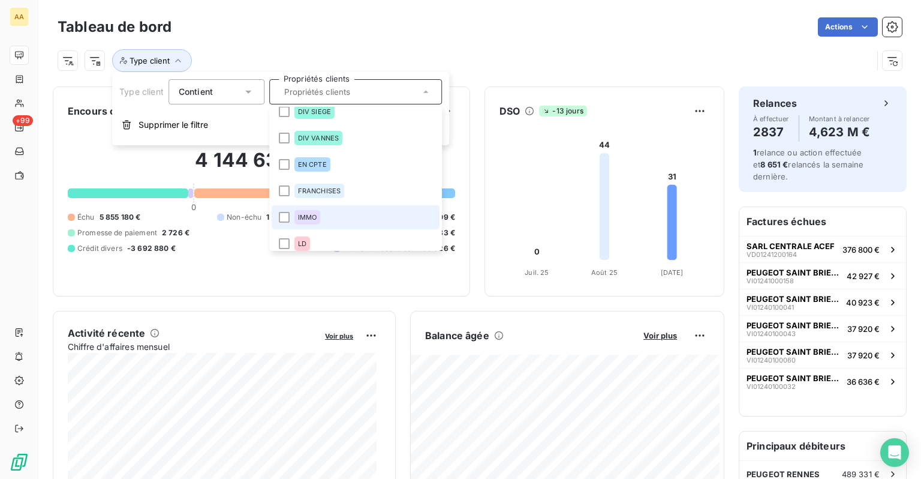
click at [317, 219] on div "IMMO" at bounding box center [307, 217] width 26 height 14
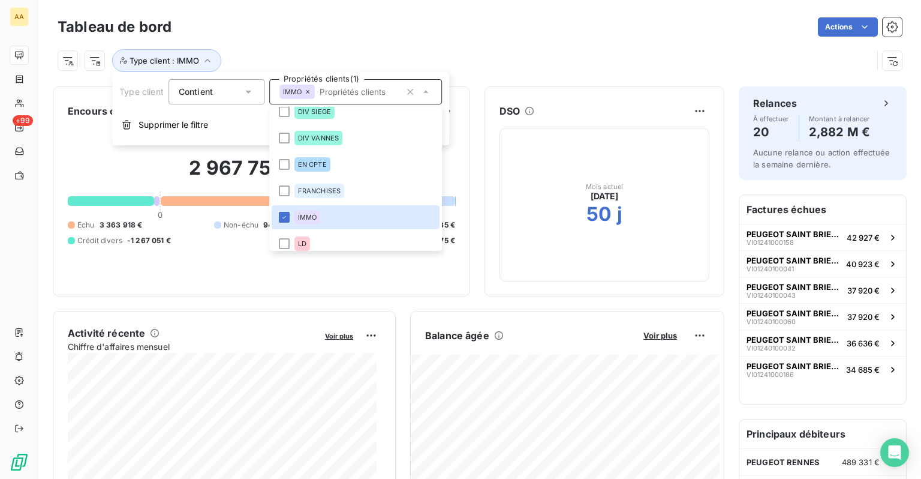
click at [441, 18] on div "Actions" at bounding box center [544, 26] width 716 height 19
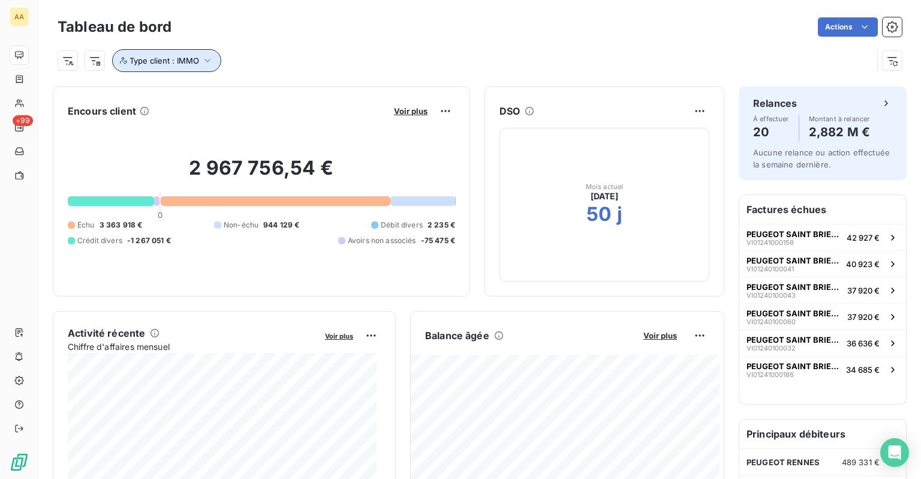
click at [198, 59] on button "Type client : IMMO" at bounding box center [166, 60] width 109 height 23
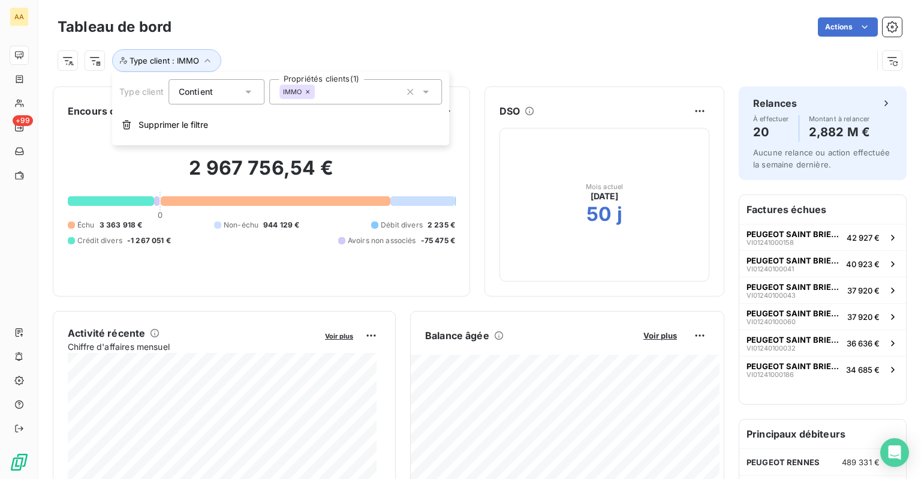
click at [308, 92] on icon at bounding box center [308, 92] width 4 height 4
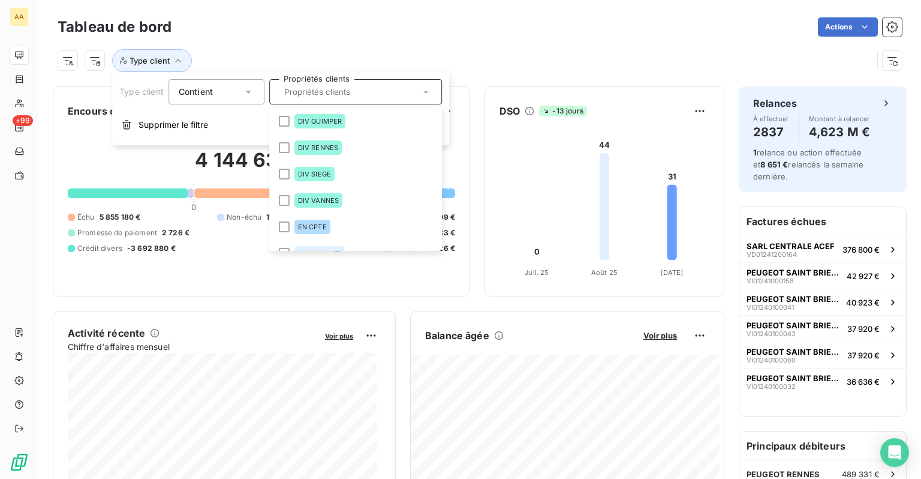
scroll to position [240, 0]
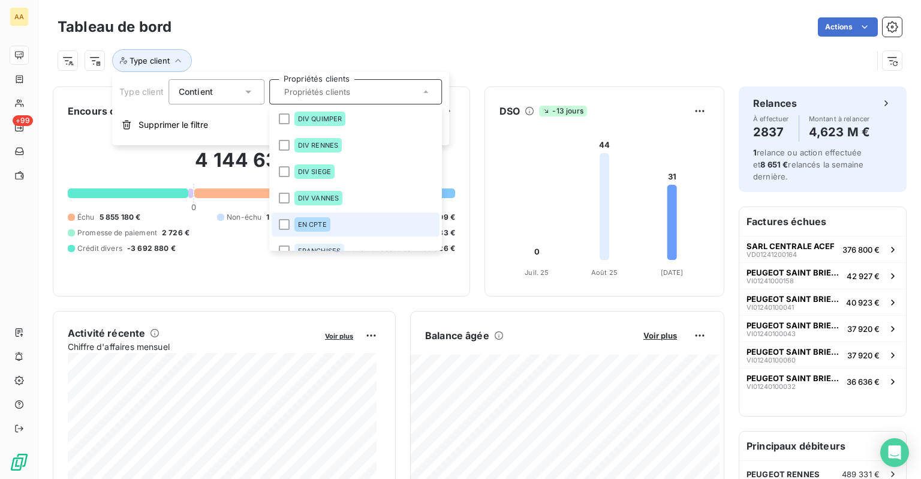
click at [312, 222] on span "EN CPTE" at bounding box center [312, 224] width 29 height 7
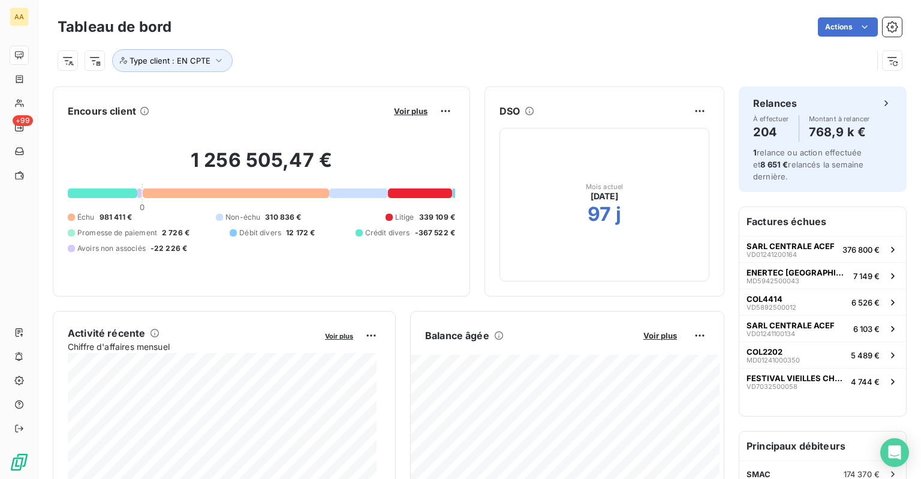
click at [401, 37] on div "Tableau de bord Actions" at bounding box center [480, 26] width 844 height 25
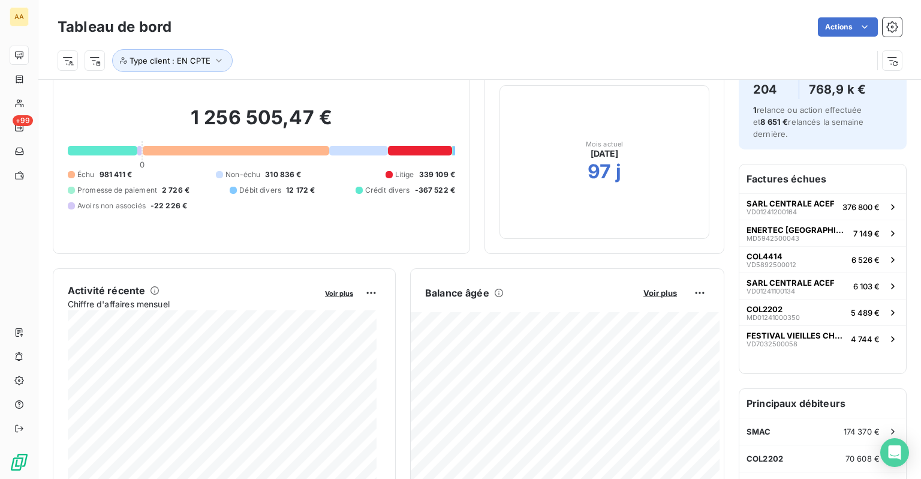
scroll to position [0, 0]
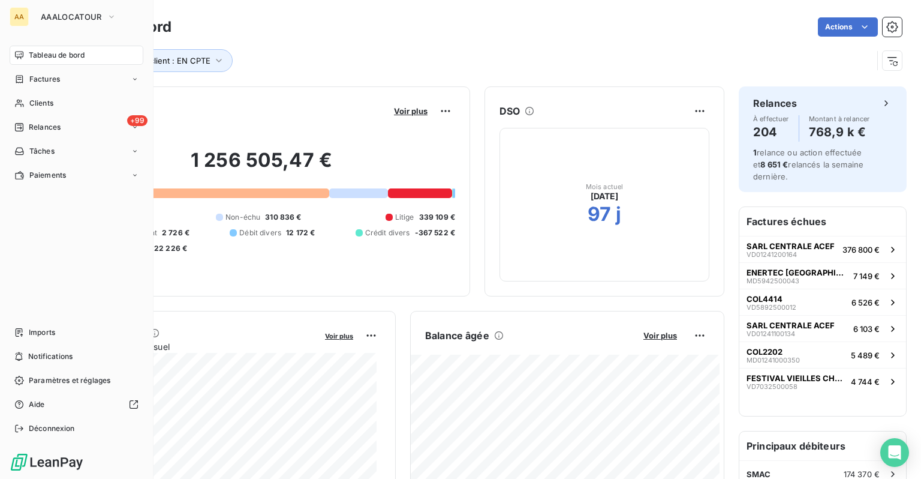
click at [18, 20] on div "AA" at bounding box center [19, 16] width 19 height 19
click at [49, 77] on span "Factures" at bounding box center [44, 79] width 31 height 11
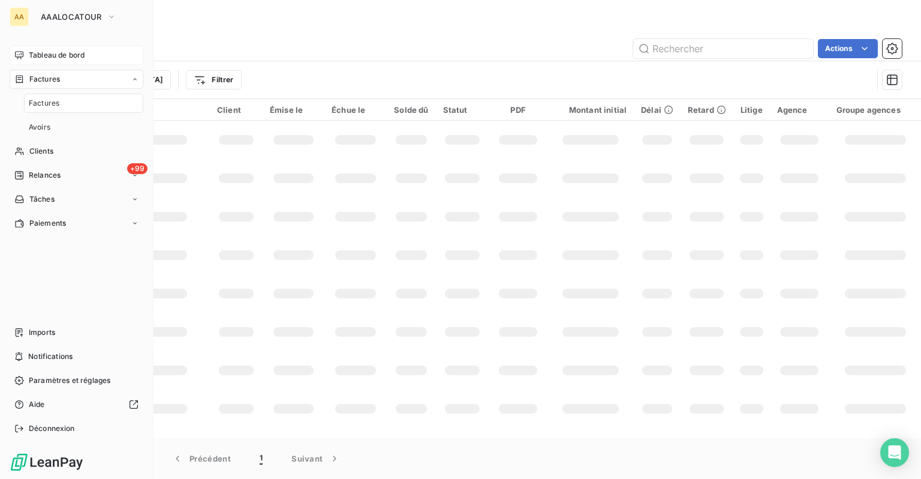
click at [54, 62] on div "Tableau de bord" at bounding box center [77, 55] width 134 height 19
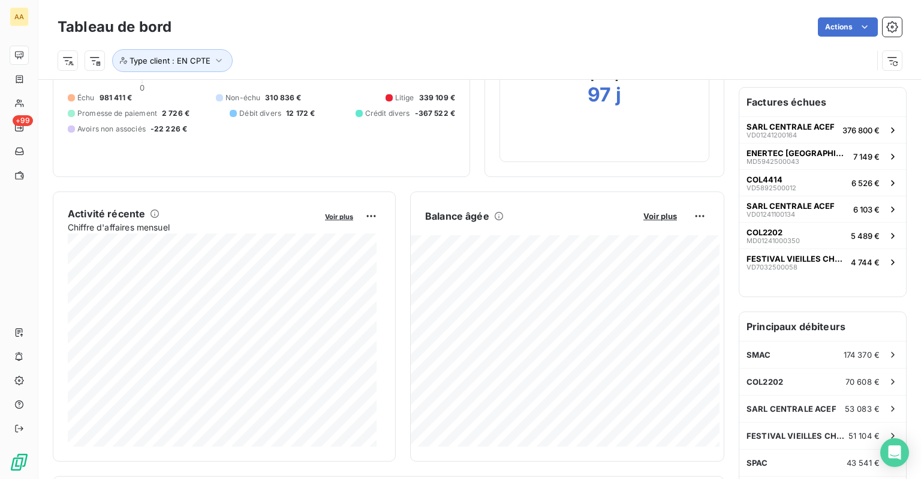
scroll to position [120, 0]
click at [146, 131] on span "Avoirs non associés" at bounding box center [111, 129] width 68 height 11
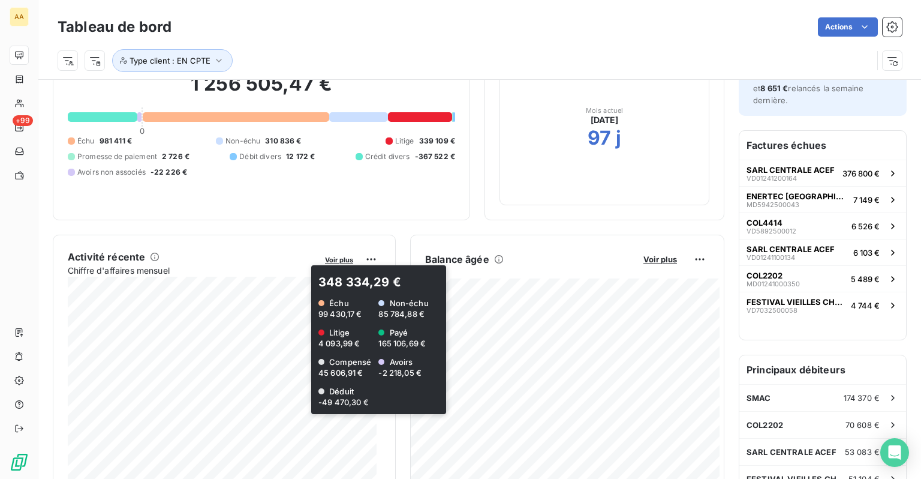
scroll to position [0, 0]
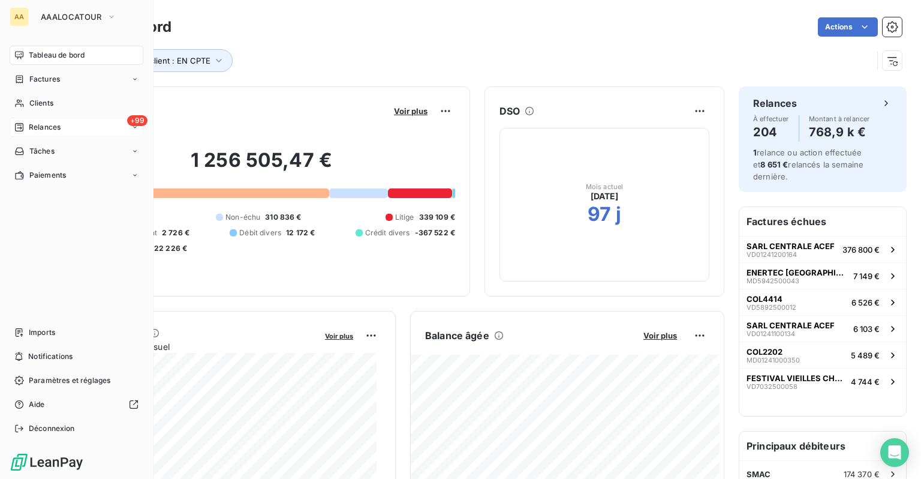
click at [64, 126] on div "+99 Relances" at bounding box center [77, 127] width 134 height 19
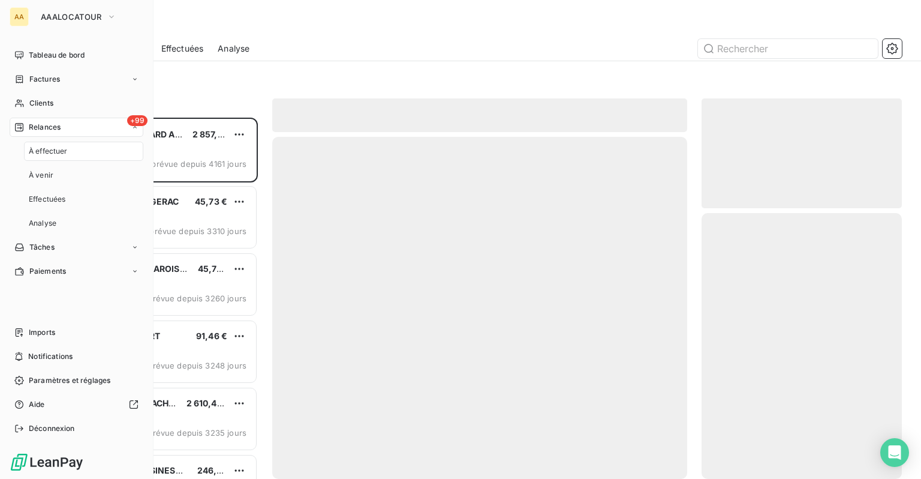
scroll to position [352, 191]
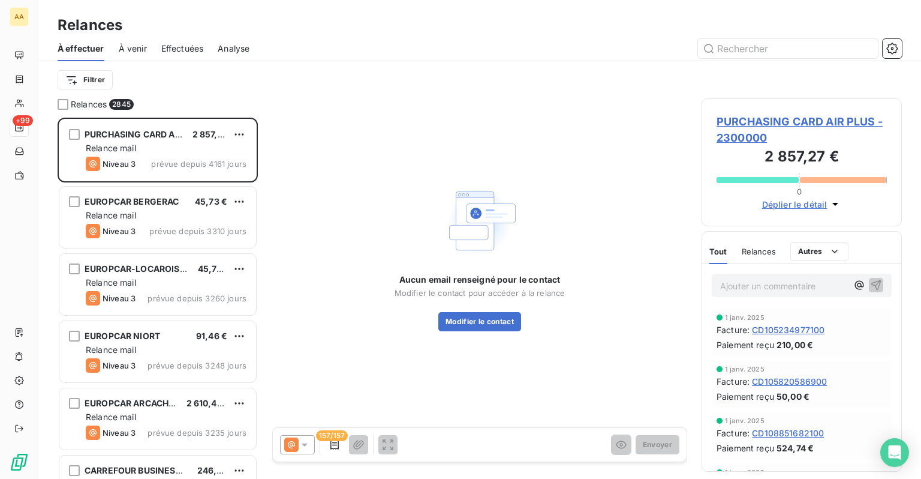
click at [182, 52] on span "Effectuées" at bounding box center [182, 49] width 43 height 12
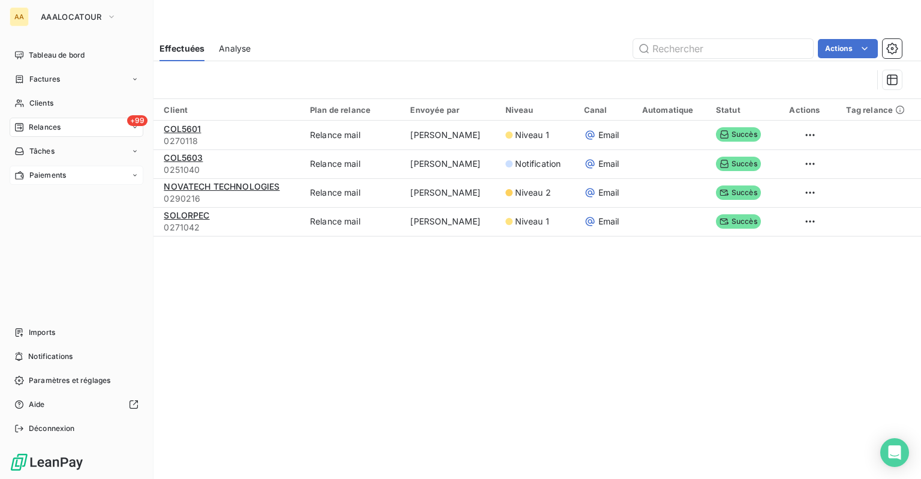
click at [26, 173] on div "Paiements" at bounding box center [40, 175] width 52 height 11
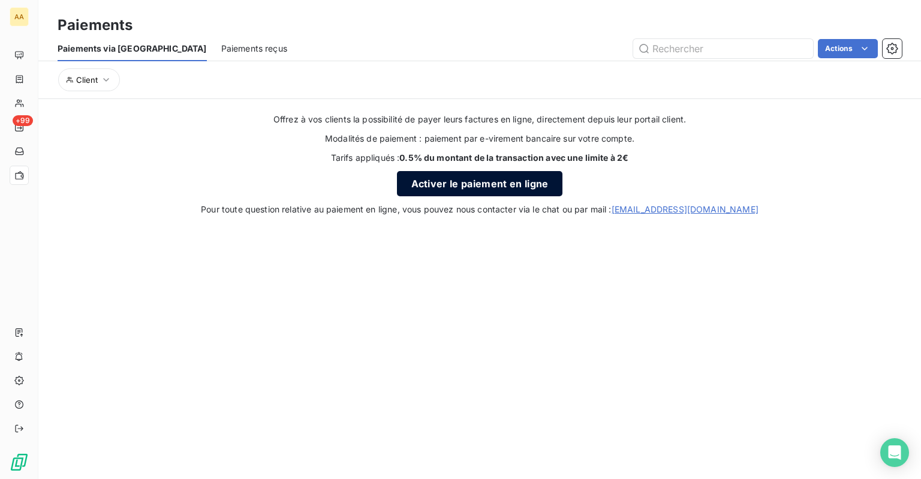
click at [431, 181] on button "Activer le paiement en ligne" at bounding box center [480, 183] width 166 height 25
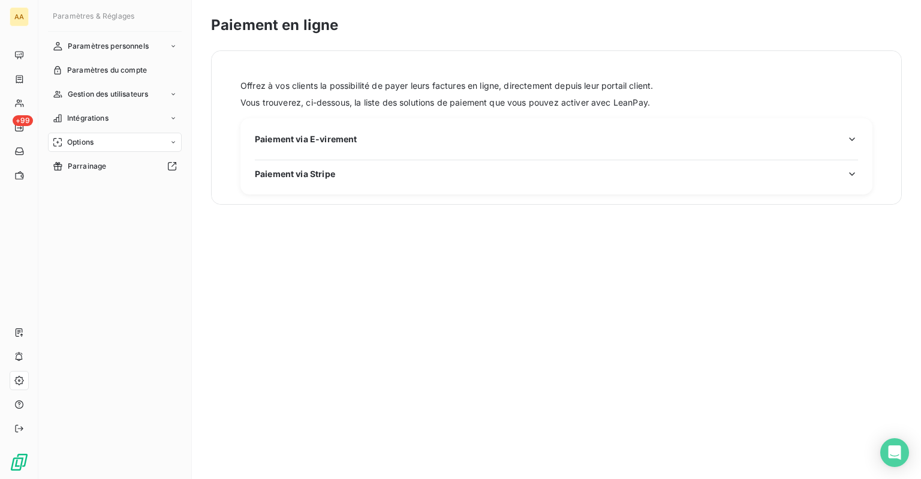
click at [355, 140] on span "Paiement via E-virement" at bounding box center [306, 139] width 102 height 13
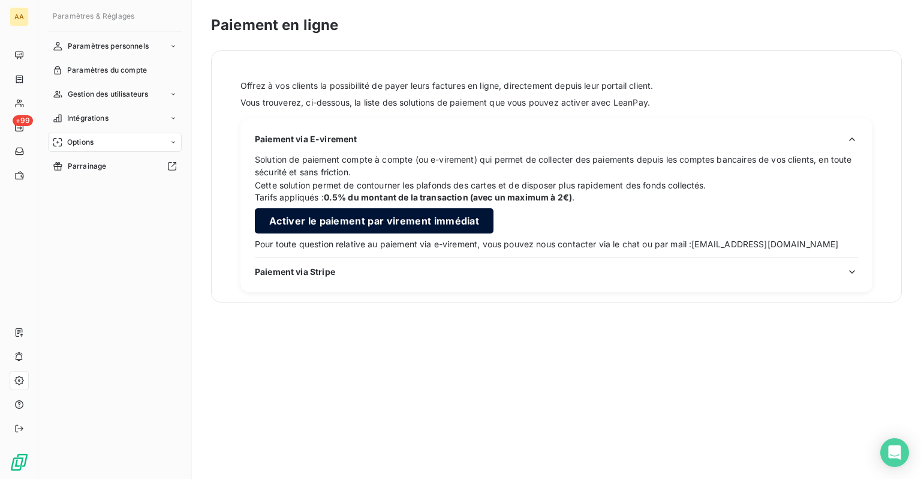
click at [357, 216] on button "Activer le paiement par virement immédiat" at bounding box center [374, 220] width 239 height 25
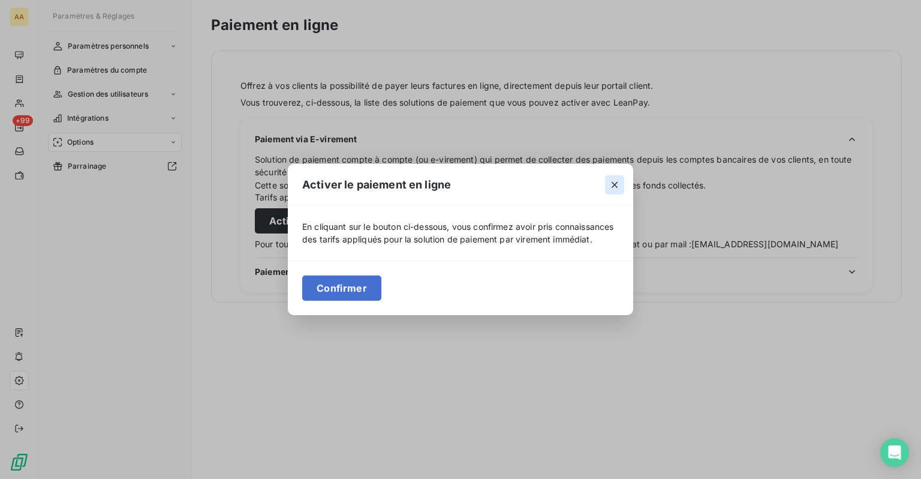
click at [616, 182] on icon "button" at bounding box center [615, 185] width 6 height 6
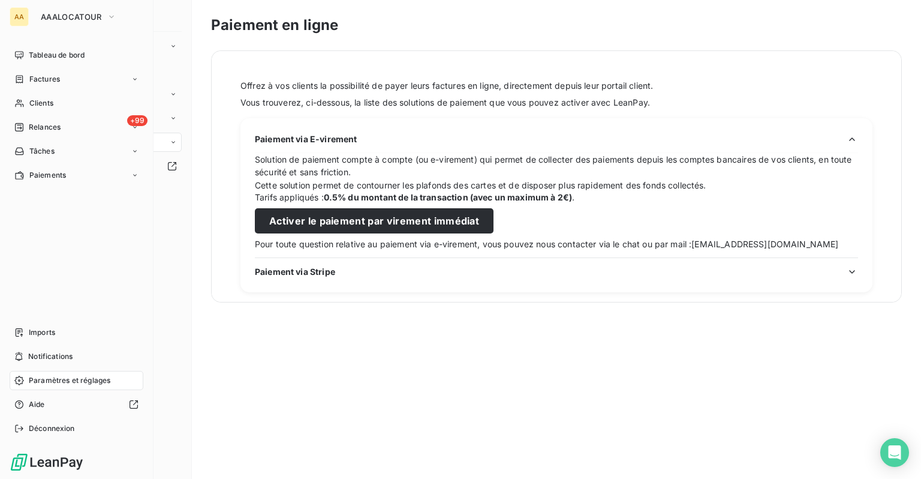
click at [10, 13] on div "AA" at bounding box center [19, 16] width 19 height 19
click at [93, 13] on span "AAALOCATOUR" at bounding box center [71, 17] width 61 height 10
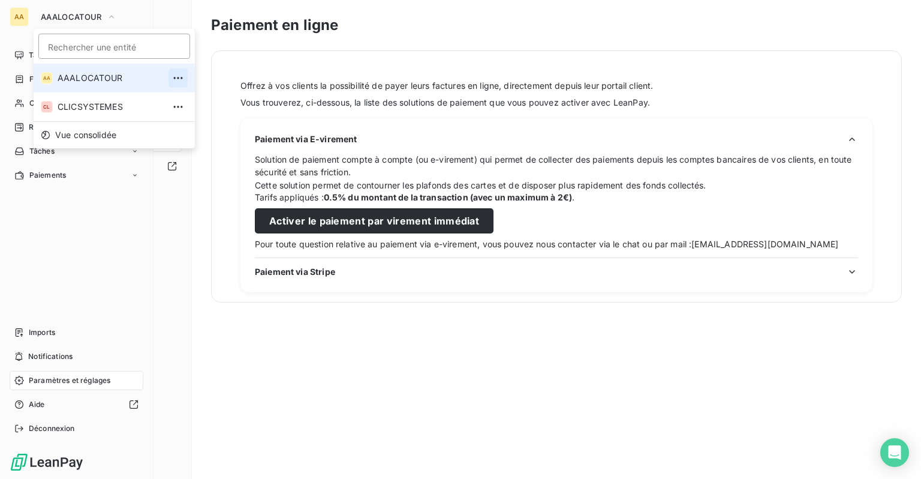
click at [172, 79] on icon "button" at bounding box center [178, 78] width 12 height 12
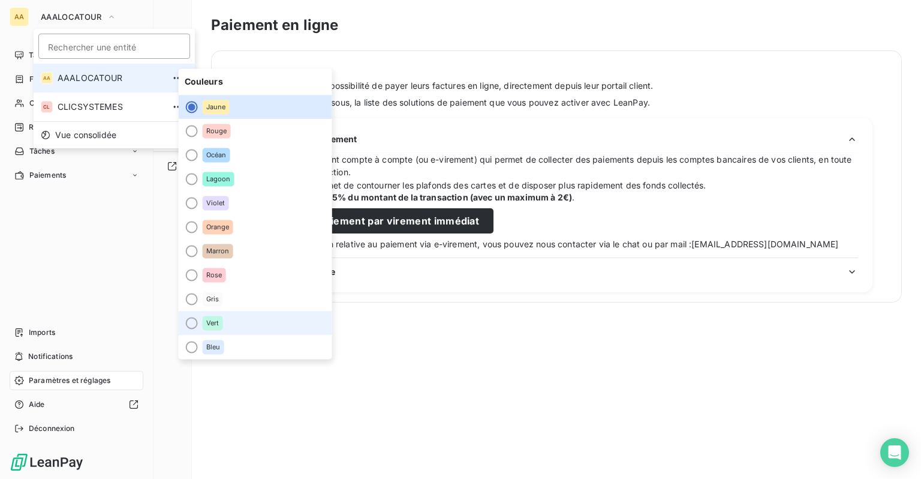
click at [210, 328] on div "Vert" at bounding box center [213, 322] width 20 height 14
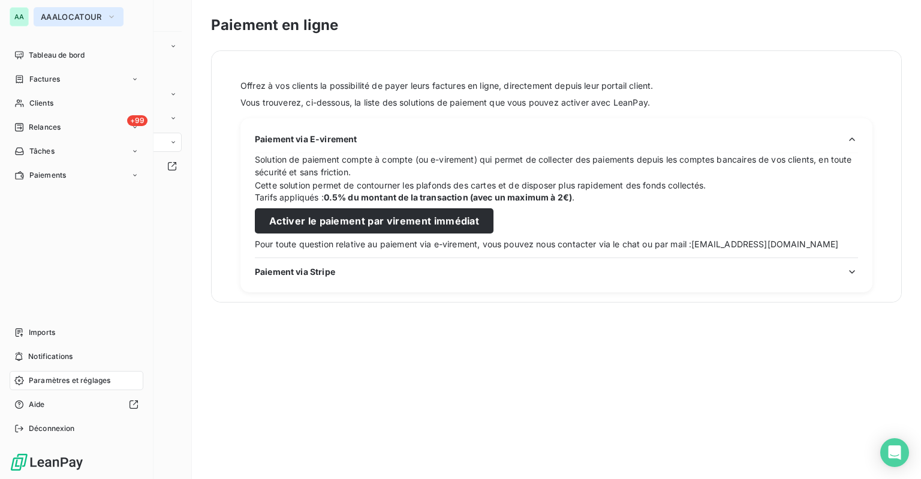
click at [41, 13] on button "AAALOCATOUR" at bounding box center [79, 16] width 90 height 19
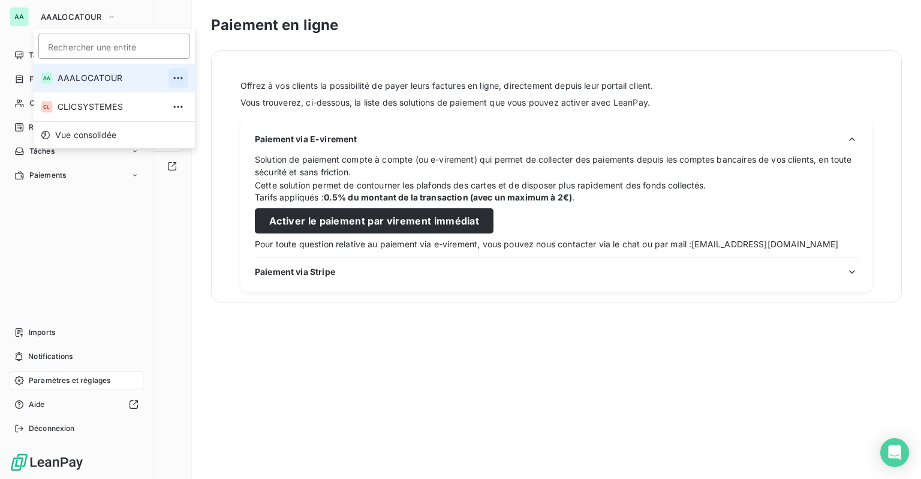
click at [173, 79] on icon "button" at bounding box center [177, 78] width 9 height 2
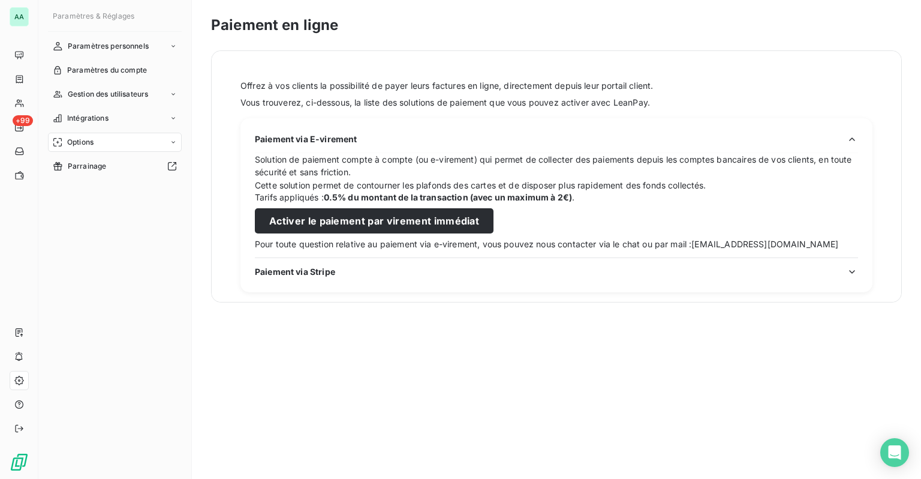
click at [411, 25] on h3 "Paiement en ligne" at bounding box center [556, 25] width 691 height 22
click at [120, 73] on span "Paramètres du compte" at bounding box center [107, 70] width 80 height 11
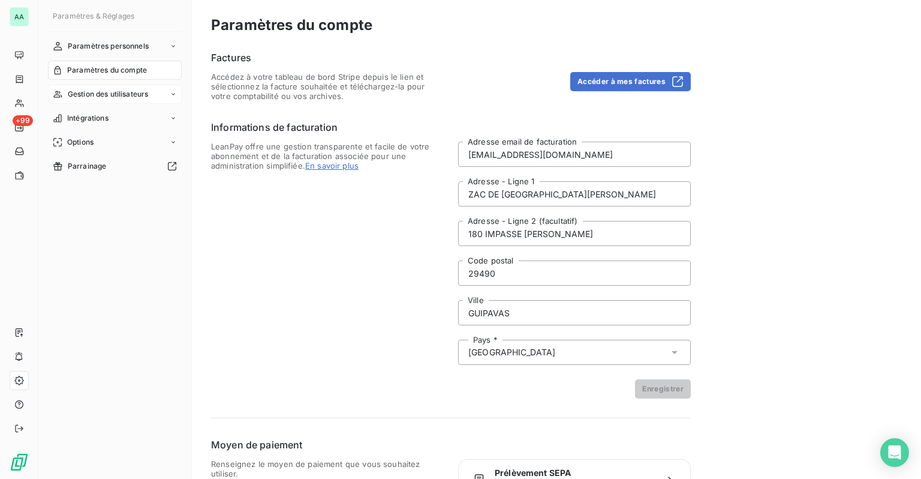
click at [101, 87] on div "Gestion des utilisateurs" at bounding box center [115, 94] width 134 height 19
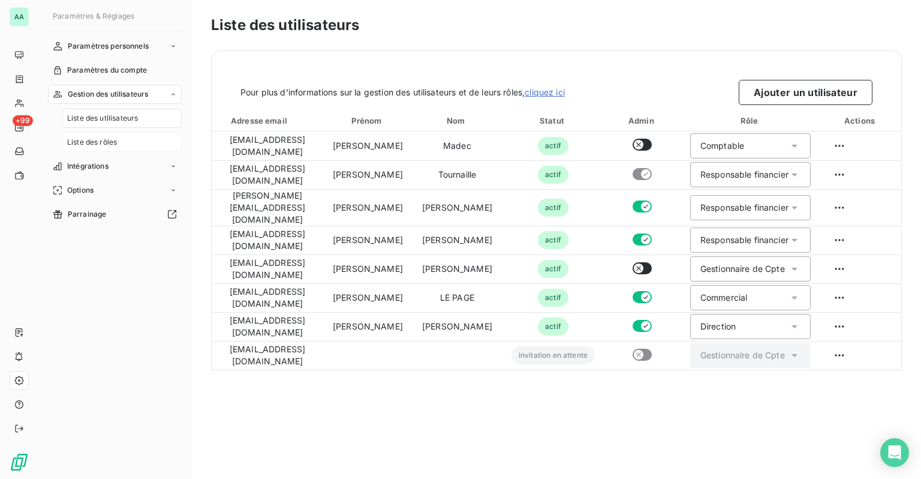
click at [100, 142] on span "Liste des rôles" at bounding box center [92, 142] width 50 height 11
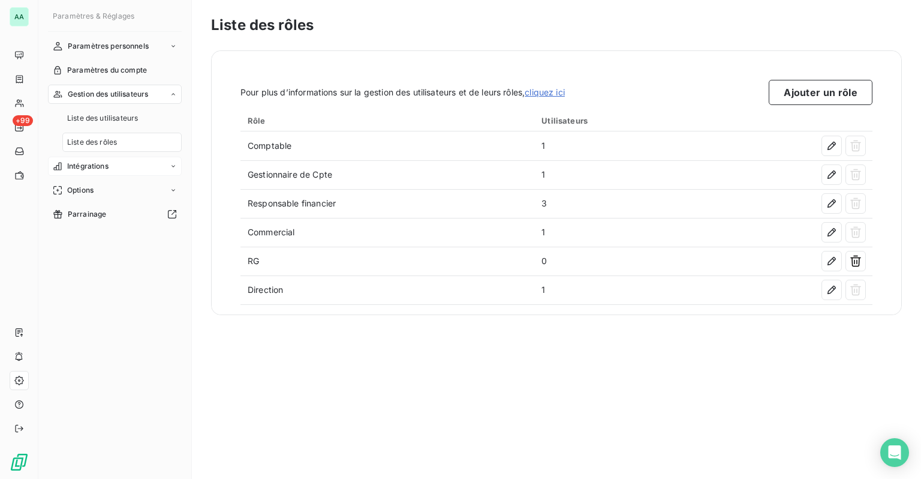
click at [74, 166] on span "Intégrations" at bounding box center [87, 166] width 41 height 11
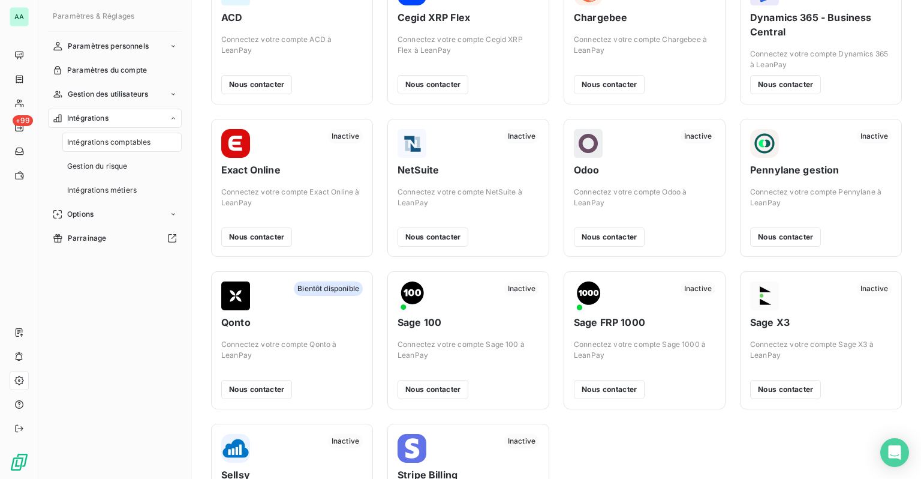
scroll to position [181, 0]
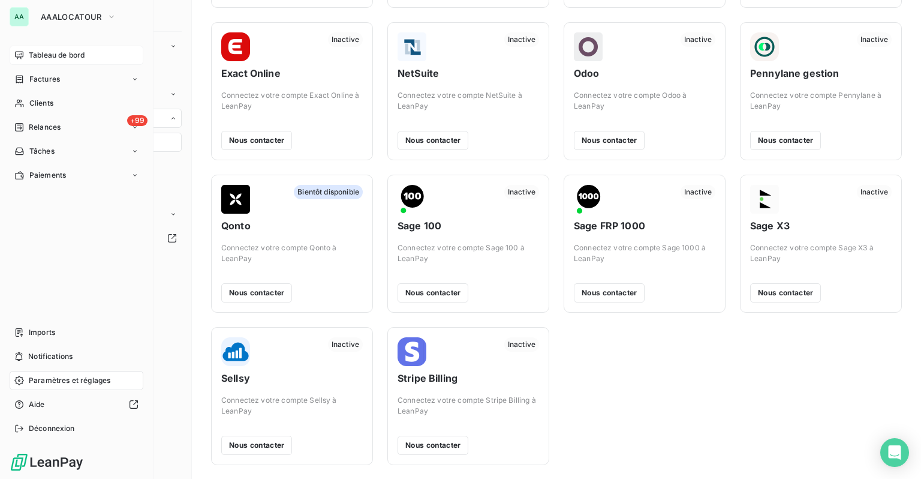
click at [32, 48] on div "Tableau de bord" at bounding box center [77, 55] width 134 height 19
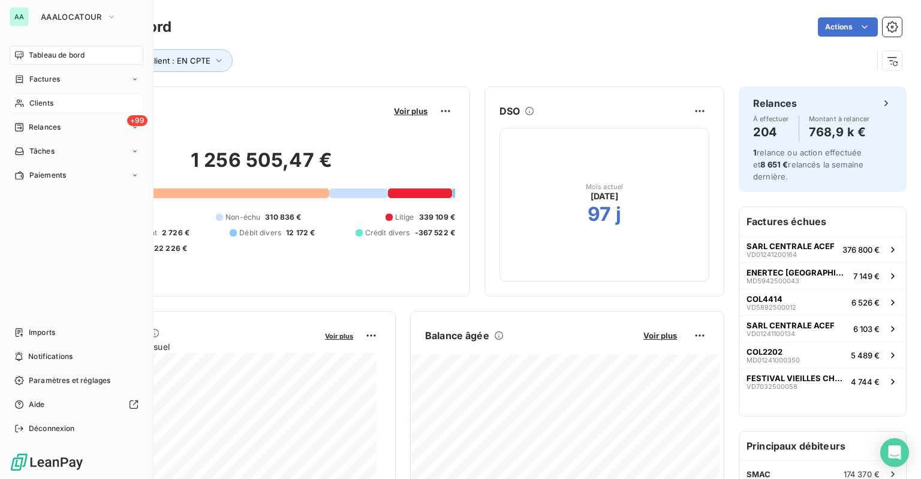
click at [29, 97] on div "Clients" at bounding box center [77, 103] width 134 height 19
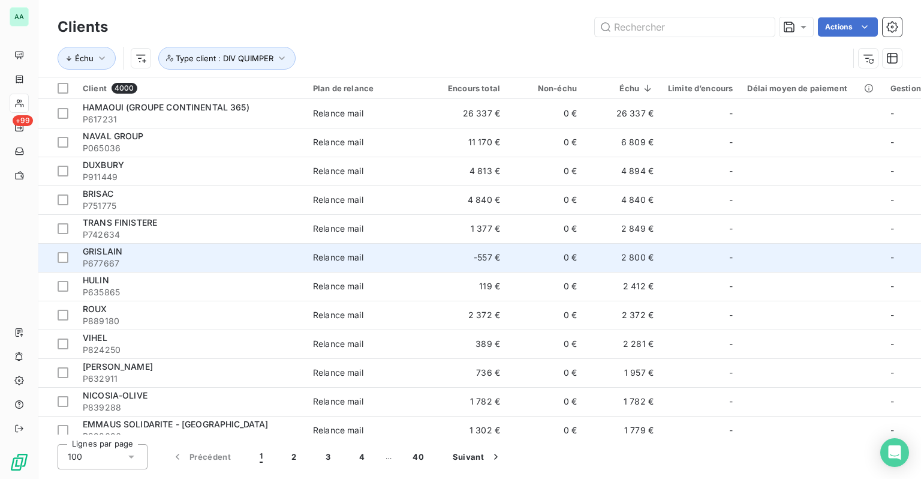
click at [180, 258] on span "P677667" at bounding box center [191, 263] width 216 height 12
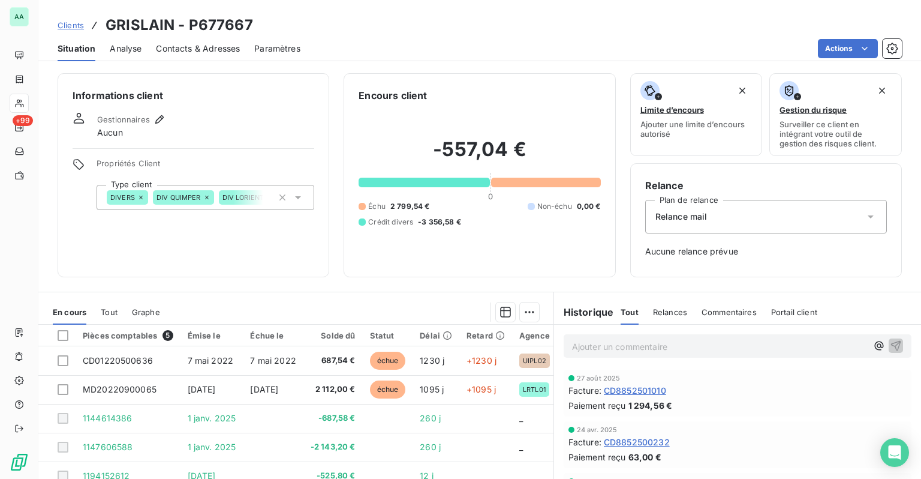
click at [180, 41] on div "Contacts & Adresses" at bounding box center [198, 48] width 84 height 25
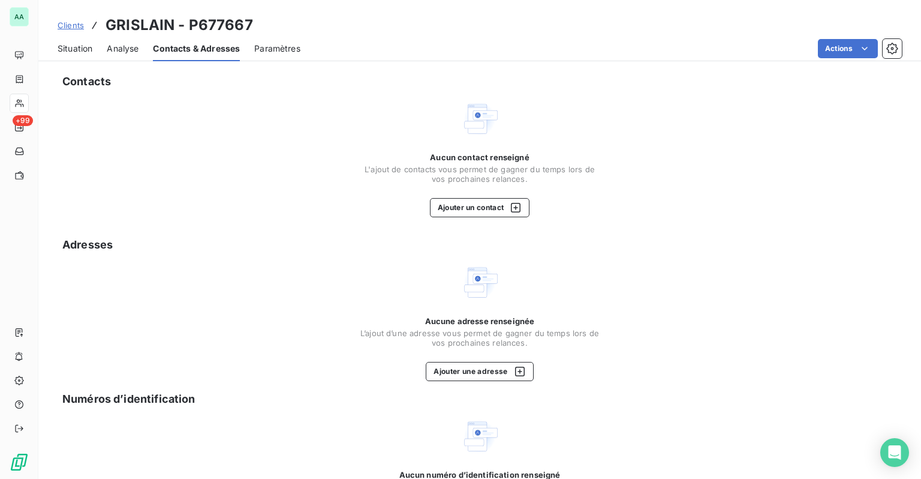
click at [78, 26] on span "Clients" at bounding box center [71, 25] width 26 height 10
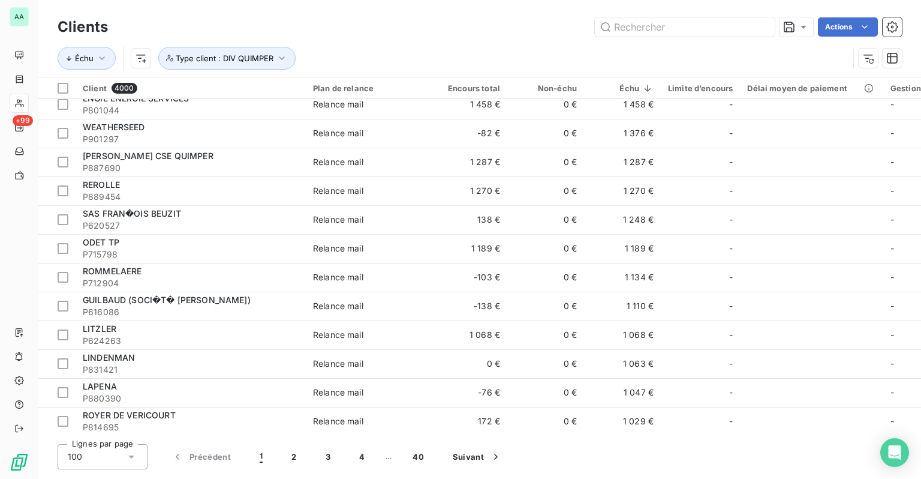
scroll to position [600, 0]
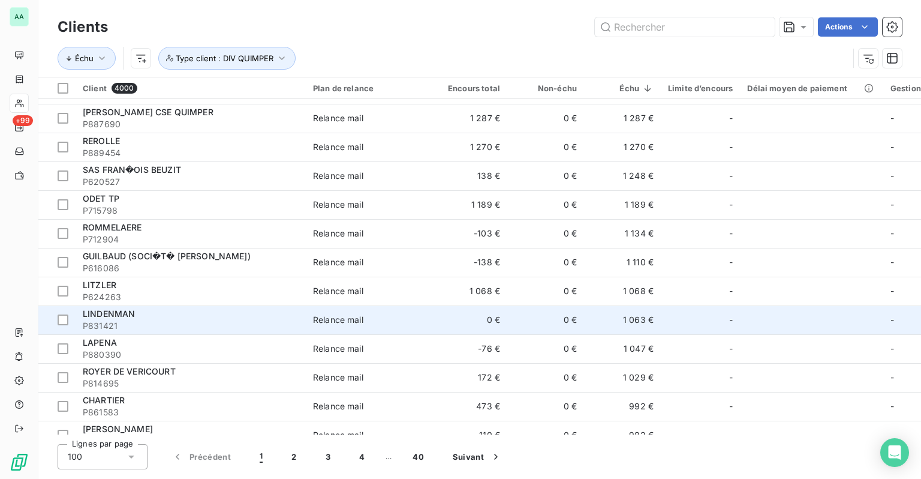
click at [172, 313] on div "LINDENMAN" at bounding box center [191, 314] width 216 height 12
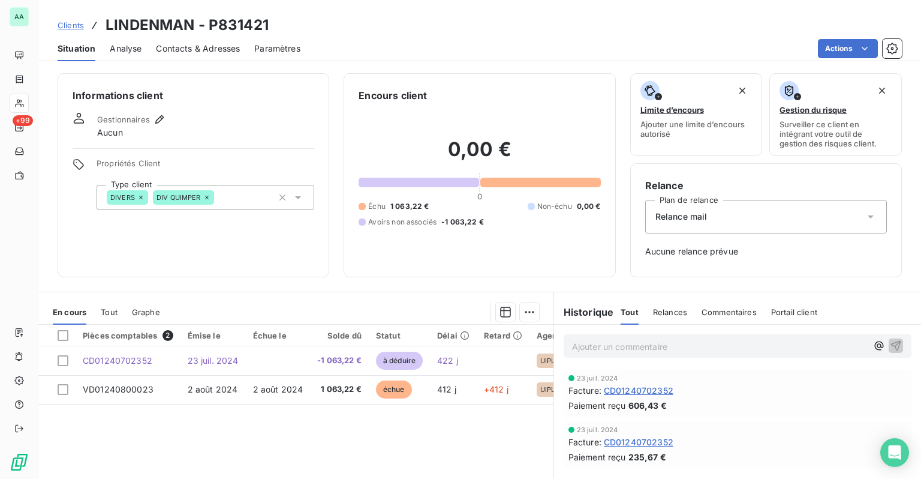
click at [64, 23] on span "Clients" at bounding box center [71, 25] width 26 height 10
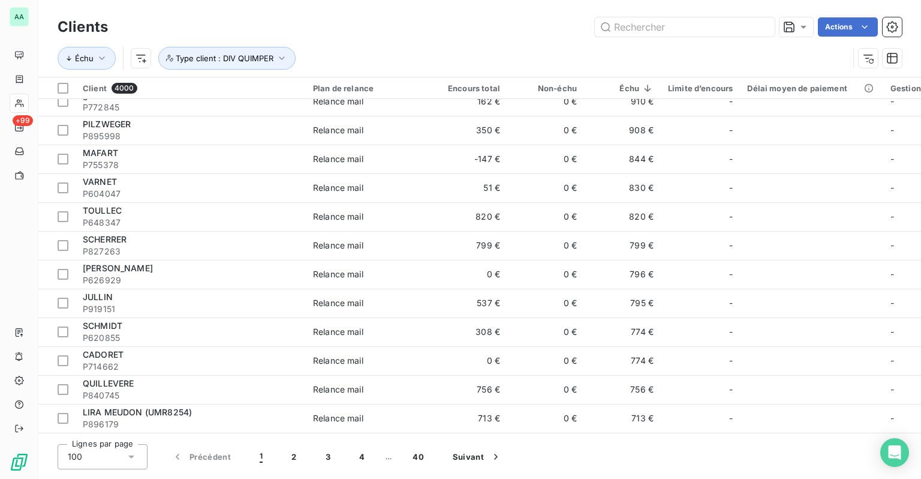
scroll to position [1079, 0]
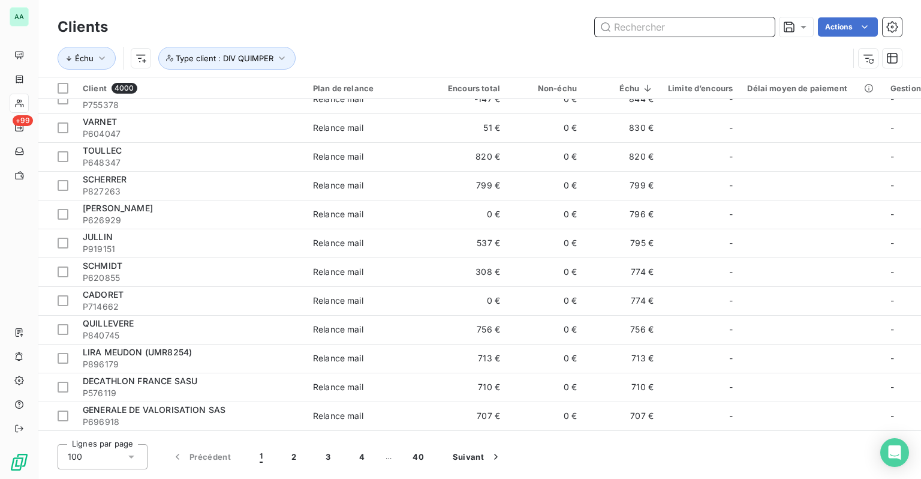
click at [685, 34] on input "text" at bounding box center [685, 26] width 180 height 19
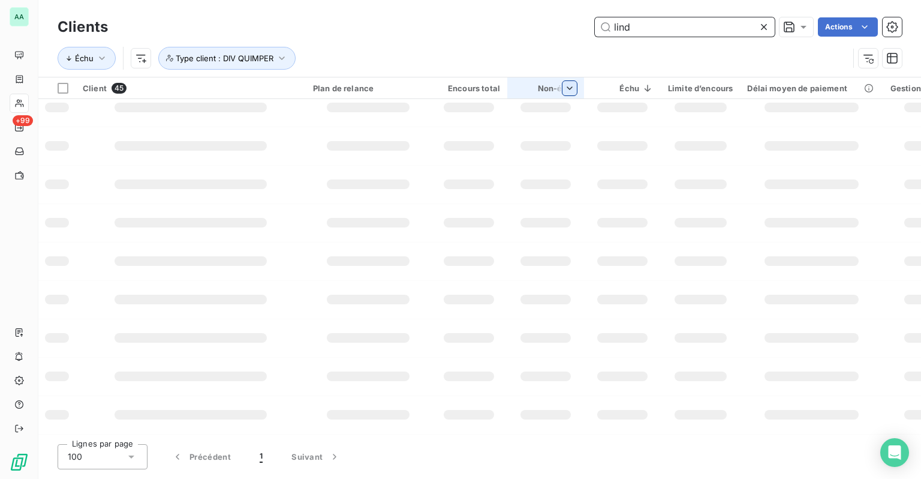
scroll to position [0, 0]
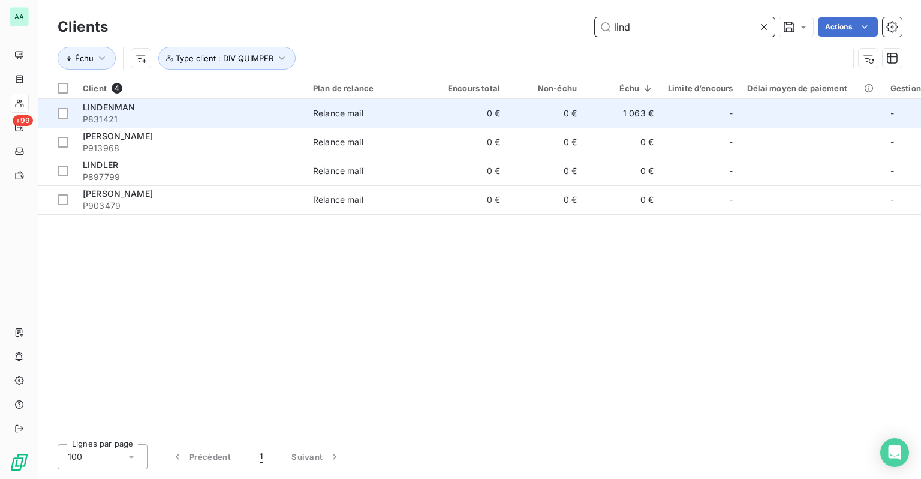
type input "lind"
click at [293, 114] on span "P831421" at bounding box center [191, 119] width 216 height 12
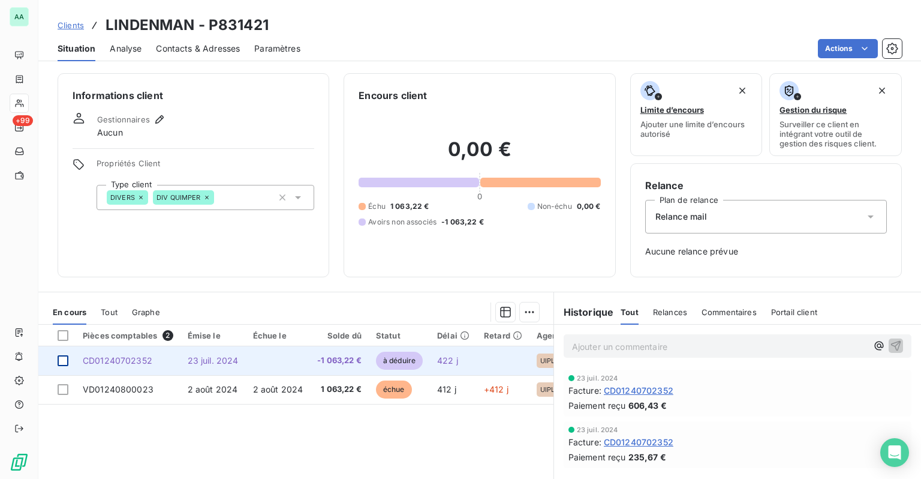
click at [65, 361] on div at bounding box center [63, 360] width 11 height 11
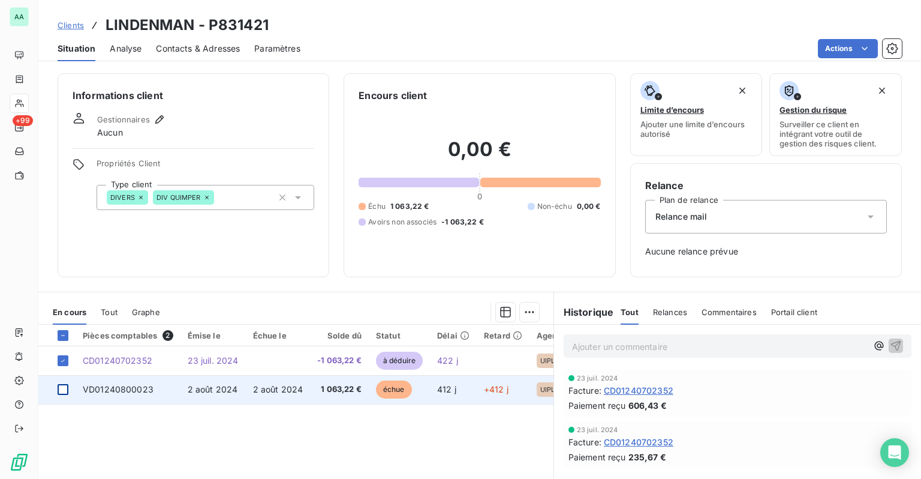
click at [62, 393] on div at bounding box center [63, 389] width 11 height 11
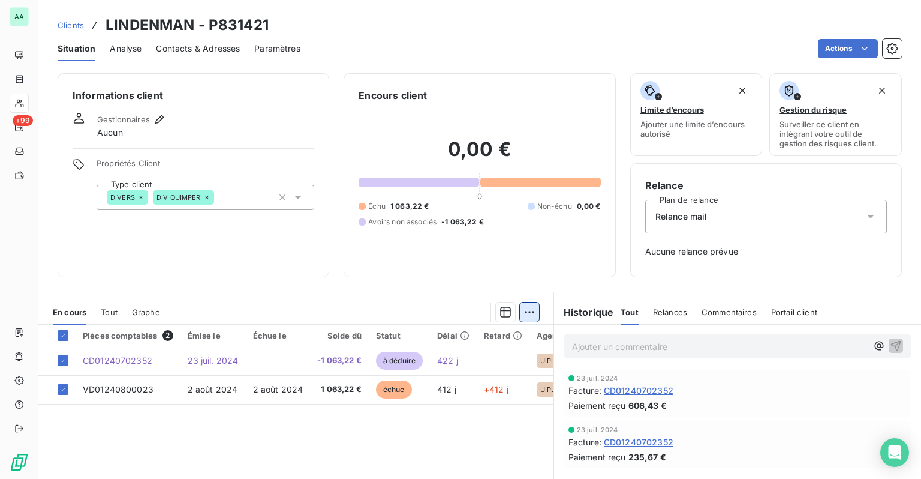
click at [524, 317] on html "AA +99 Clients LINDENMAN - P831421 Situation Analyse Contacts & Adresses Paramè…" at bounding box center [460, 239] width 921 height 479
click at [342, 301] on html "AA +99 Clients LINDENMAN - P831421 Situation Analyse Contacts & Adresses Paramè…" at bounding box center [460, 239] width 921 height 479
drag, startPoint x: 205, startPoint y: 28, endPoint x: 280, endPoint y: 20, distance: 75.3
click at [280, 20] on div "Clients LINDENMAN - P831421" at bounding box center [479, 25] width 883 height 22
copy h3 "P831421"
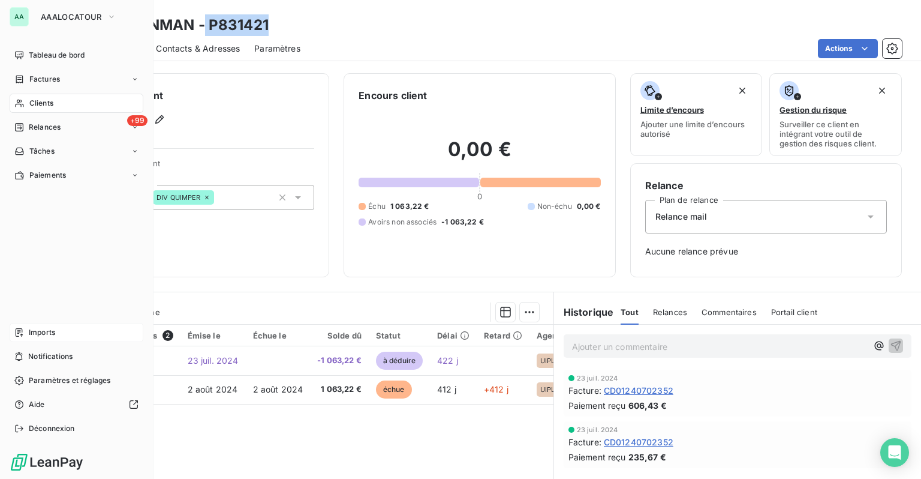
click at [53, 333] on span "Imports" at bounding box center [42, 332] width 26 height 11
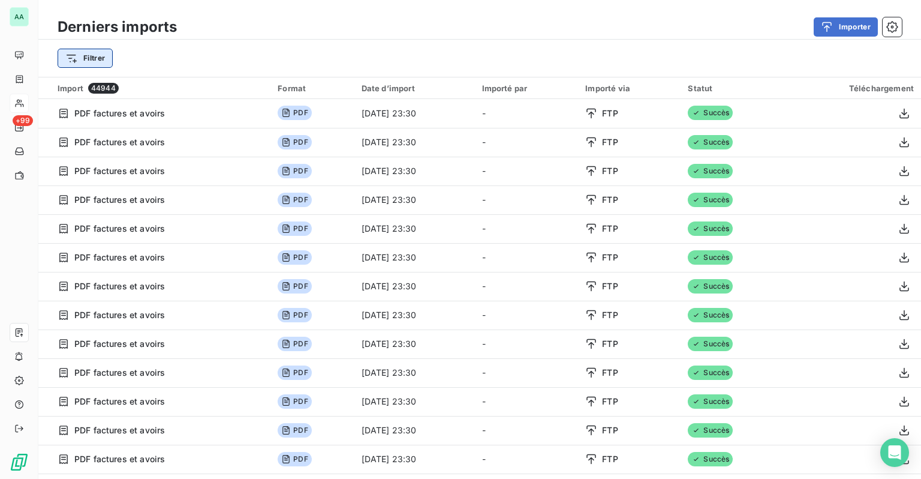
click at [100, 64] on html "AA +99 Derniers imports Importer Filtrer Import 44944 Format Date d’import Impo…" at bounding box center [460, 239] width 921 height 479
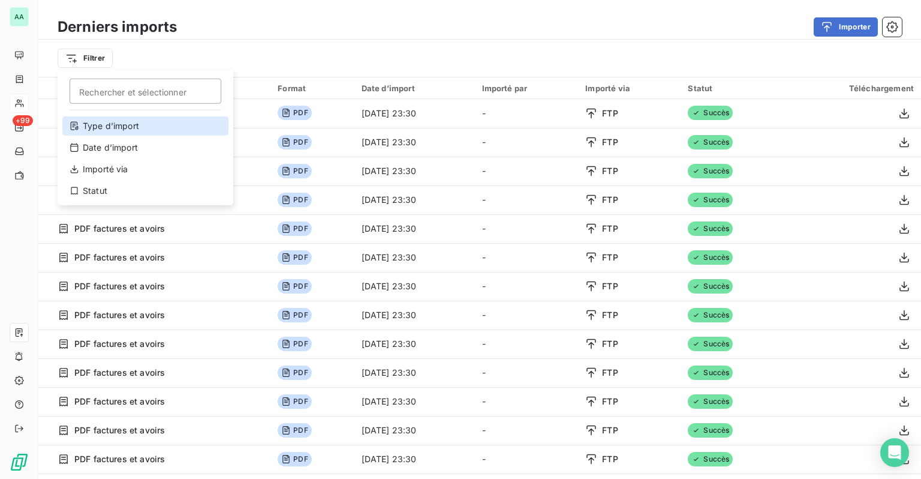
click at [107, 124] on div "Type d’import" at bounding box center [145, 125] width 166 height 19
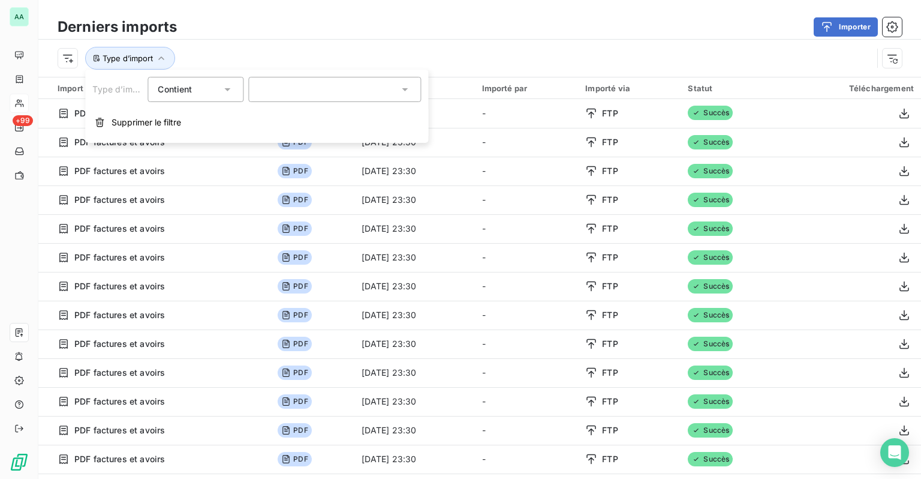
click at [276, 94] on div at bounding box center [334, 89] width 173 height 25
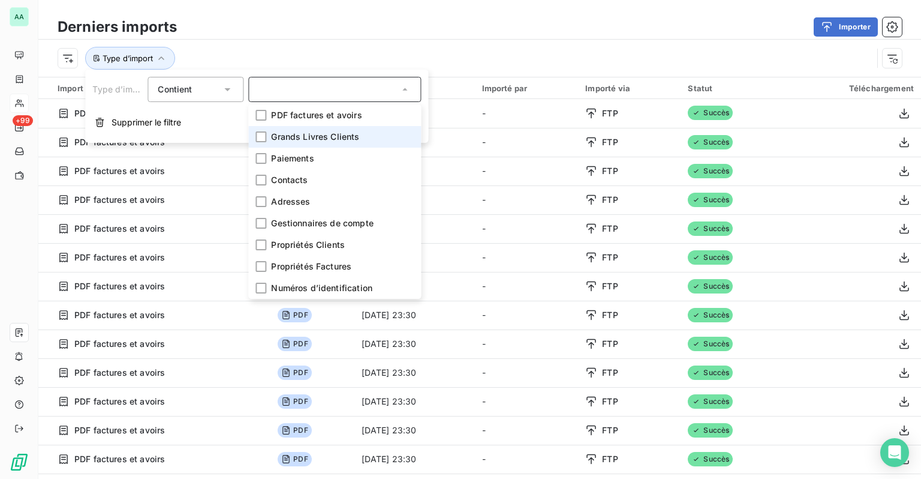
click at [289, 133] on span "Grands Livres Clients" at bounding box center [315, 137] width 88 height 12
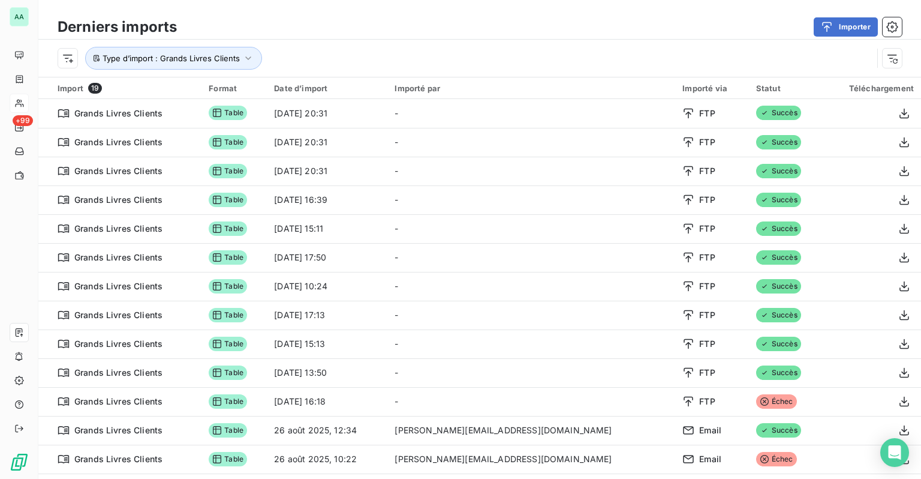
click at [404, 42] on div "Type d’import : Grands Livres Clients" at bounding box center [479, 58] width 883 height 37
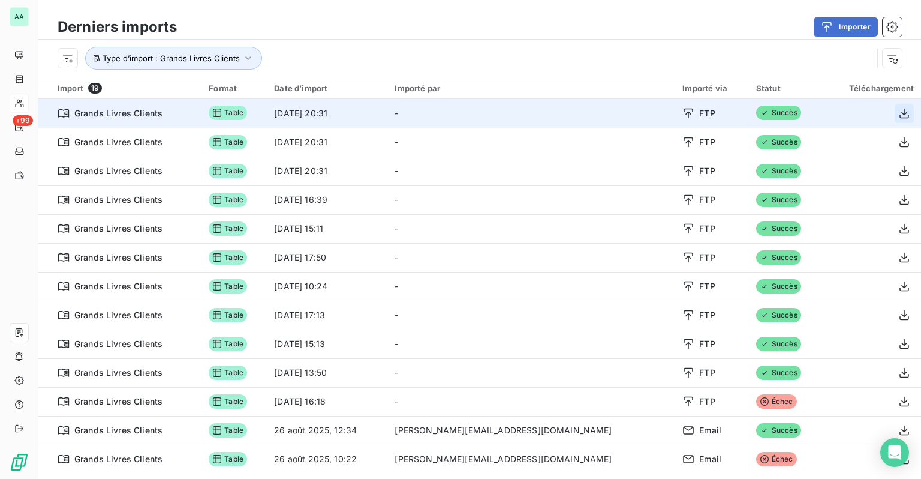
click at [895, 121] on button "button" at bounding box center [904, 113] width 19 height 19
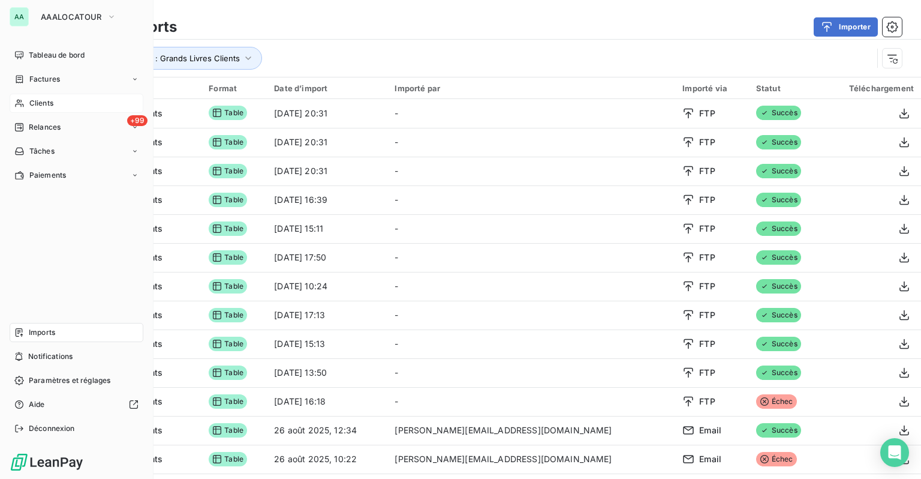
click at [42, 104] on span "Clients" at bounding box center [41, 103] width 24 height 11
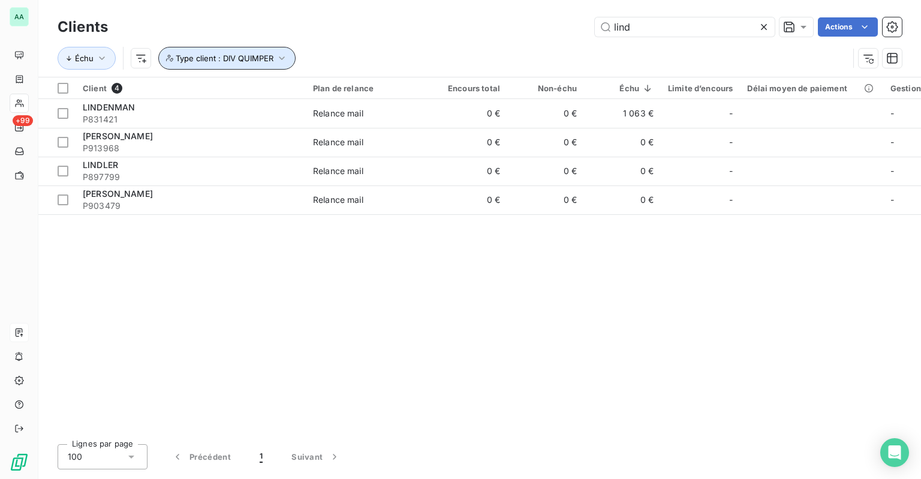
click at [272, 61] on span "Type client : DIV QUIMPER" at bounding box center [225, 58] width 98 height 10
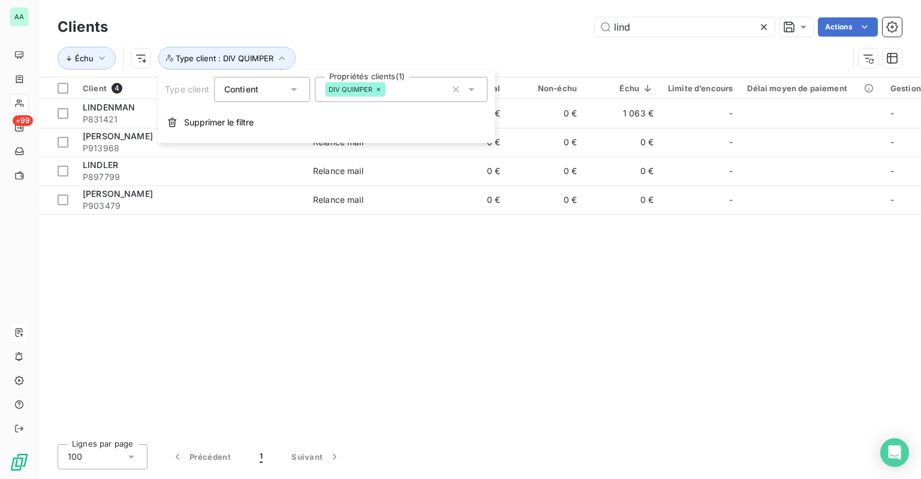
click at [379, 88] on icon at bounding box center [378, 89] width 7 height 7
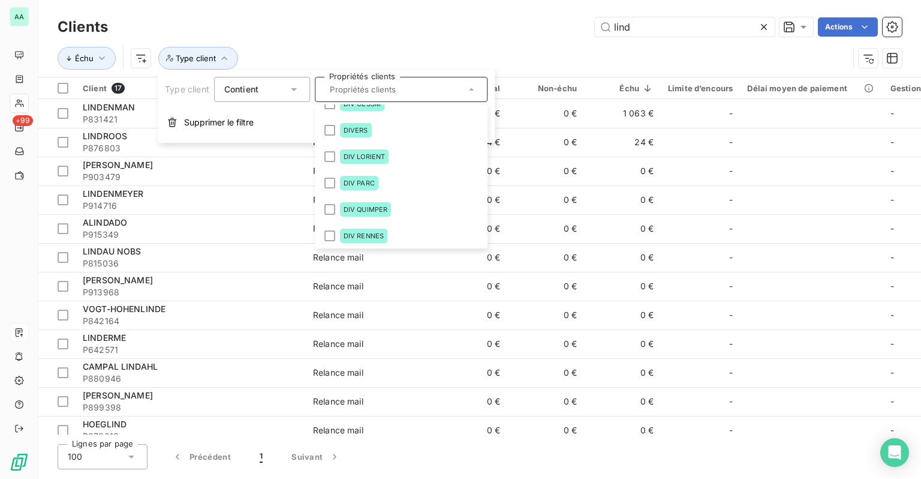
scroll to position [120, 0]
click at [364, 158] on span "DIVERS" at bounding box center [356, 157] width 25 height 7
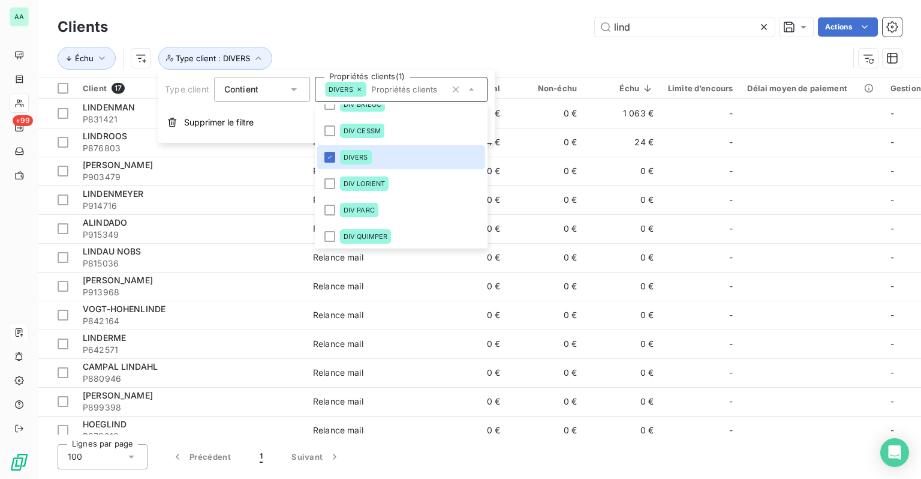
click at [341, 39] on div "Clients lind Actions" at bounding box center [480, 26] width 844 height 25
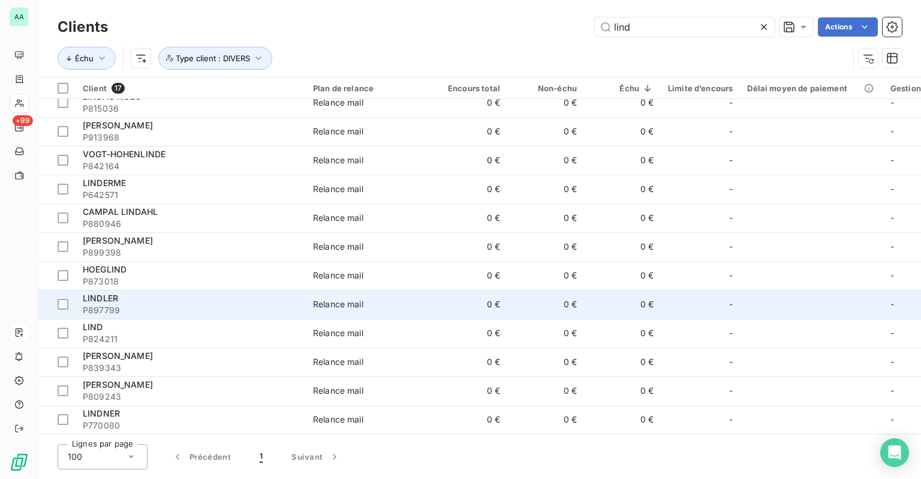
scroll to position [0, 0]
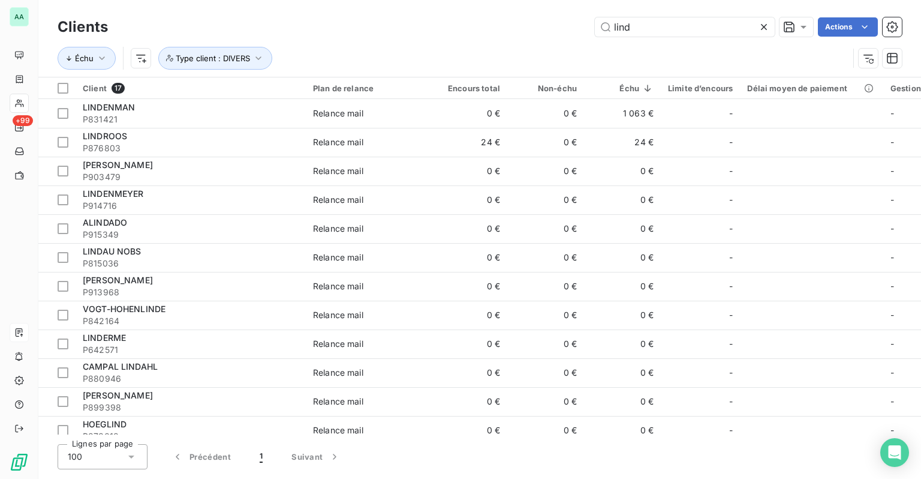
click at [762, 29] on icon at bounding box center [764, 27] width 6 height 6
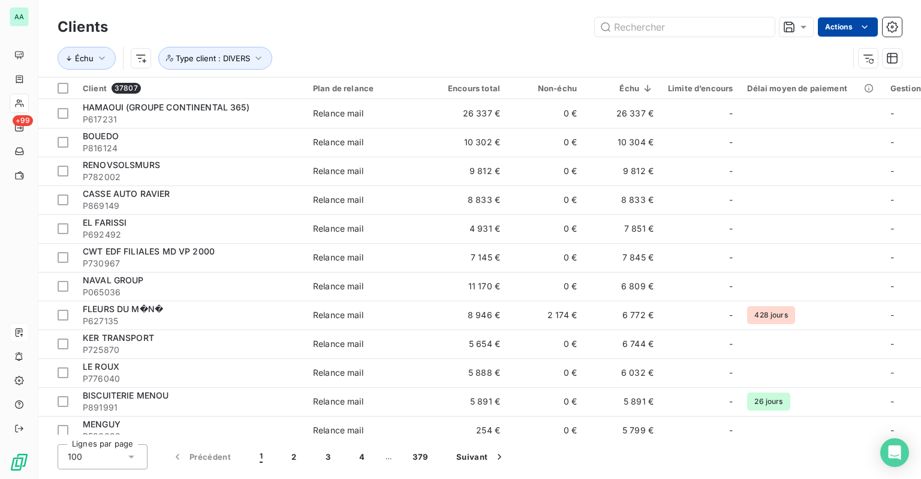
click at [872, 23] on html "AA +99 Clients Actions Échu Type client : DIVERS Client 37807 Plan de relance E…" at bounding box center [460, 239] width 921 height 479
click at [519, 44] on html "AA +99 Clients Actions Échu Type client : DIVERS Client 37807 Plan de relance E…" at bounding box center [460, 239] width 921 height 479
click at [891, 32] on icon "button" at bounding box center [891, 26] width 11 height 11
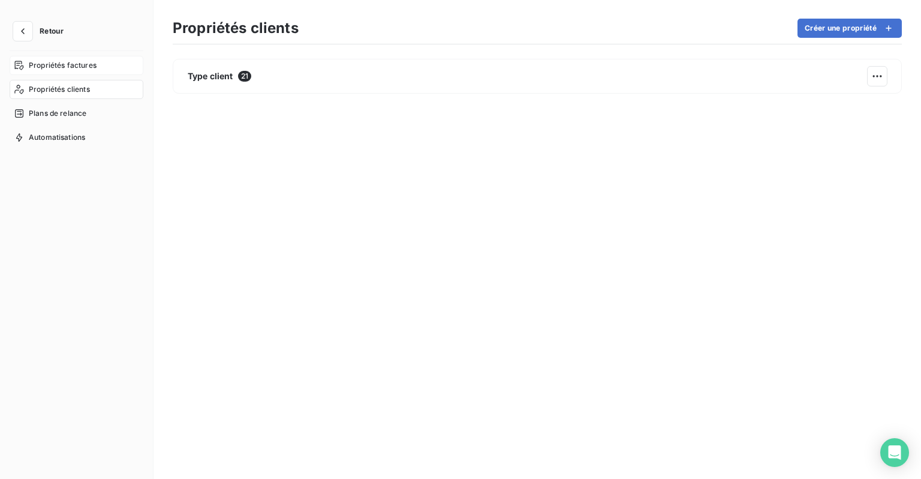
click at [71, 60] on span "Propriétés factures" at bounding box center [63, 65] width 68 height 11
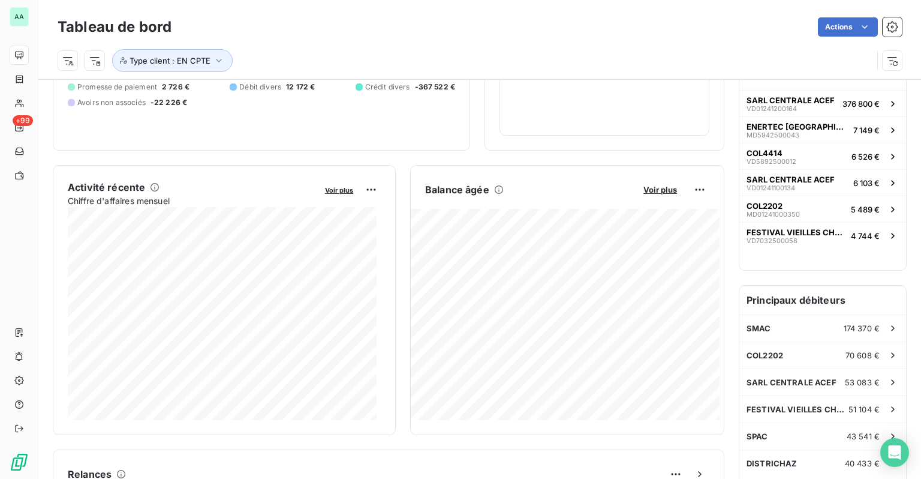
scroll to position [180, 0]
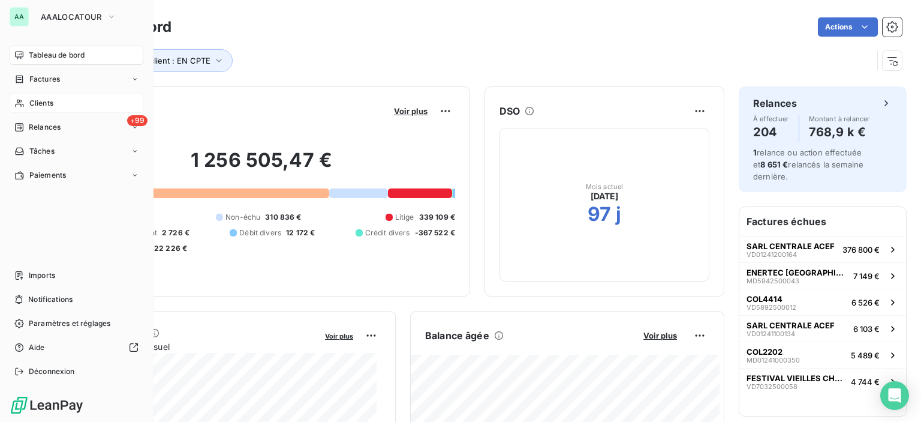
click at [27, 97] on div "Clients" at bounding box center [77, 103] width 134 height 19
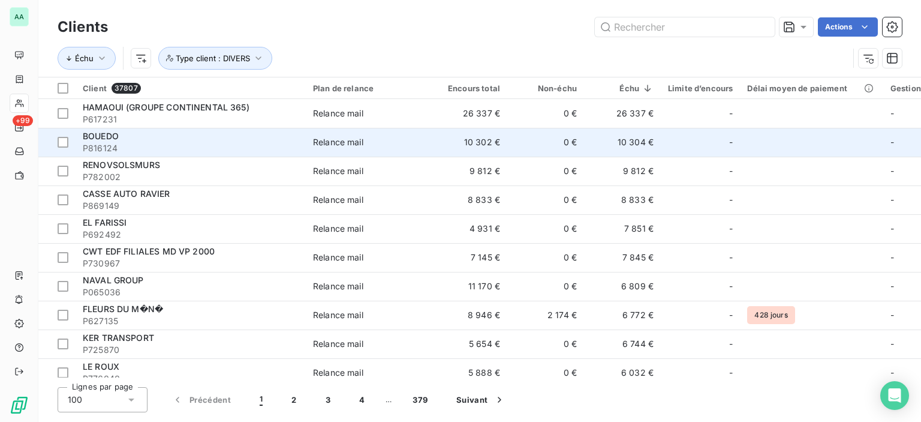
click at [246, 150] on span "P816124" at bounding box center [191, 148] width 216 height 12
click at [161, 148] on span "P816124" at bounding box center [191, 148] width 216 height 12
